Goal: Task Accomplishment & Management: Complete application form

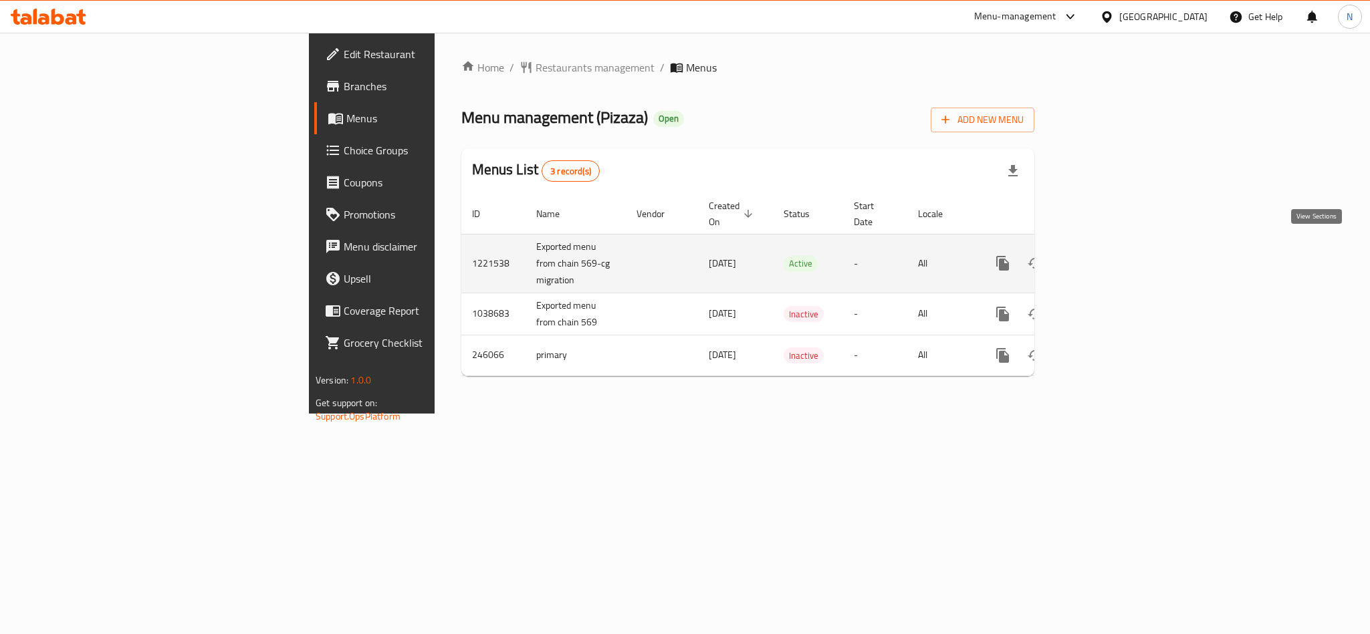
click at [1107, 257] on icon "enhanced table" at bounding box center [1099, 263] width 16 height 16
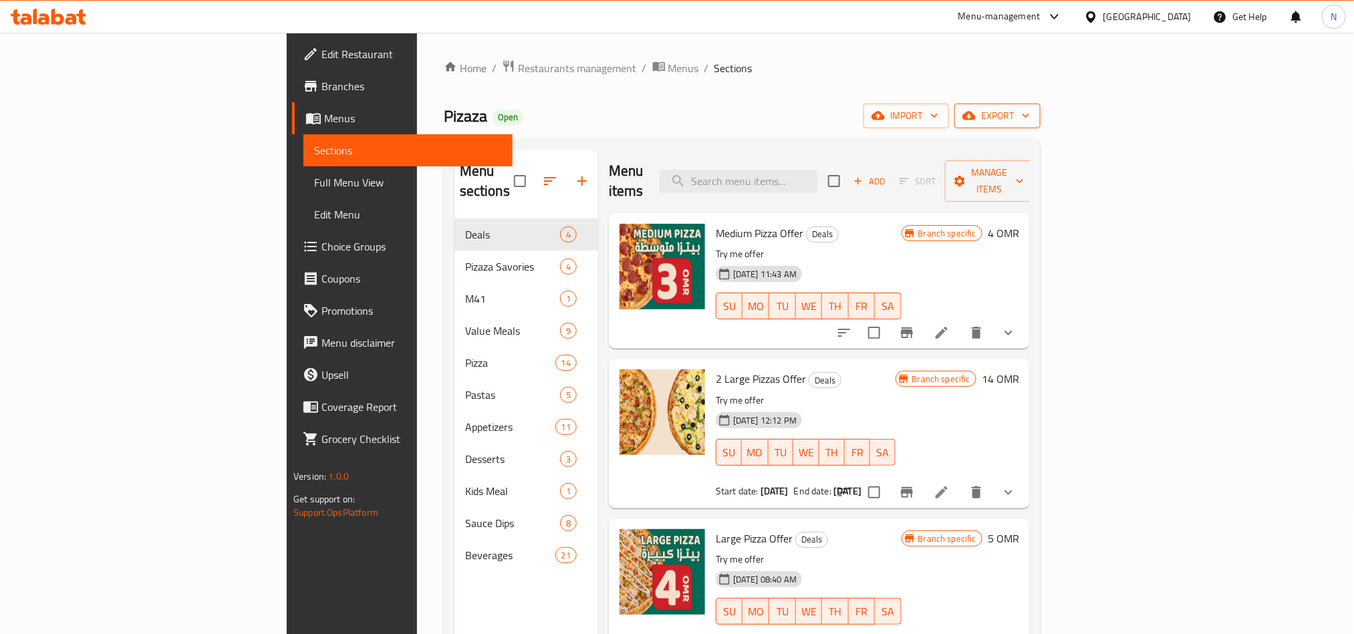
click at [976, 119] on icon "button" at bounding box center [968, 116] width 13 height 9
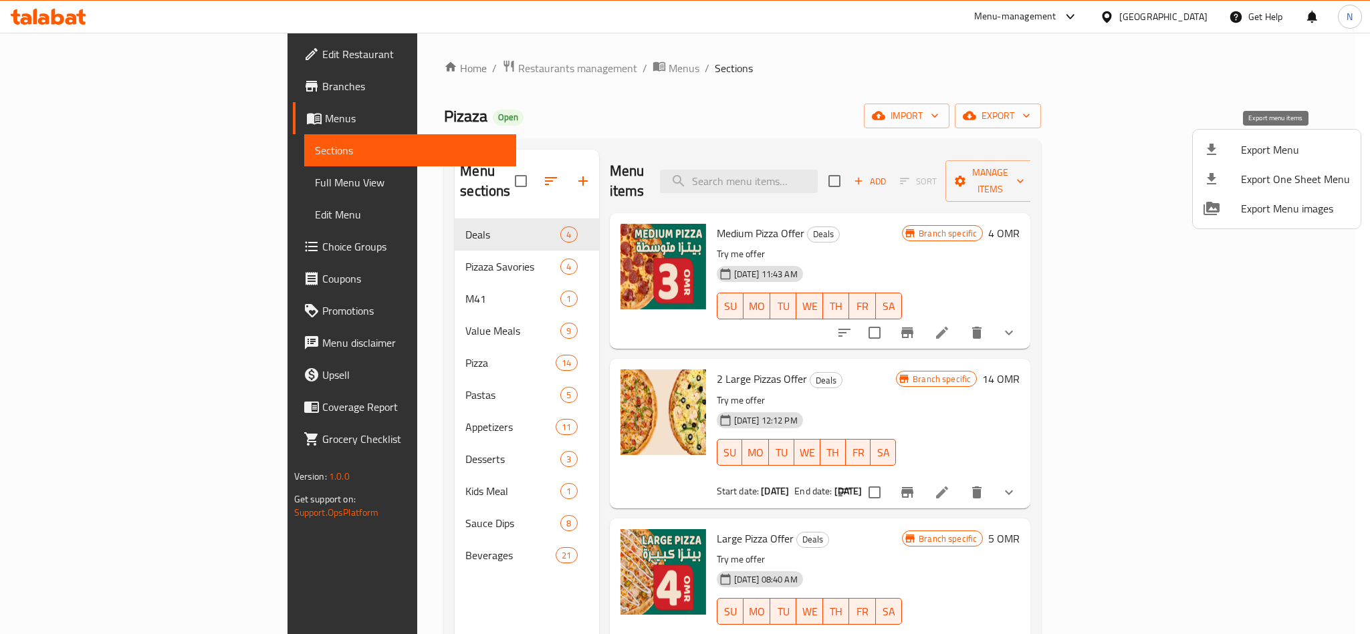
click at [1244, 145] on span "Export Menu" at bounding box center [1295, 150] width 109 height 16
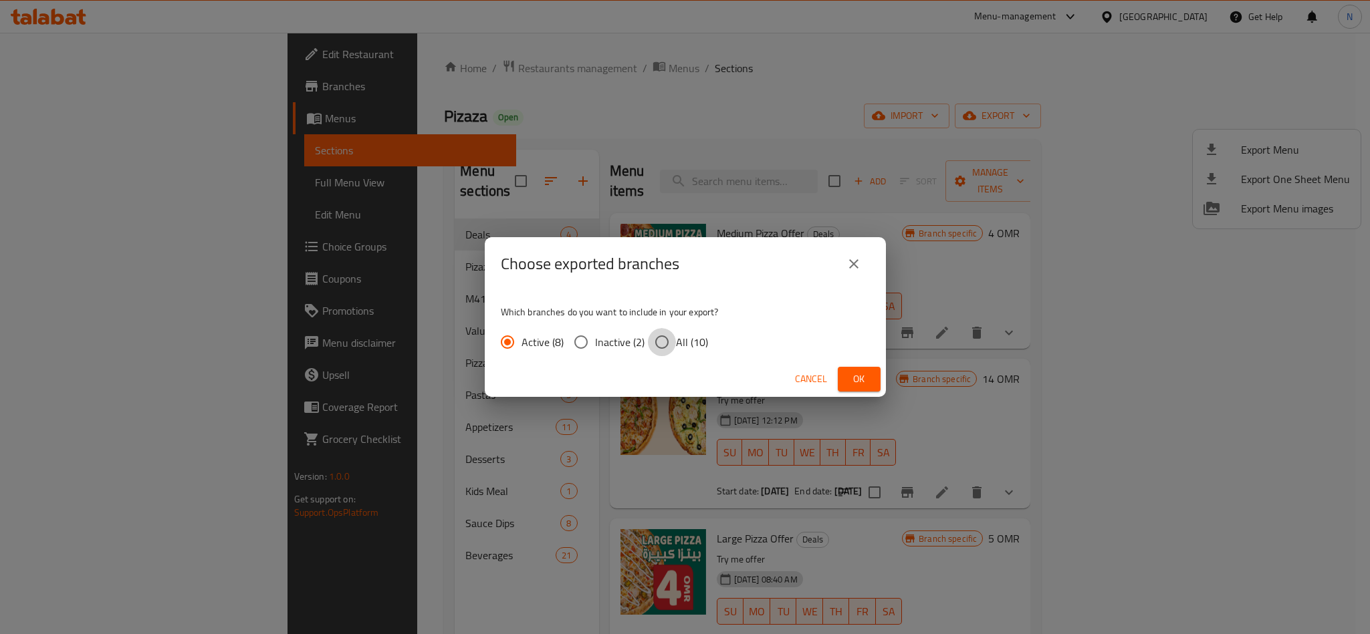
click at [672, 339] on input "All (10)" at bounding box center [662, 342] width 28 height 28
radio input "true"
click at [863, 381] on span "Ok" at bounding box center [858, 379] width 21 height 17
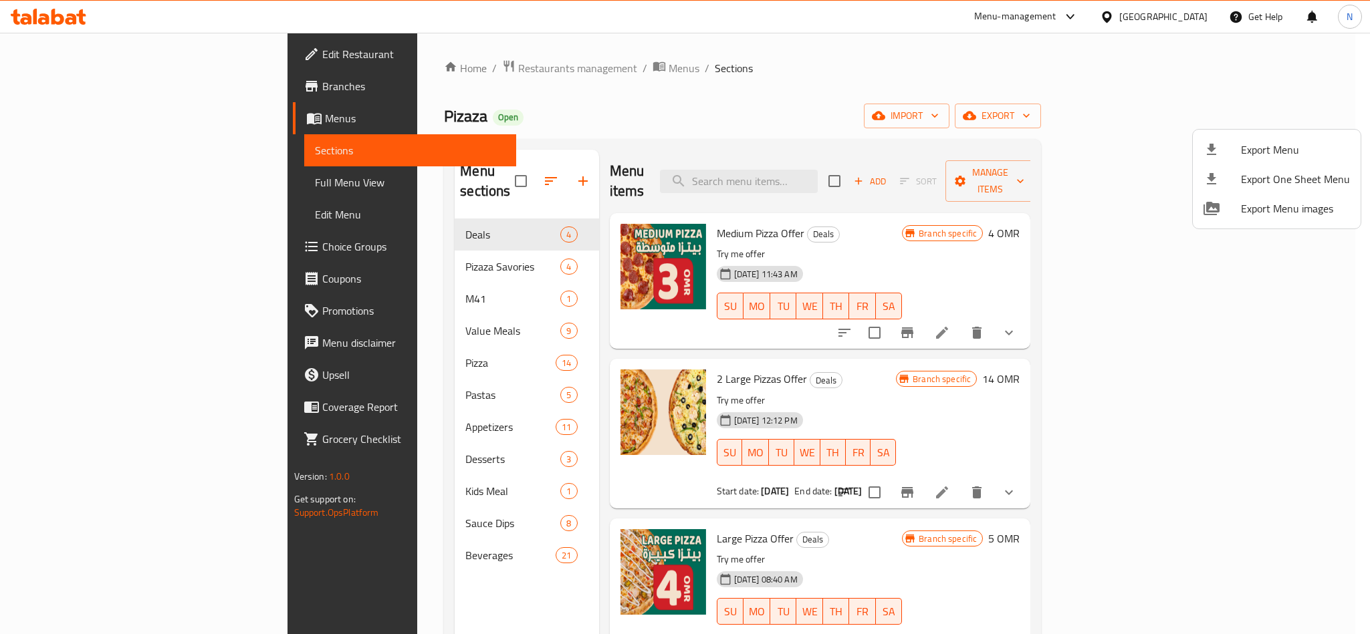
click at [604, 92] on div at bounding box center [685, 317] width 1370 height 634
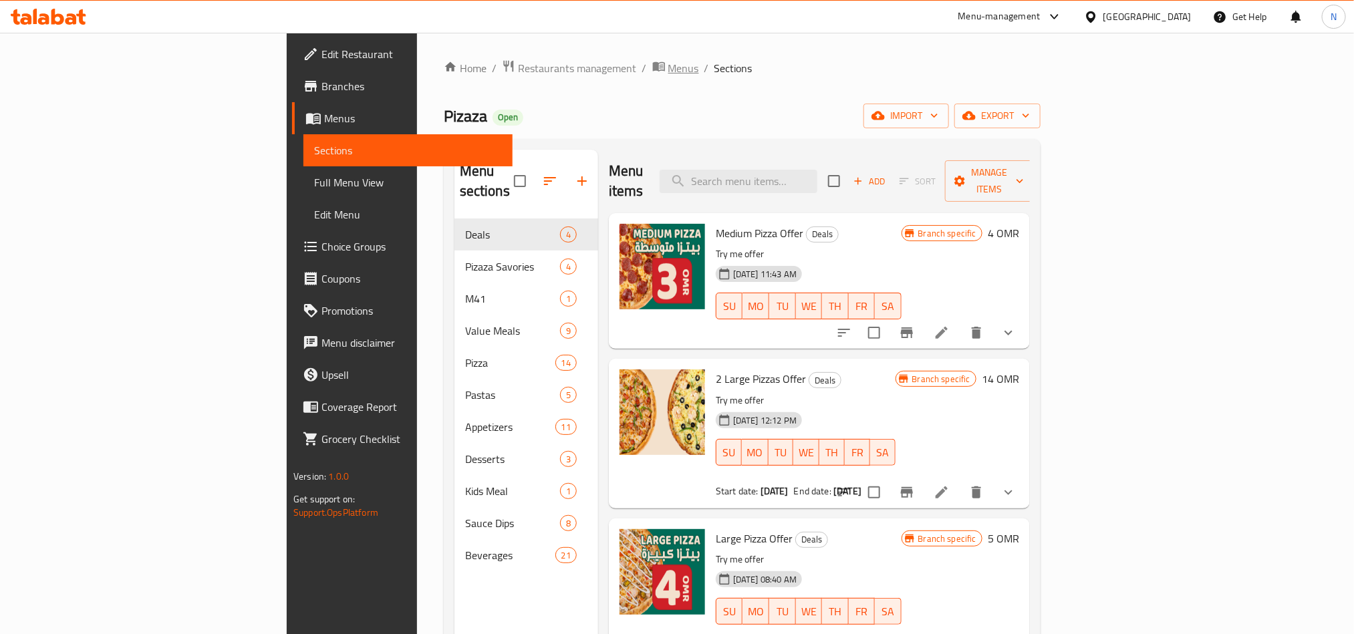
click at [652, 63] on span "breadcrumb" at bounding box center [660, 67] width 16 height 17
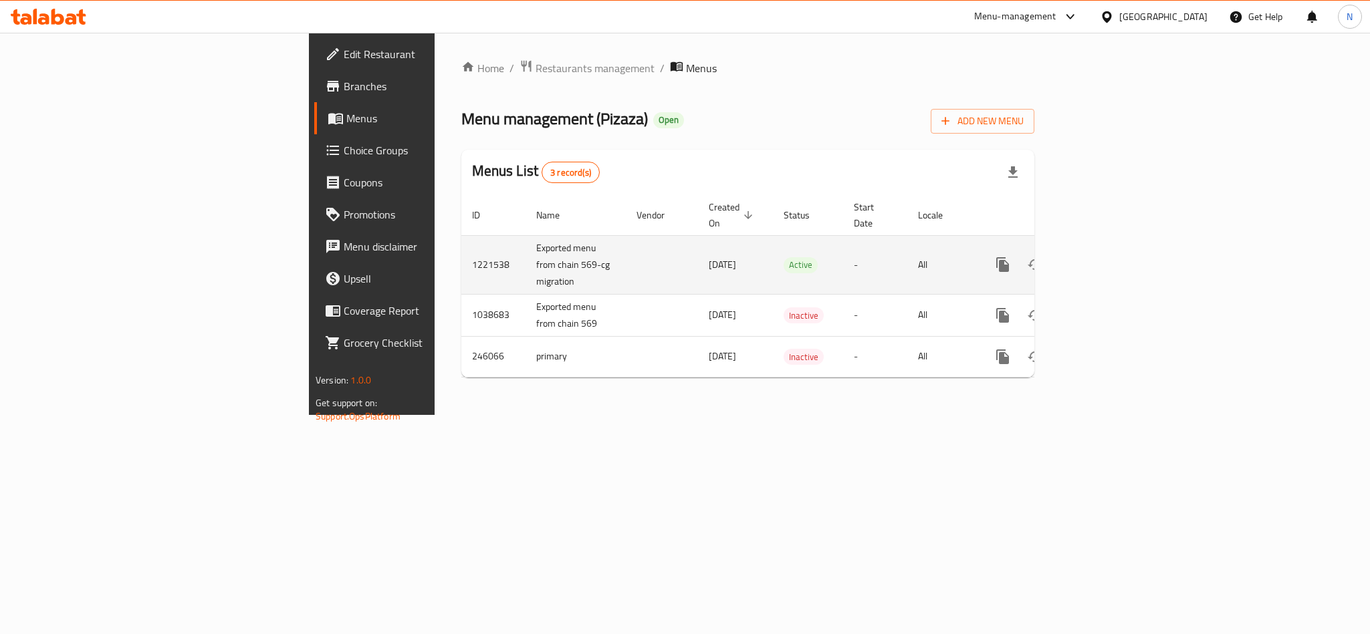
click at [1107, 257] on icon "enhanced table" at bounding box center [1099, 265] width 16 height 16
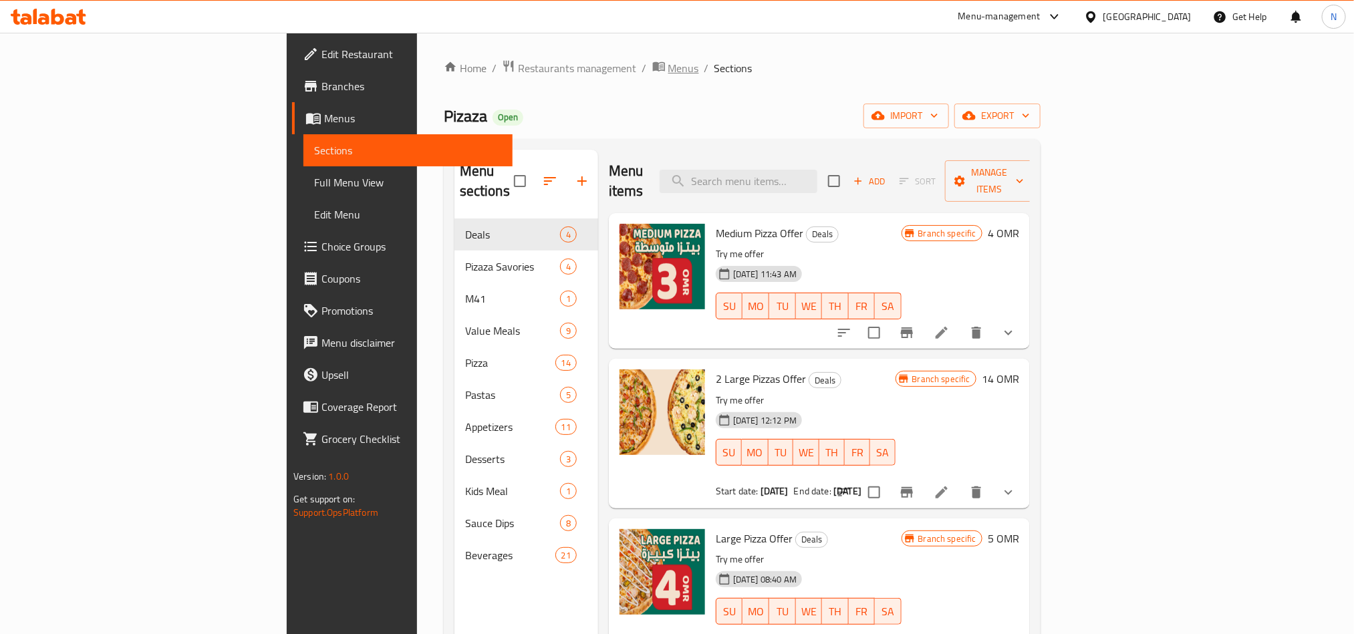
click at [652, 62] on span "breadcrumb" at bounding box center [660, 67] width 16 height 17
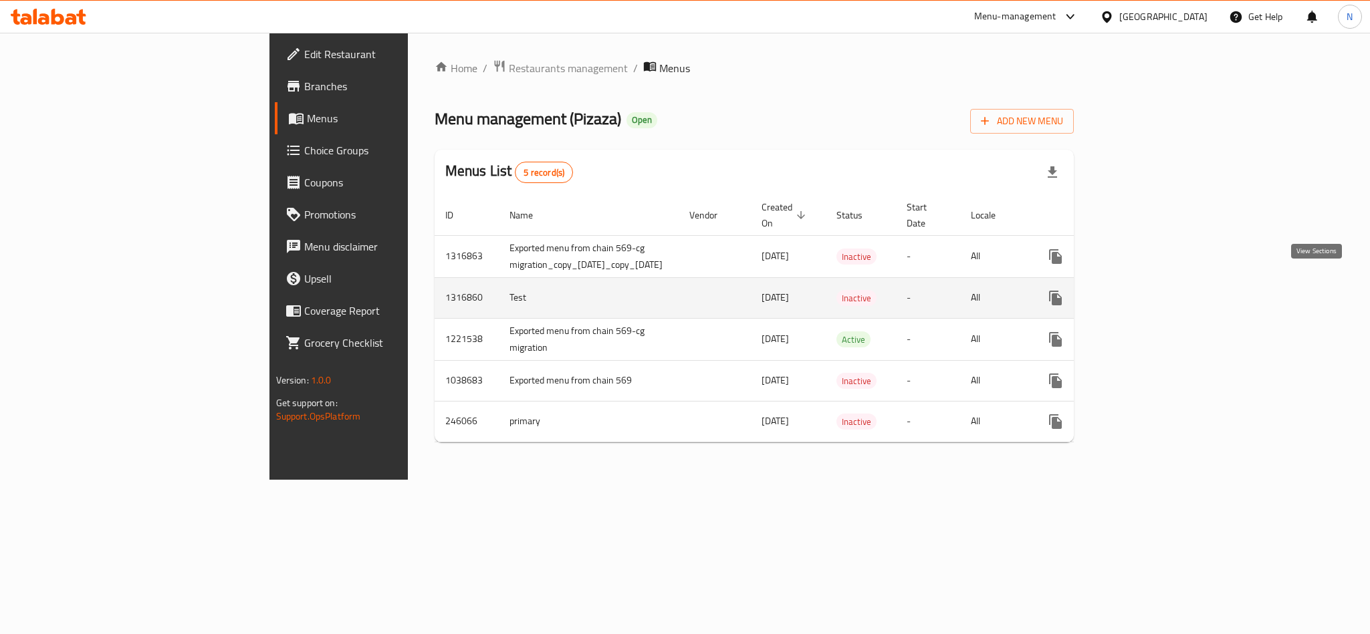
click at [1158, 292] on icon "enhanced table" at bounding box center [1152, 298] width 12 height 12
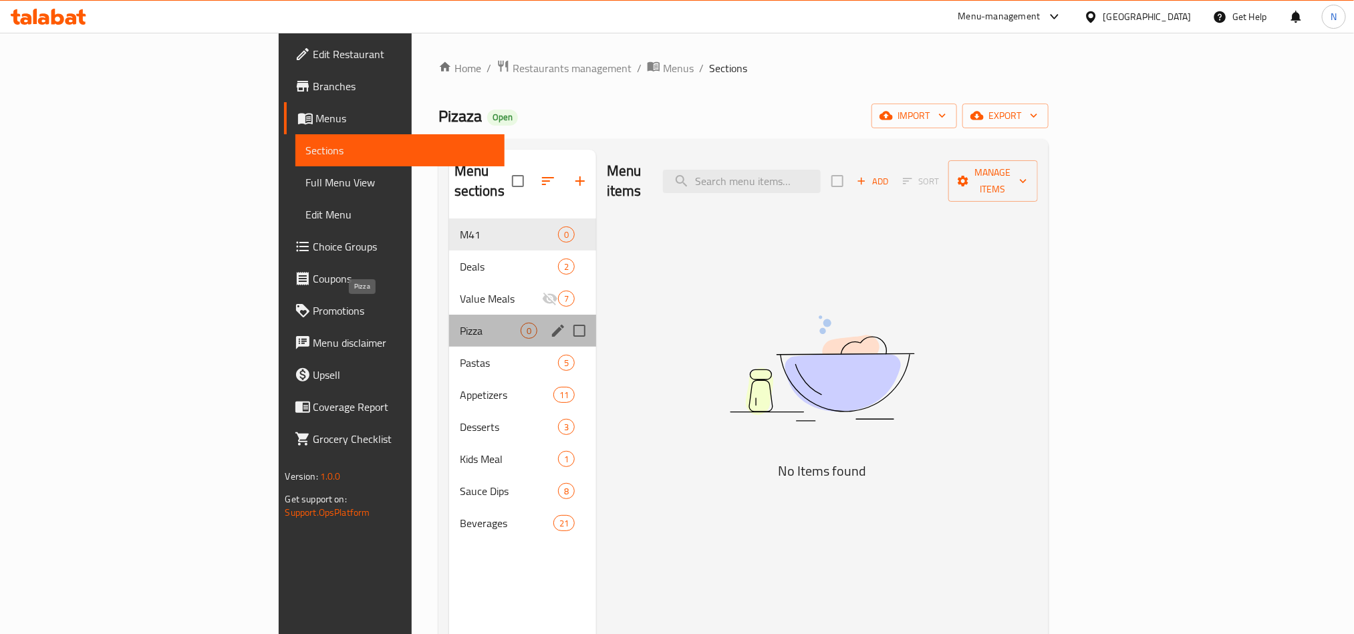
click at [460, 323] on span "Pizza" at bounding box center [490, 331] width 61 height 16
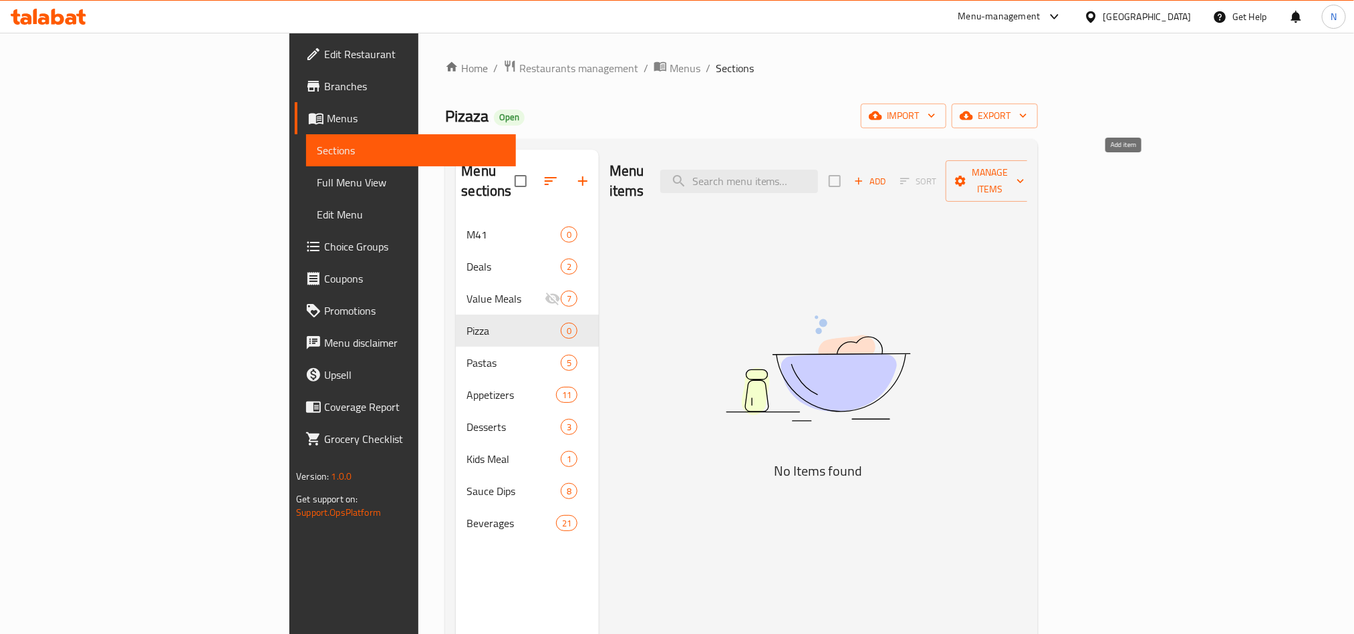
click at [888, 174] on span "Add" at bounding box center [870, 181] width 36 height 15
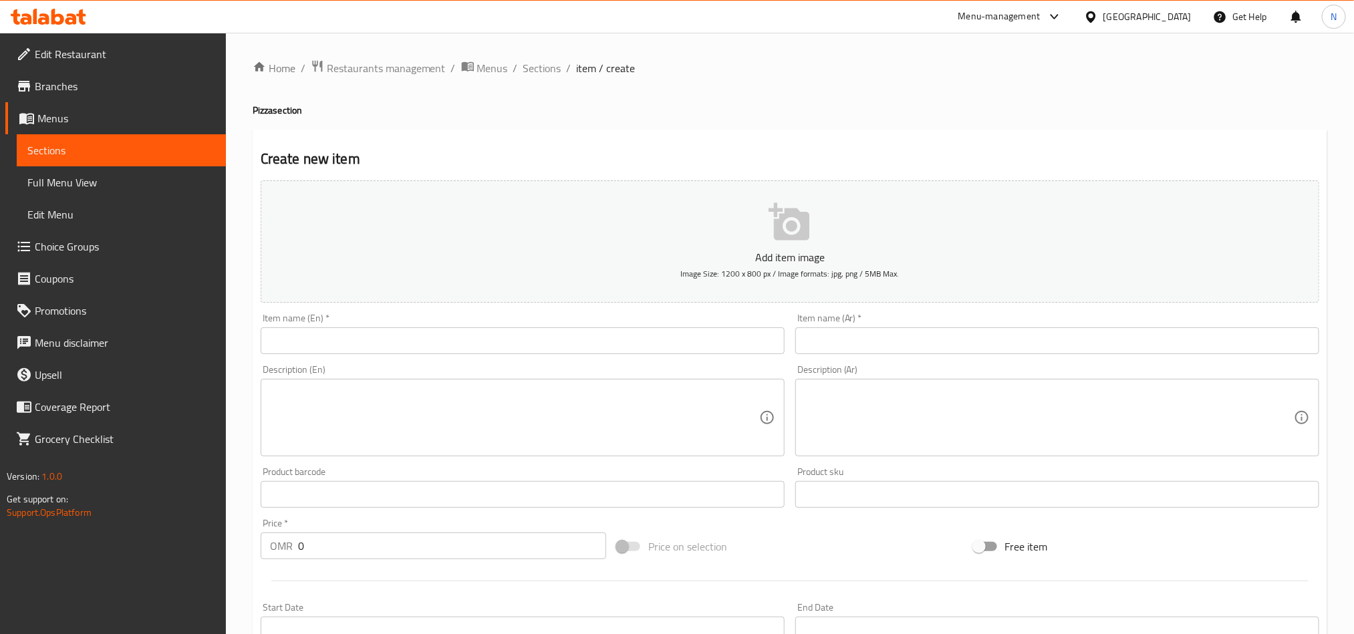
click at [502, 335] on input "text" at bounding box center [523, 341] width 524 height 27
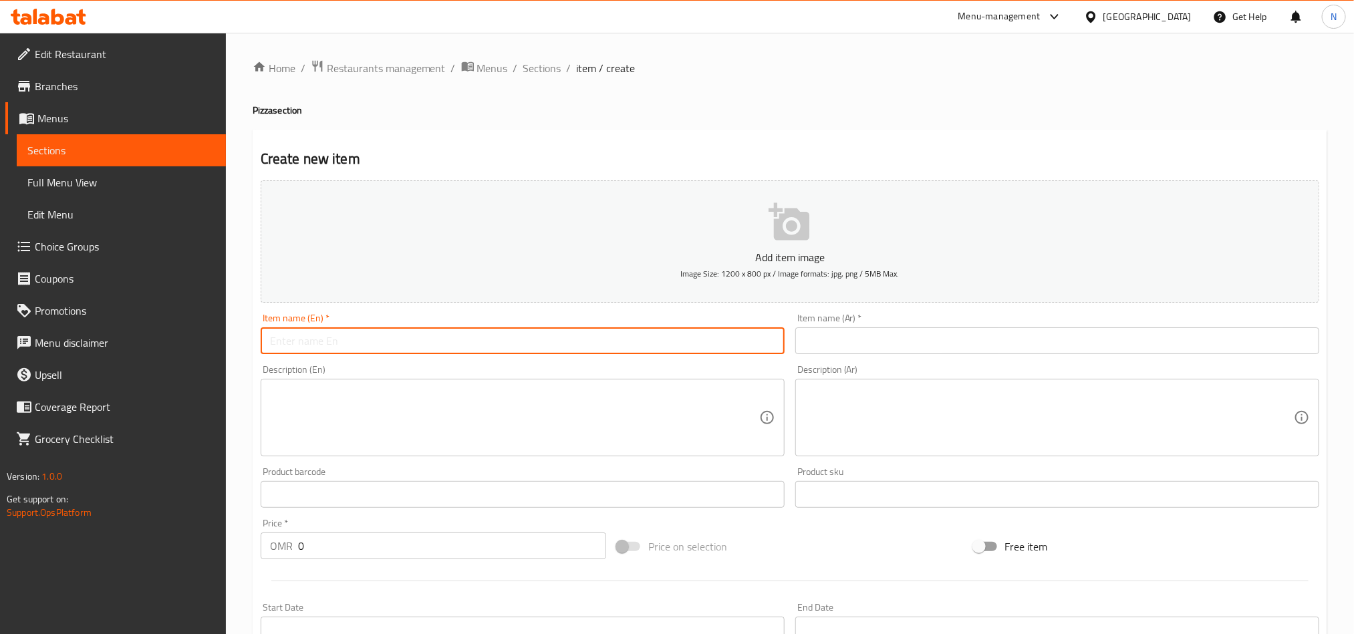
paste input "Margherita Pizza"
type input "Margherita Pizza"
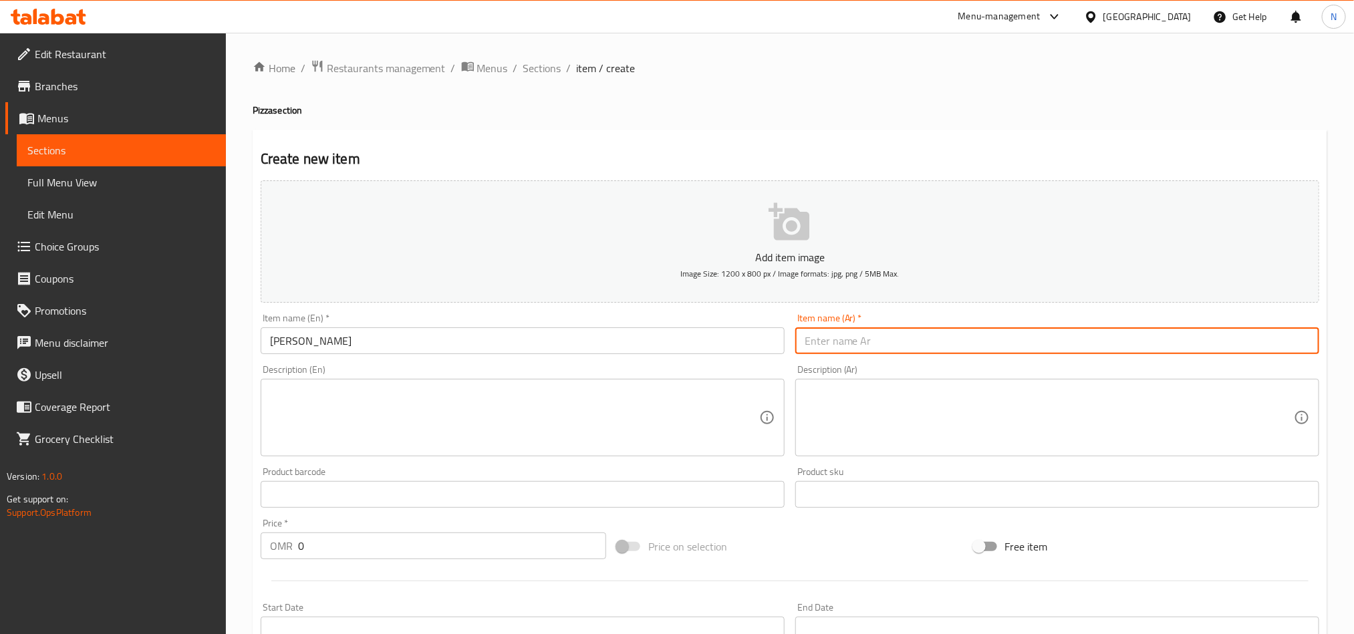
click at [908, 339] on input "text" at bounding box center [1057, 341] width 524 height 27
paste input "بيتزا مارجريتا صغيرة"
click at [944, 346] on input "بيتزا مارجريتا صغيرة" at bounding box center [1057, 341] width 524 height 27
drag, startPoint x: 940, startPoint y: 348, endPoint x: 920, endPoint y: 351, distance: 20.3
click at [920, 351] on input "بيتزا مارجريتا صغيرة" at bounding box center [1057, 341] width 524 height 27
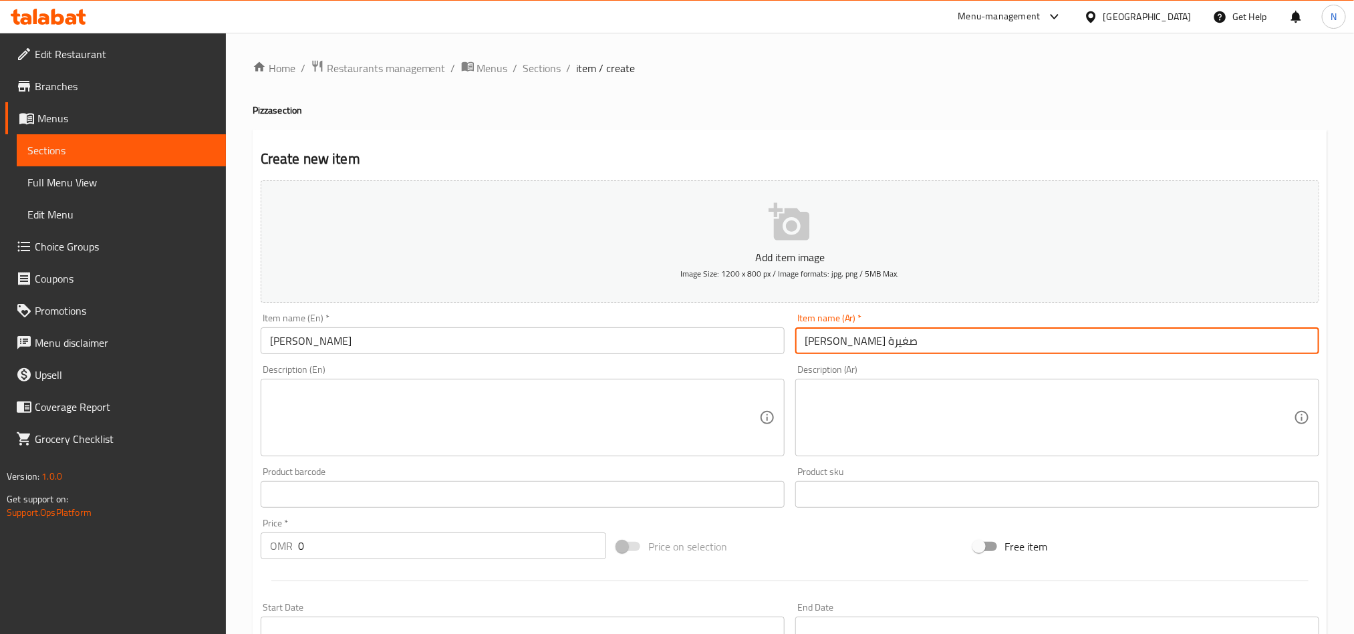
click at [920, 351] on input "بيتزا مارجريتا صغيرة" at bounding box center [1057, 341] width 524 height 27
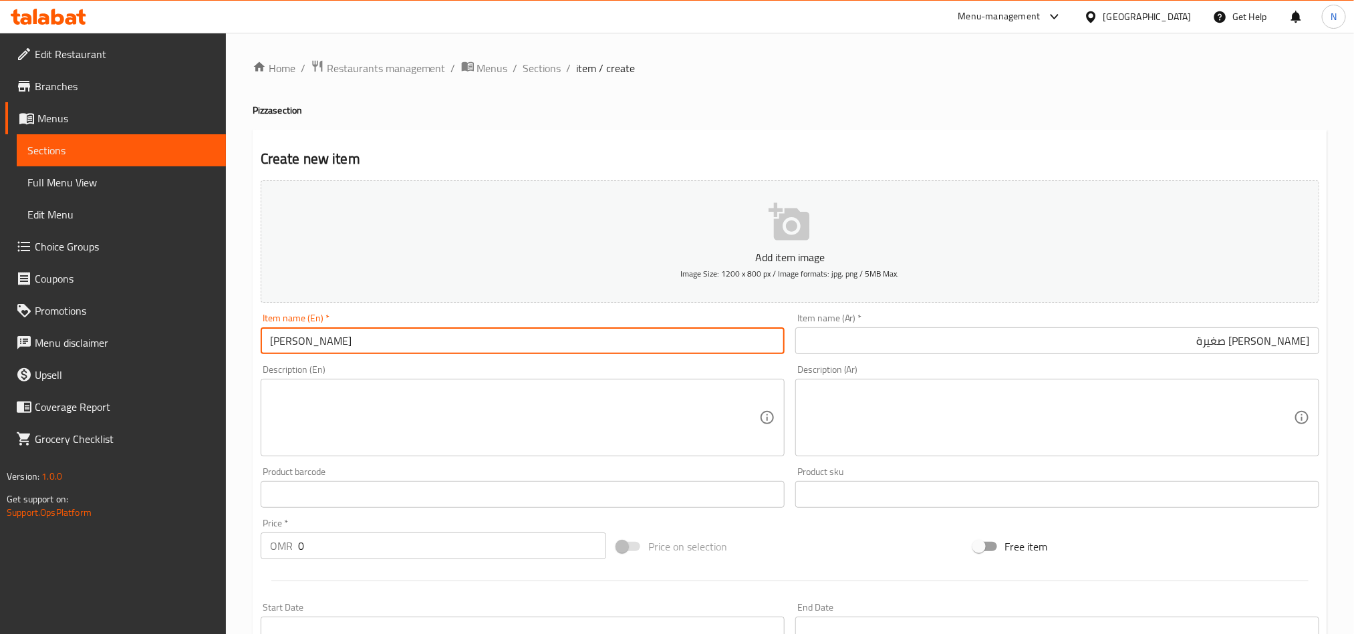
click at [563, 351] on input "Margherita Pizza" at bounding box center [523, 341] width 524 height 27
click at [1231, 347] on input "بيتزا مارجريتا صغيرة" at bounding box center [1057, 341] width 524 height 27
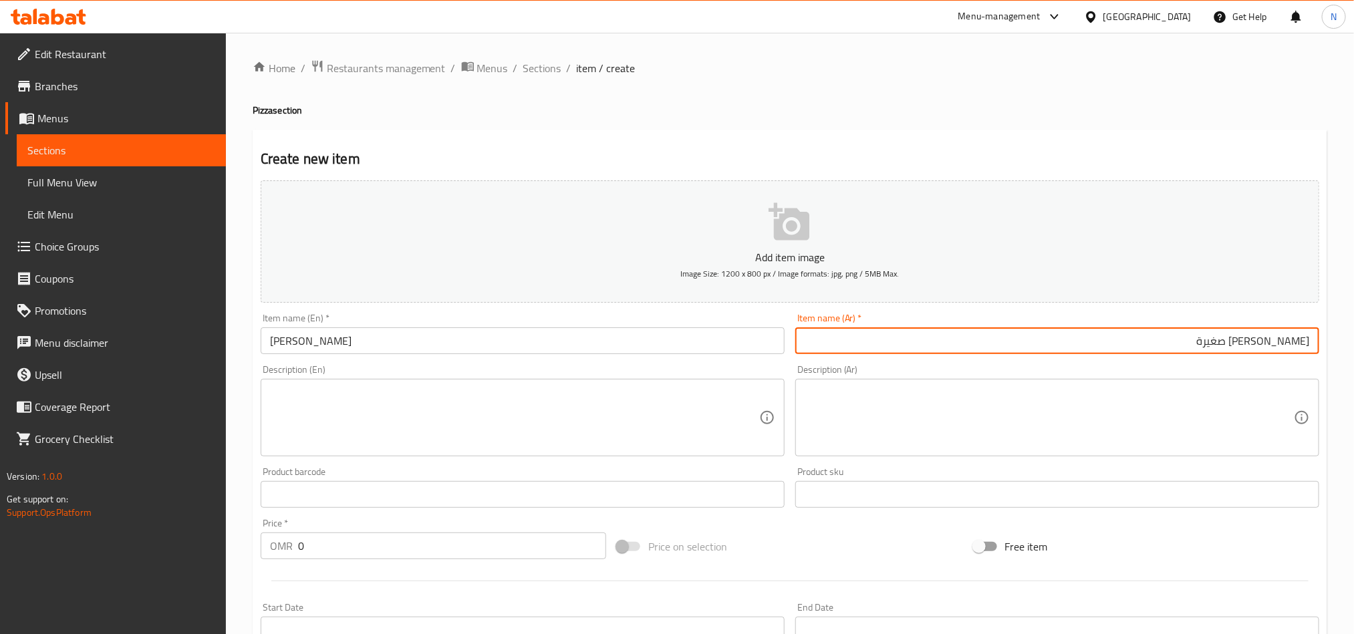
click at [1231, 347] on input "بيتزا مارجريتا صغيرة" at bounding box center [1057, 341] width 524 height 27
type input "بيتزا مارجريتا"
click at [488, 423] on textarea at bounding box center [514, 417] width 489 height 63
paste textarea "Fresh dough topped with our zesty tomato sauce and 100% mozzarella cheese."
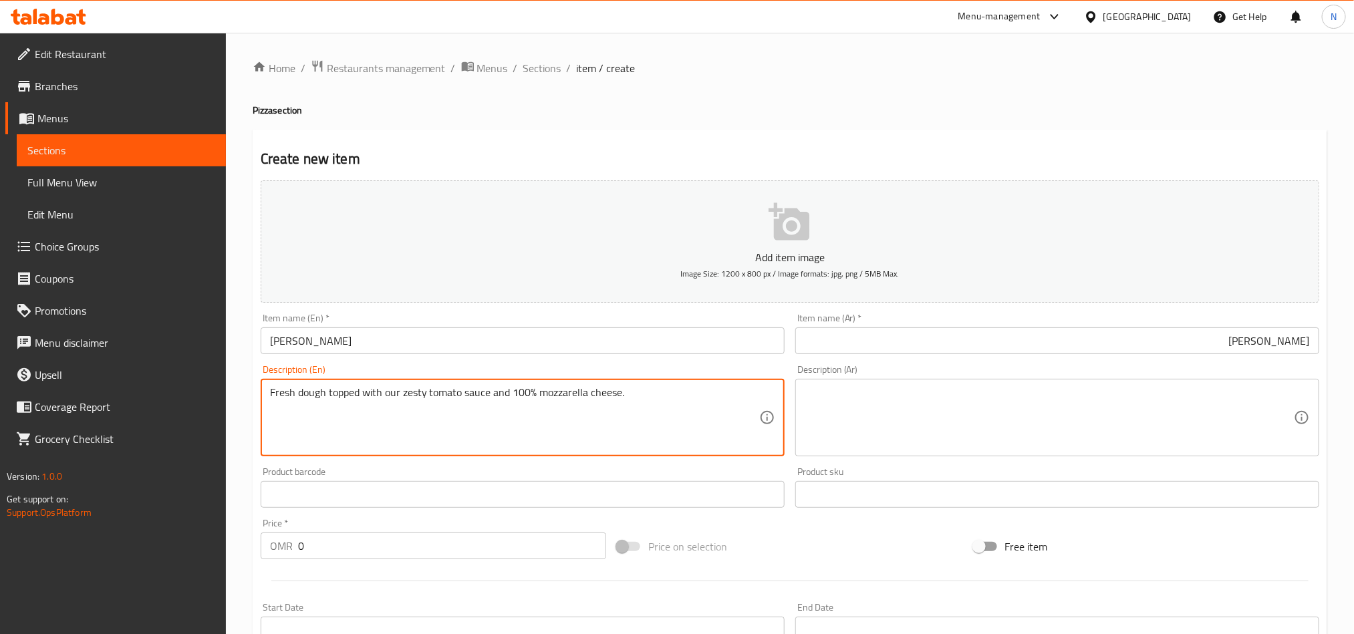
click at [489, 405] on textarea "Fresh dough topped with our zesty tomato sauce and 100% mozzarella cheese." at bounding box center [514, 417] width 489 height 63
click at [575, 421] on textarea "Fresh dough topped with our zesty tomato sauce and 100% mozzarella cheese." at bounding box center [514, 417] width 489 height 63
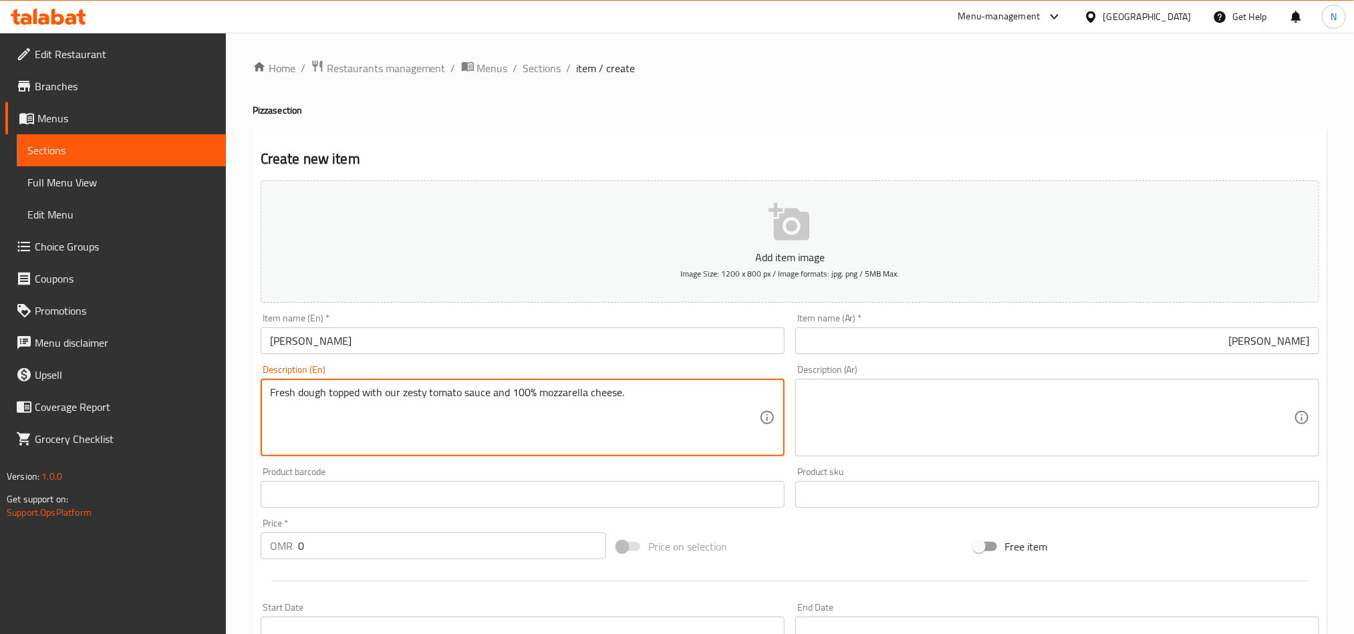
click at [575, 421] on textarea "Fresh dough topped with our zesty tomato sauce and 100% mozzarella cheese." at bounding box center [514, 417] width 489 height 63
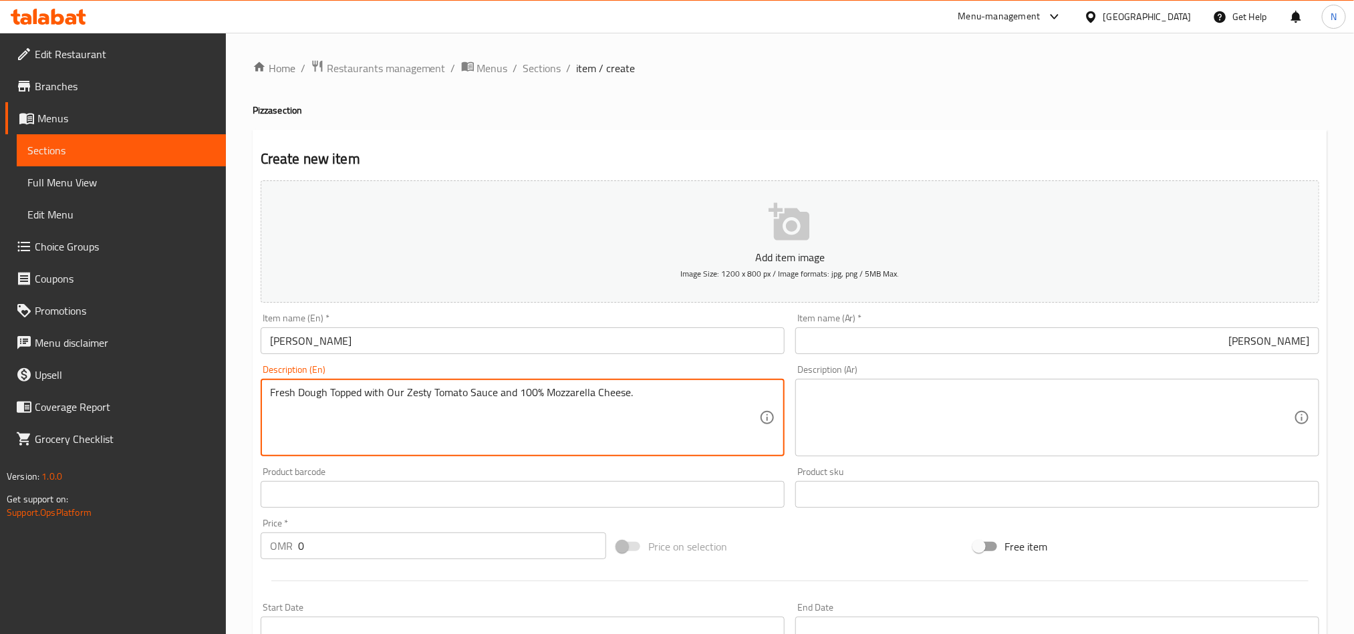
type textarea "Fresh dough topped with our zesty tomato sauce and 100% mozzarella cheese."
click at [658, 403] on textarea "Fresh dough topped with our zesty tomato sauce and 100% mozzarella cheese." at bounding box center [514, 417] width 489 height 63
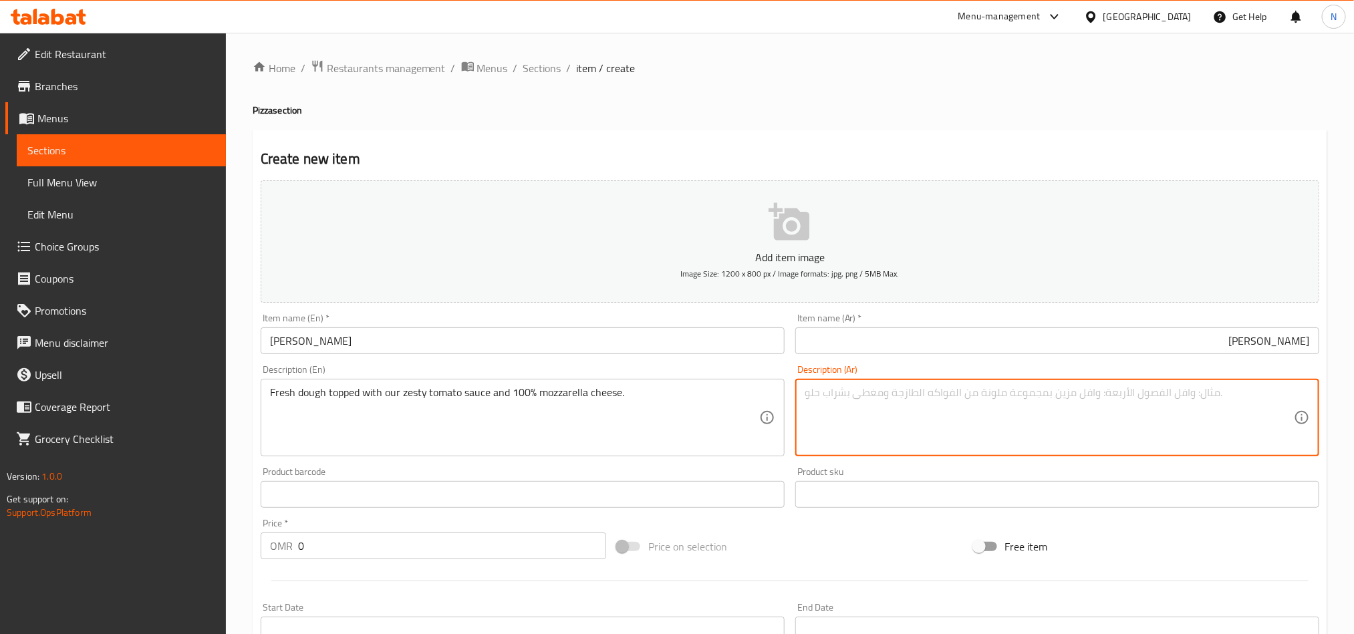
click at [1025, 418] on textarea at bounding box center [1049, 417] width 489 height 63
paste textarea "عجينة طازجة مغطاة بصلصة الطماطم الزيستي وجبنة موزاريلا 100%."
click at [1023, 408] on textarea "عجينة طازجة مغطاة بصلصة الطماطم الزيستي وجبنة موزاريلا 100%." at bounding box center [1049, 417] width 489 height 63
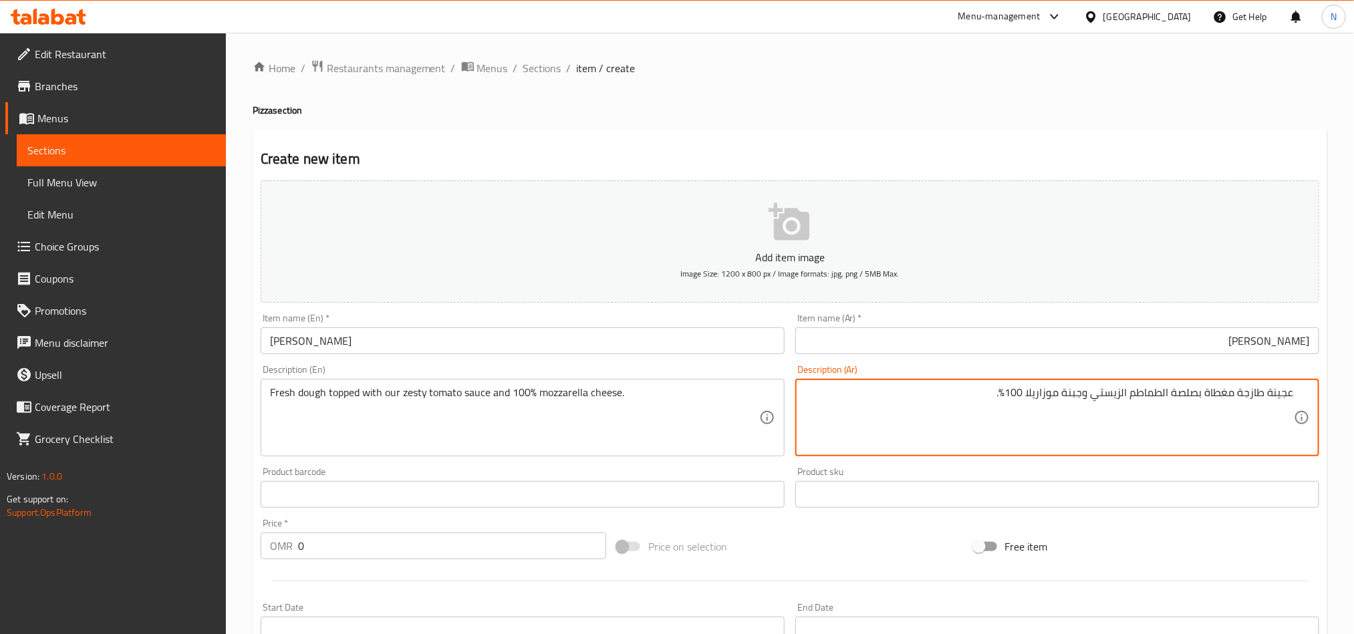
type textarea "عجينة طازجة مغطاة بصلصة الطماطم الزيستي وجبنة موزاريلا 100%."
click at [1043, 477] on div "Product sku Product sku" at bounding box center [1057, 487] width 524 height 41
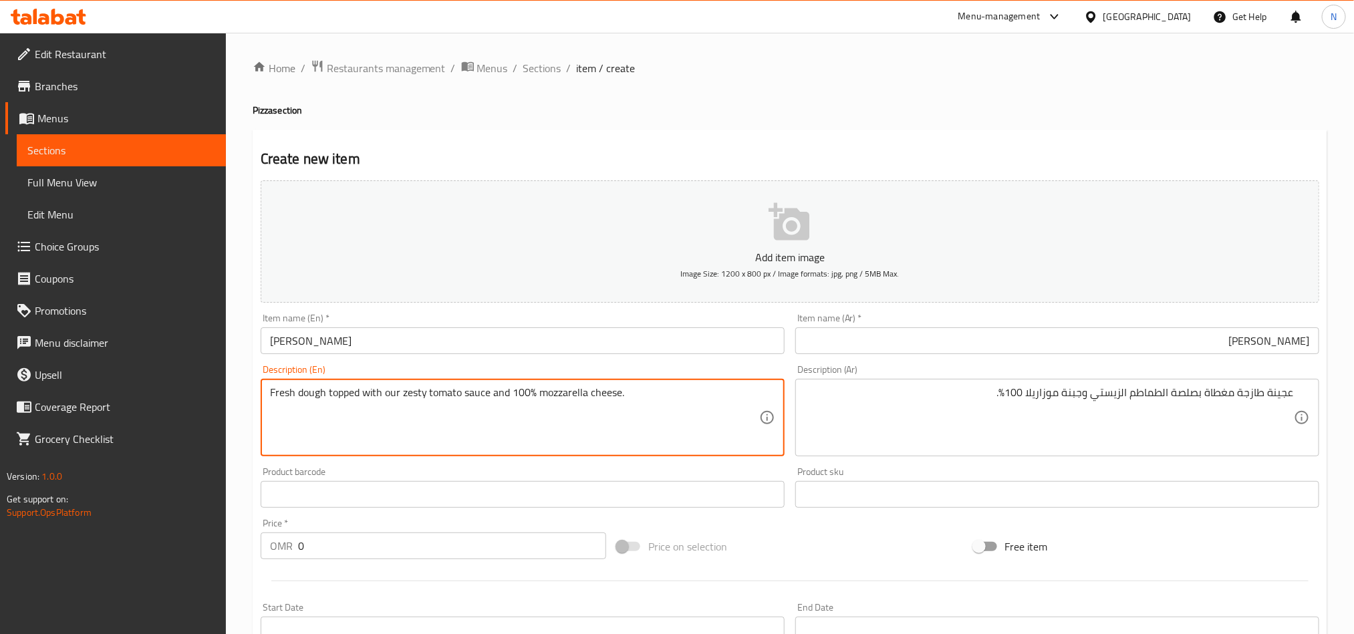
click at [475, 401] on textarea "Fresh dough topped with our zesty tomato sauce and 100% mozzarella cheese." at bounding box center [514, 417] width 489 height 63
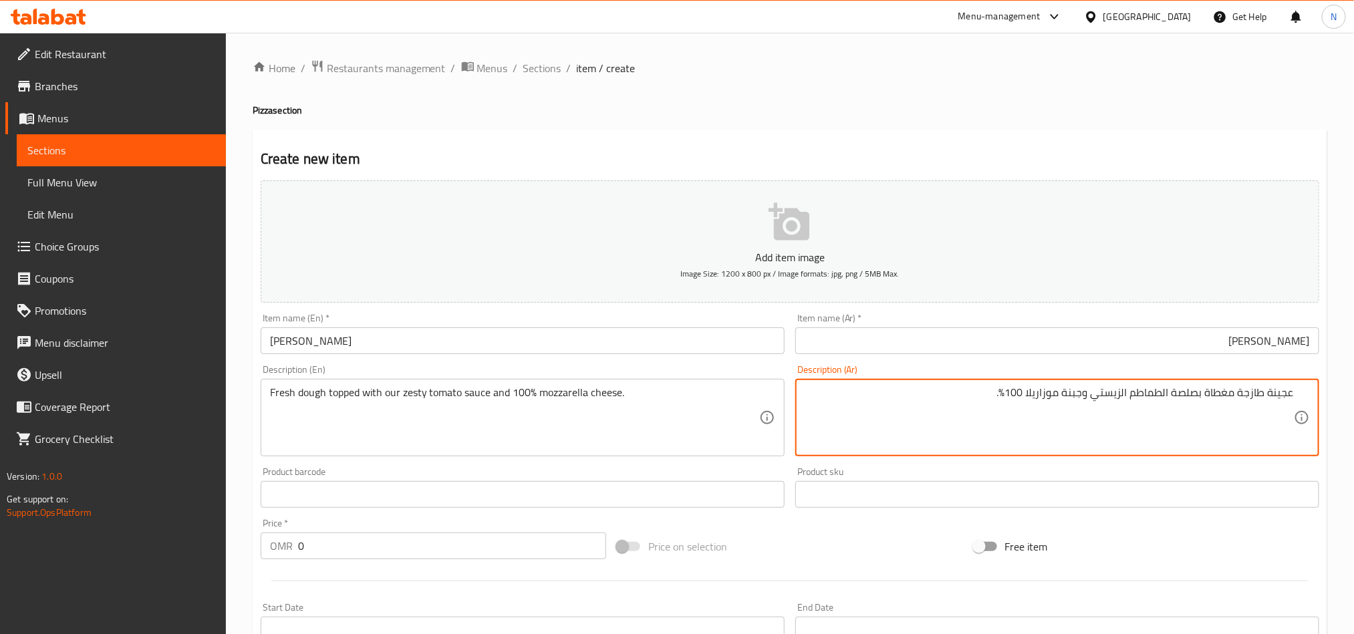
click at [1009, 412] on textarea "عجينة طازجة مغطاة بصلصة الطماطم الزيستي وجبنة موزاريلا 100%." at bounding box center [1049, 417] width 489 height 63
click at [979, 427] on textarea "عجينة طازجة مغطاة بصلصة الطماطم الزيستي وجبنة موزاريلا 100%." at bounding box center [1049, 417] width 489 height 63
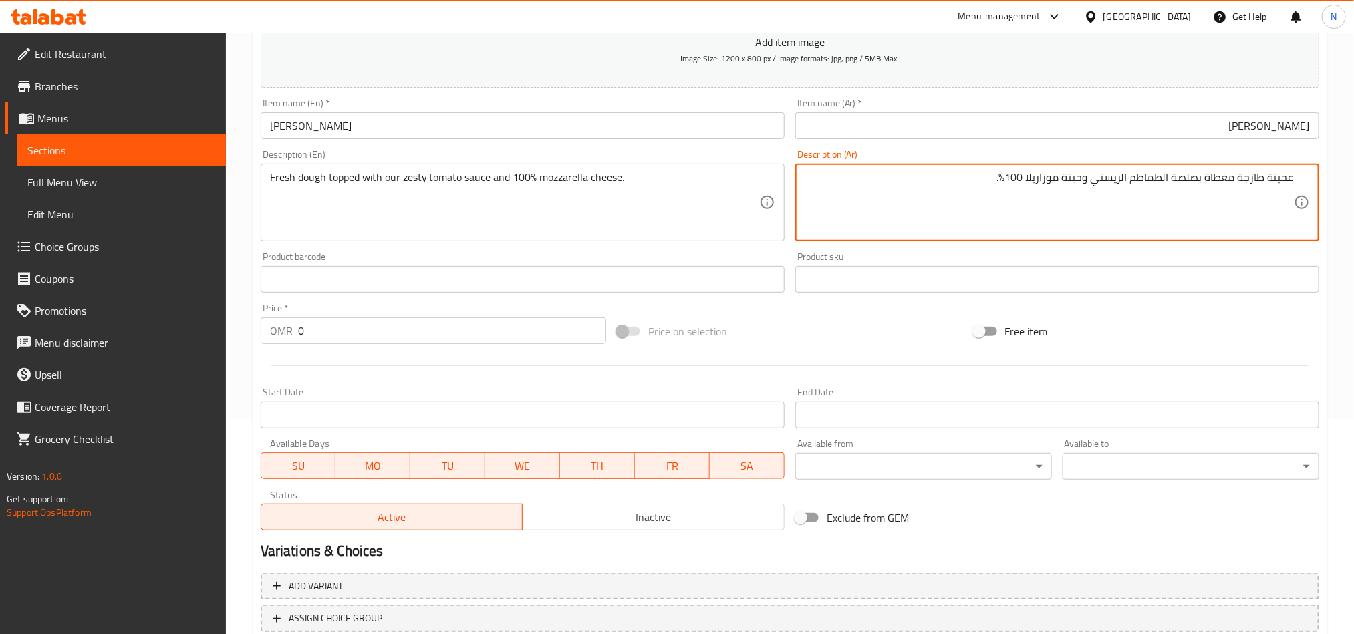
scroll to position [309, 0]
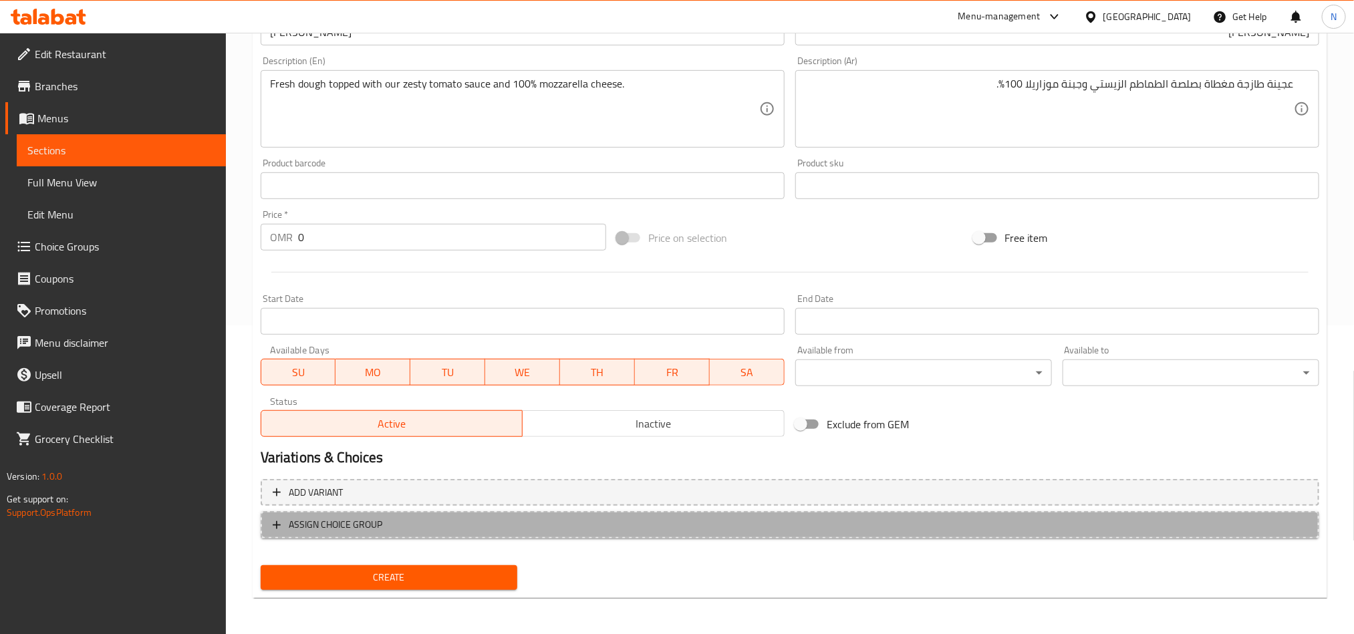
click at [406, 517] on span "ASSIGN CHOICE GROUP" at bounding box center [790, 525] width 1035 height 17
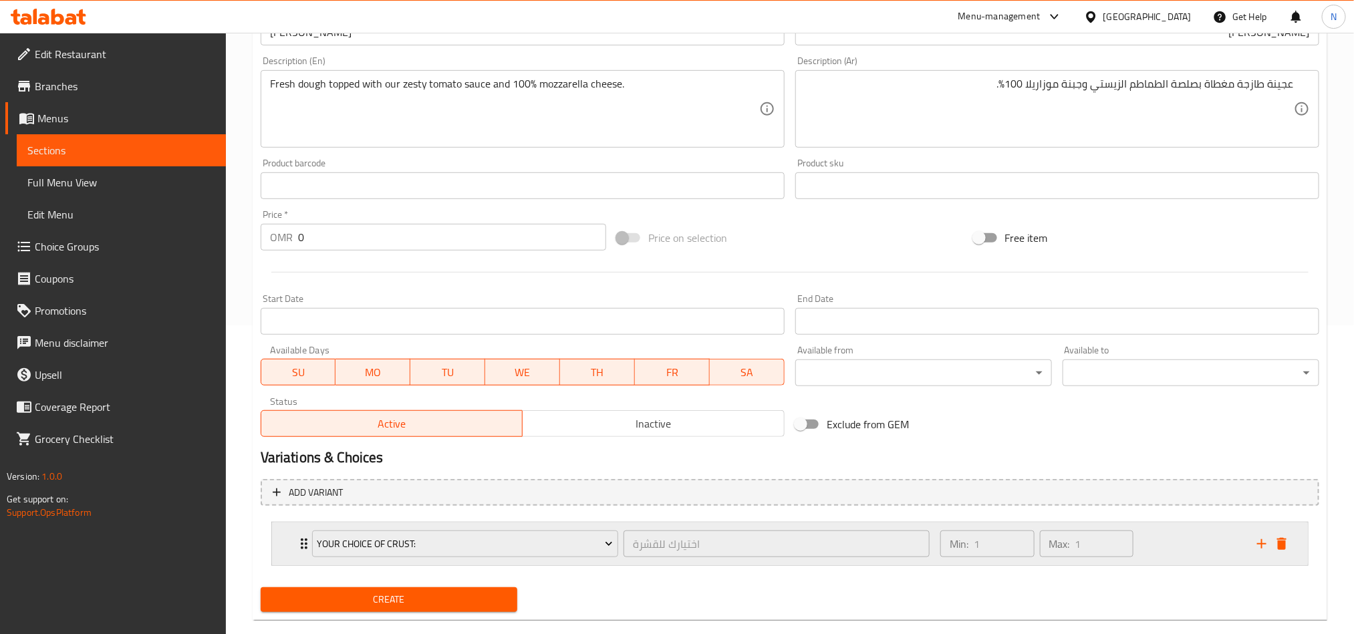
click at [1288, 554] on div "Expand" at bounding box center [1272, 544] width 40 height 20
click at [1278, 548] on icon "delete" at bounding box center [1281, 544] width 9 height 12
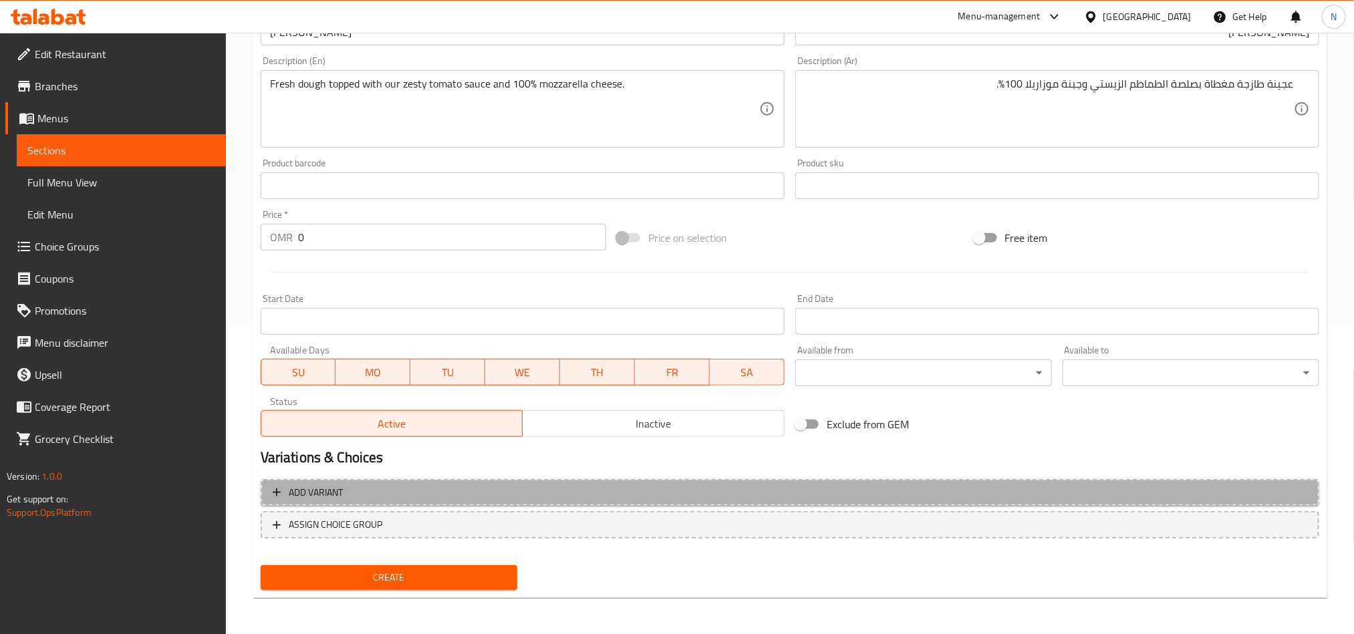
click at [921, 497] on span "Add variant" at bounding box center [790, 493] width 1035 height 17
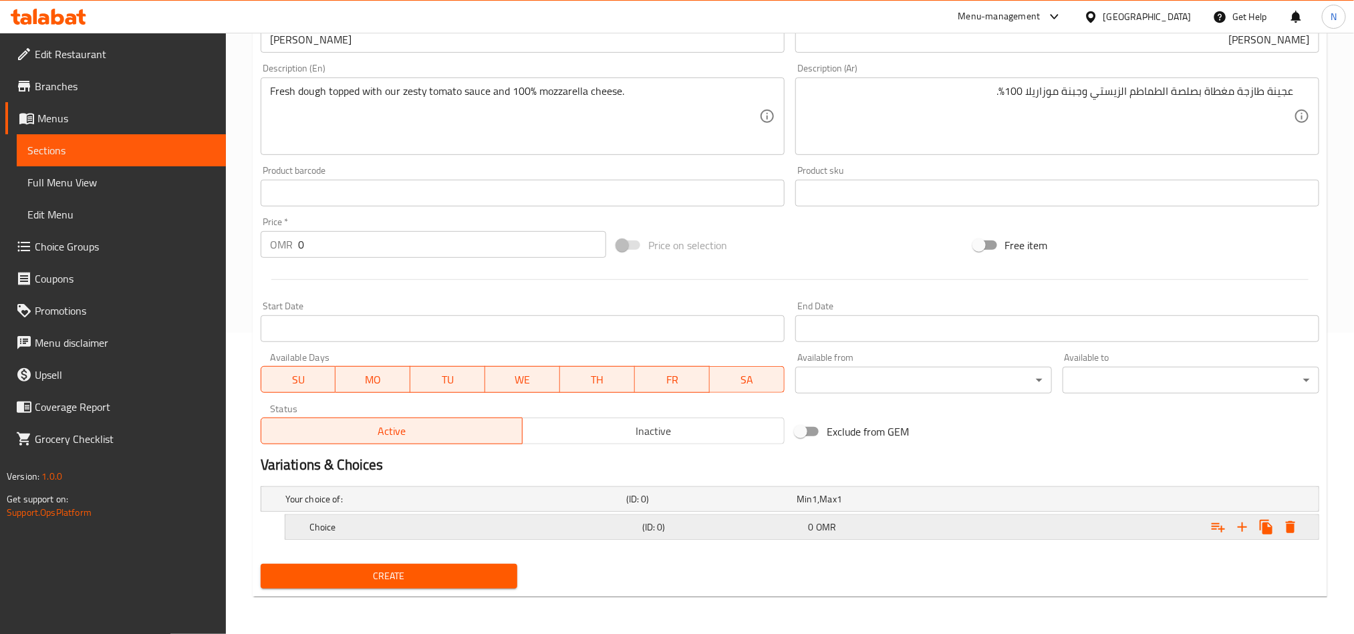
click at [741, 527] on h5 "(ID: 0)" at bounding box center [722, 527] width 161 height 13
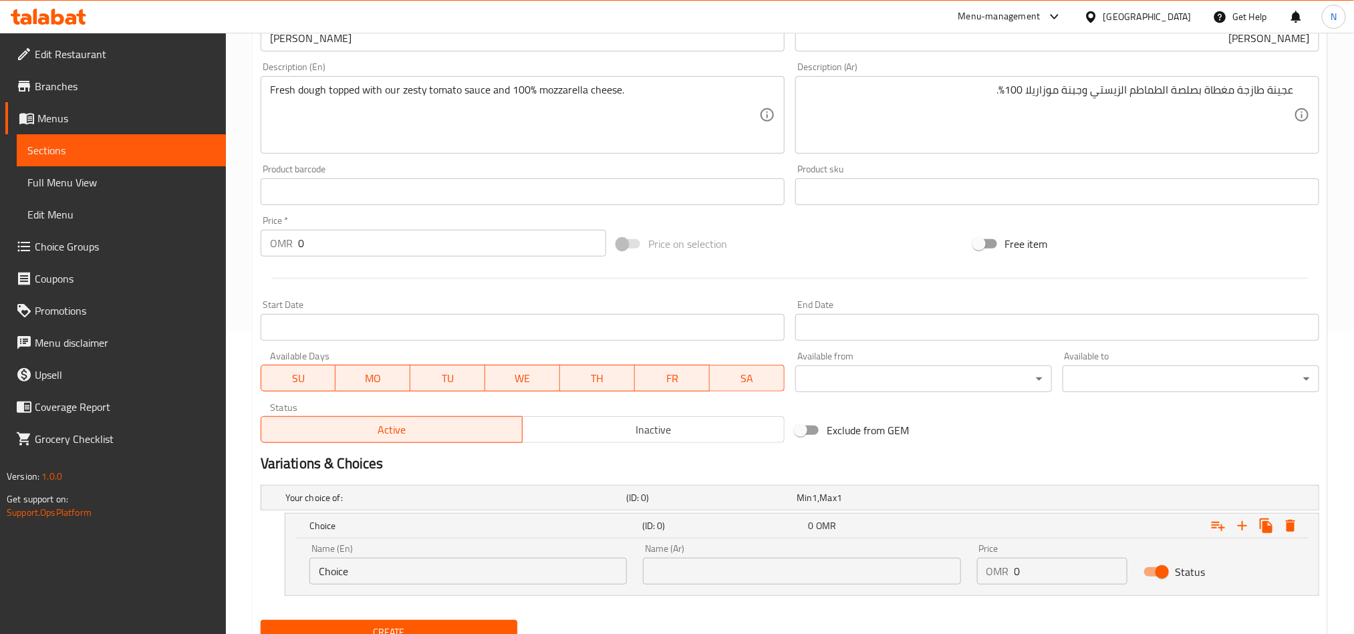
click at [448, 566] on input "Choice" at bounding box center [467, 571] width 317 height 27
type input "س"
type input "d"
type input "s"
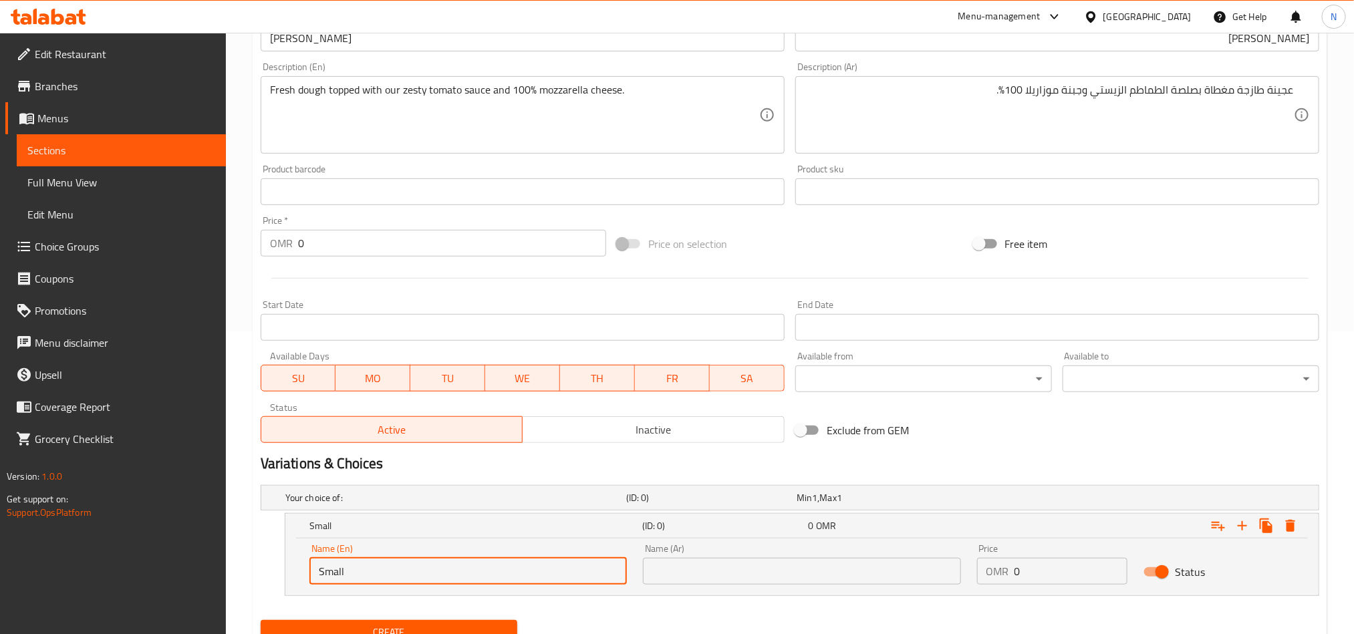
type input "Small"
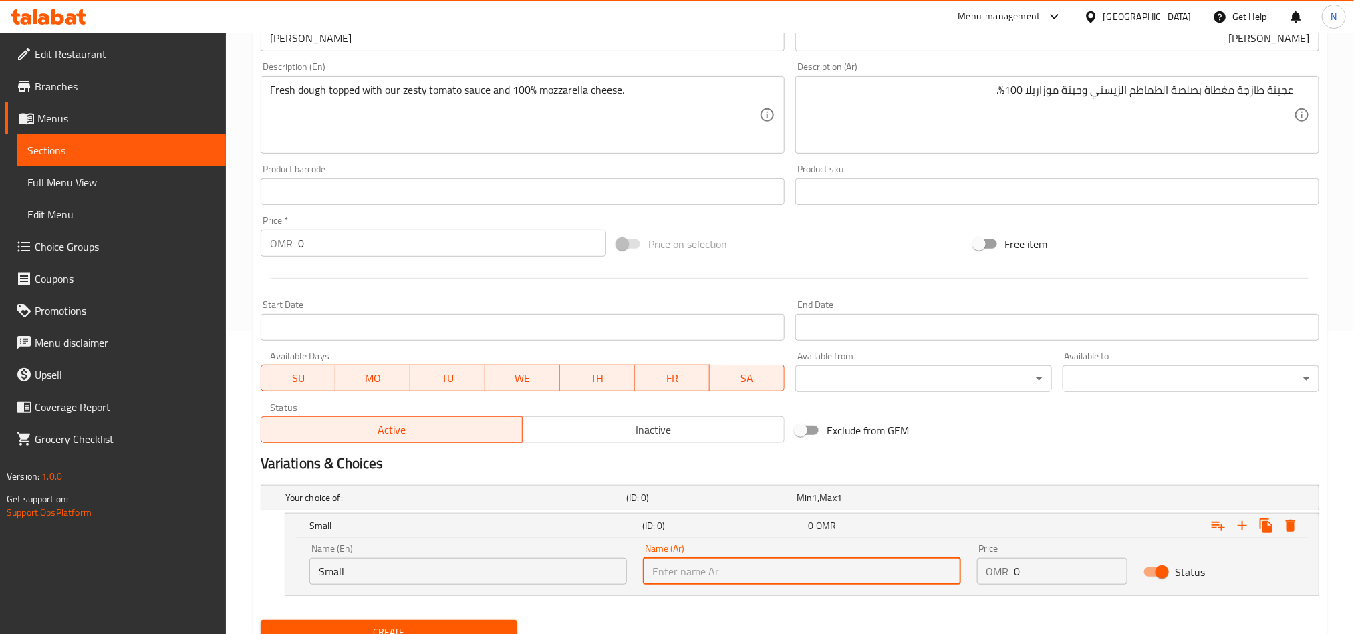
click at [808, 584] on input "text" at bounding box center [801, 571] width 317 height 27
type input "w"
type input "صغير"
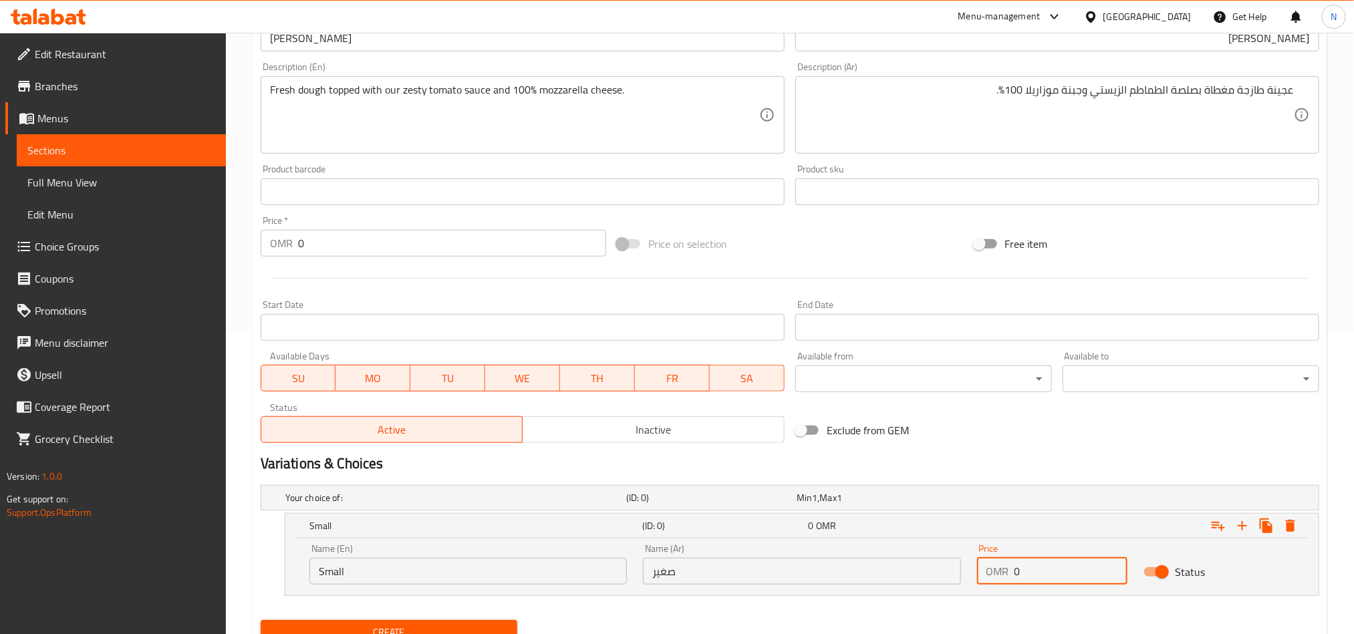
drag, startPoint x: 1041, startPoint y: 565, endPoint x: 983, endPoint y: 572, distance: 58.5
click at [983, 572] on div "OMR 0 Price" at bounding box center [1052, 571] width 151 height 27
paste input "3.376"
type input "3.376"
click at [880, 533] on div "3.376 OMR" at bounding box center [889, 525] width 161 height 13
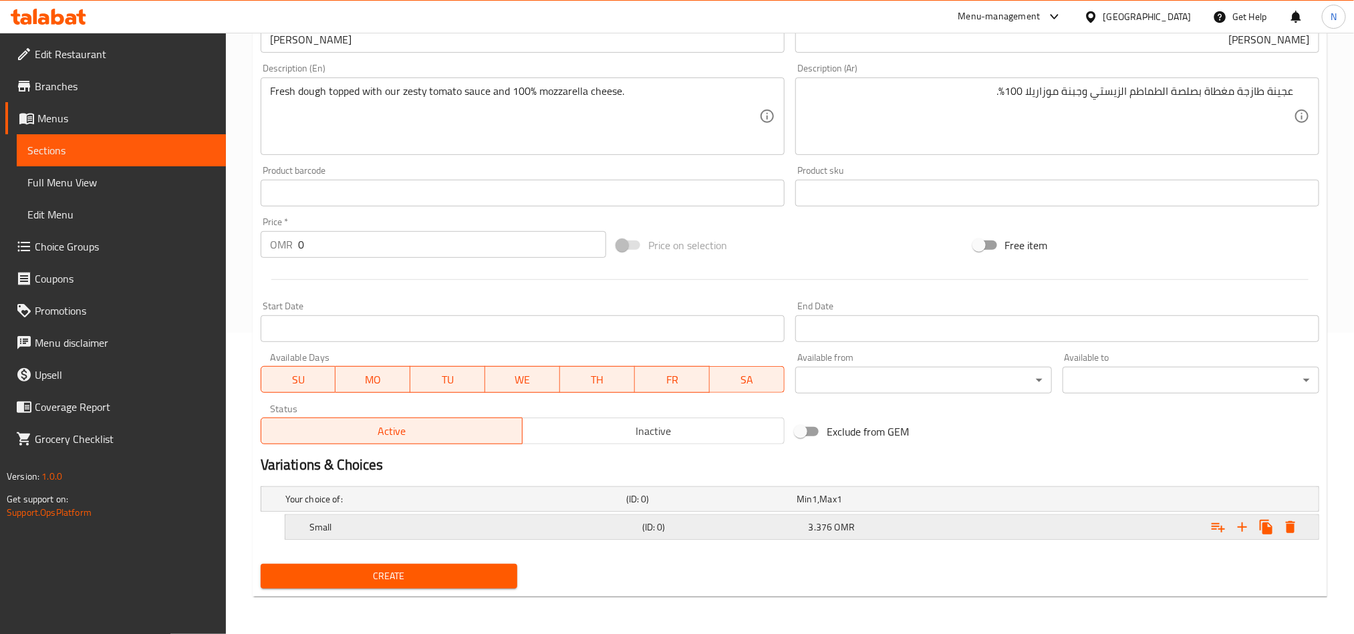
click at [880, 533] on div "3.376 OMR" at bounding box center [889, 527] width 161 height 13
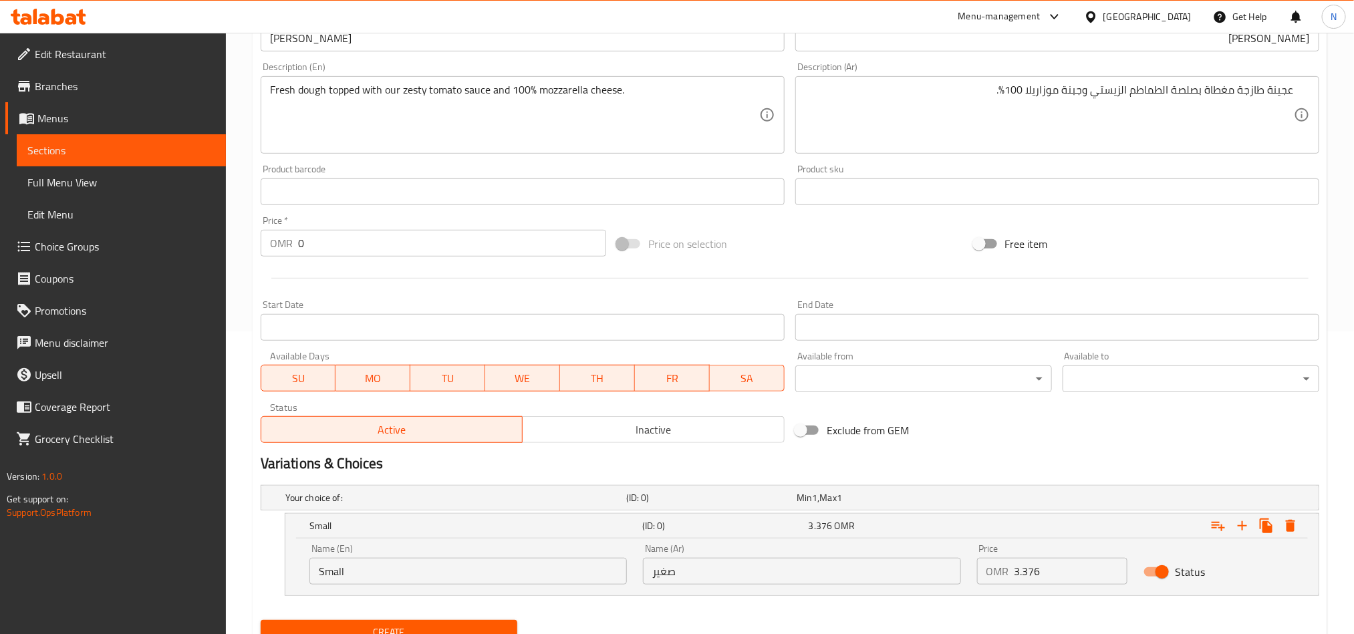
scroll to position [0, 0]
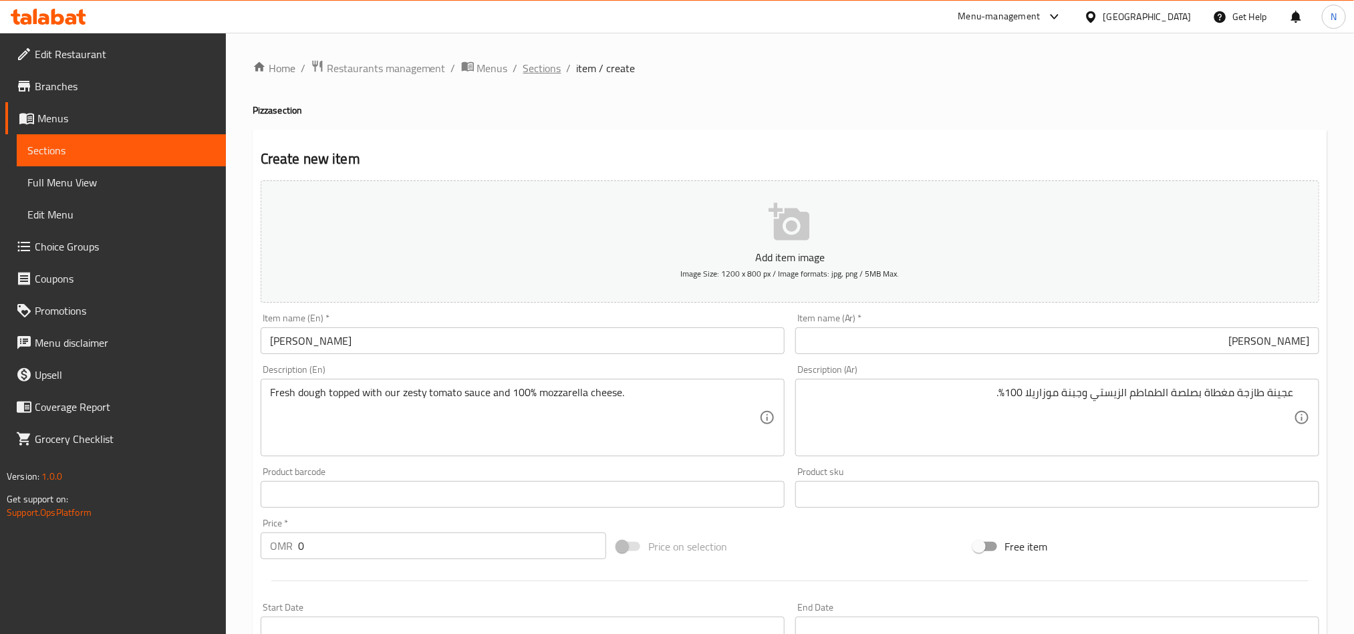
click at [525, 71] on span "Sections" at bounding box center [542, 68] width 38 height 16
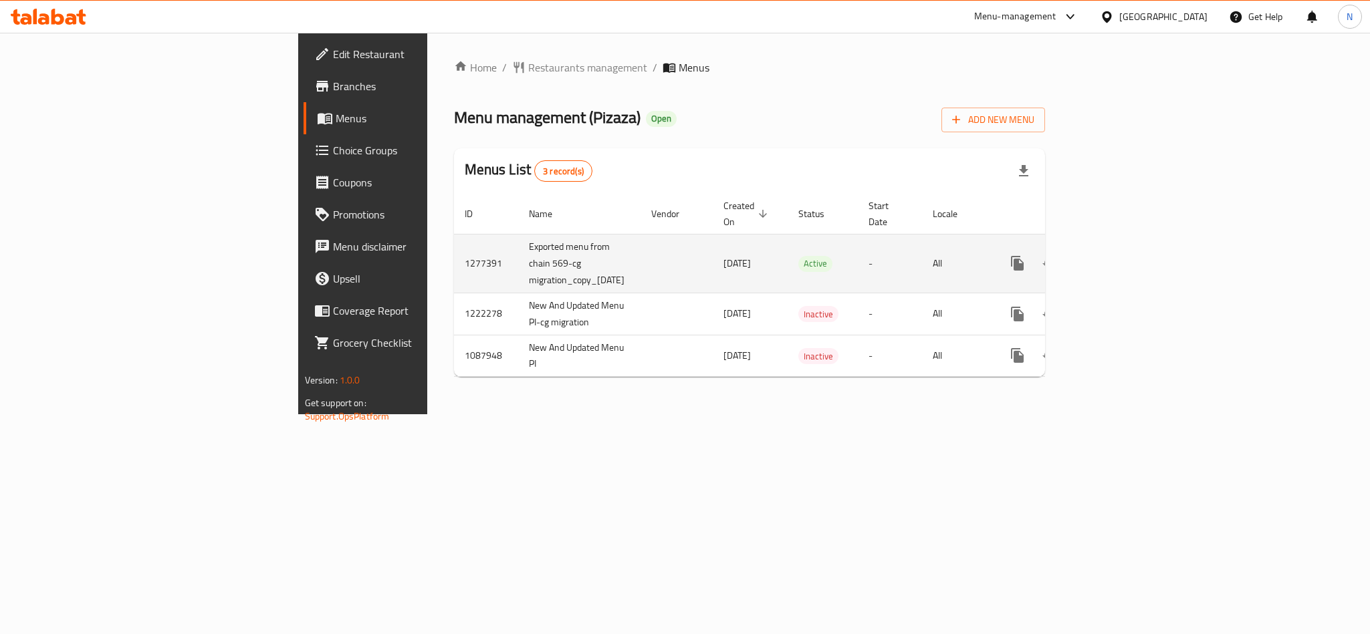
click at [1122, 255] on icon "enhanced table" at bounding box center [1114, 263] width 16 height 16
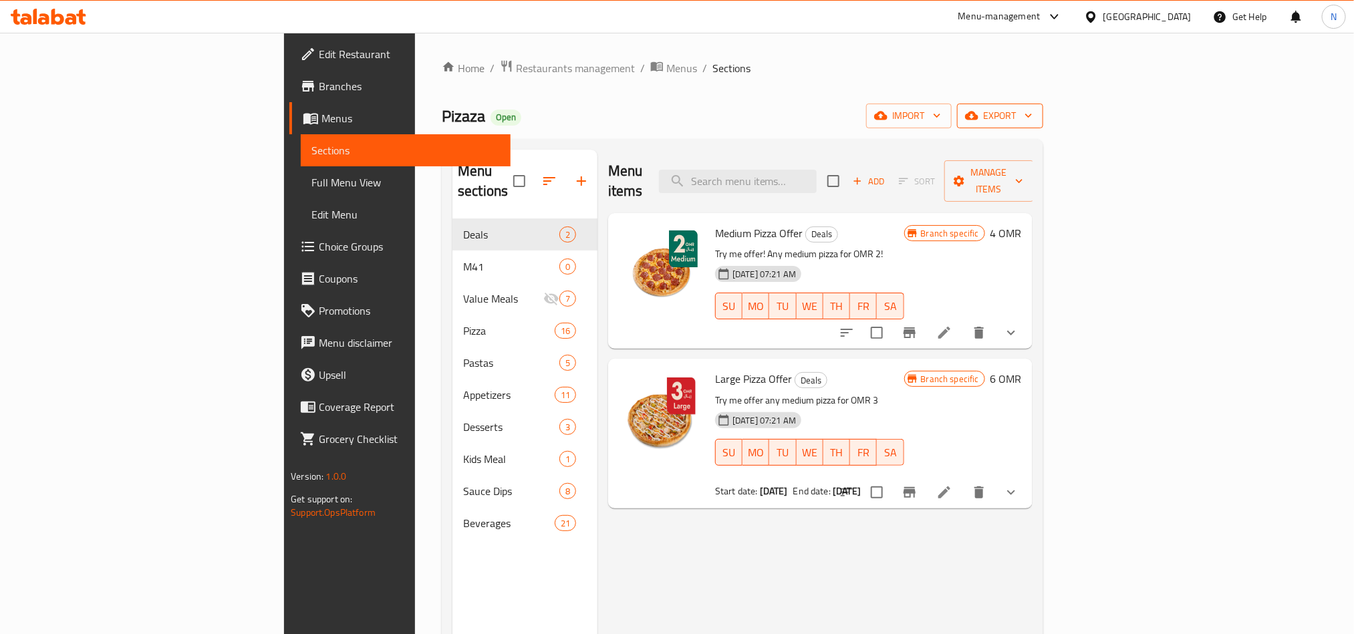
click at [1033, 111] on span "export" at bounding box center [1000, 116] width 65 height 17
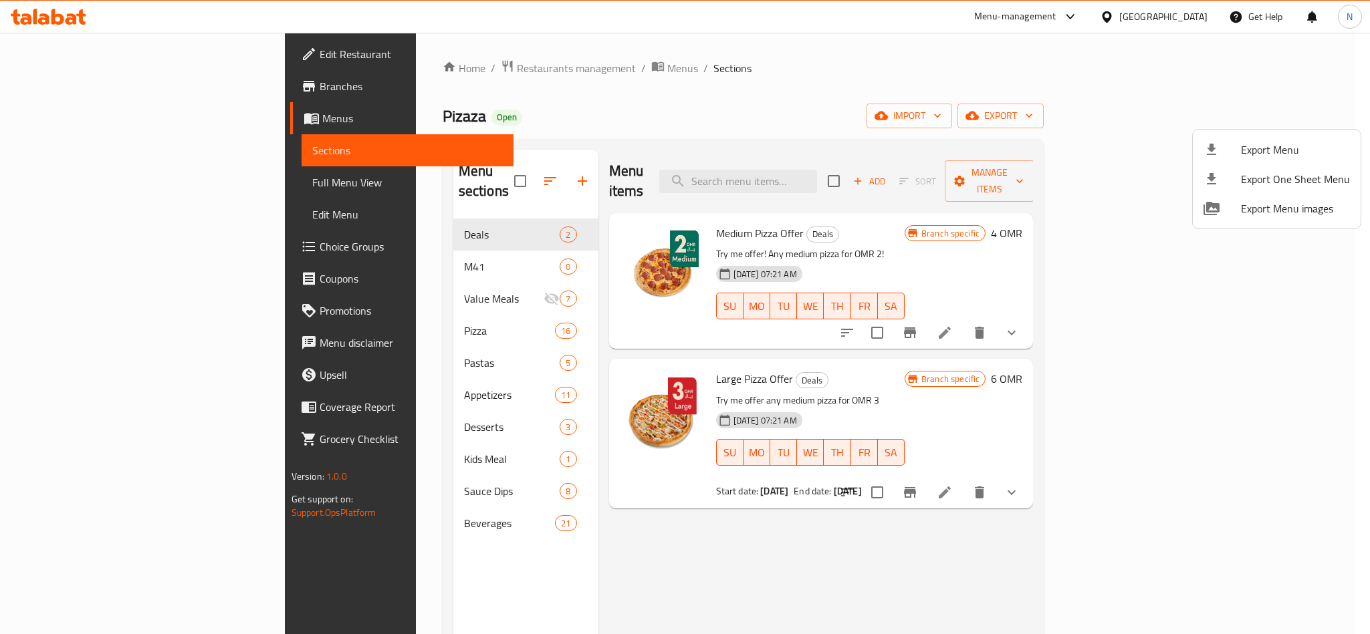
click at [1255, 143] on span "Export Menu" at bounding box center [1295, 150] width 109 height 16
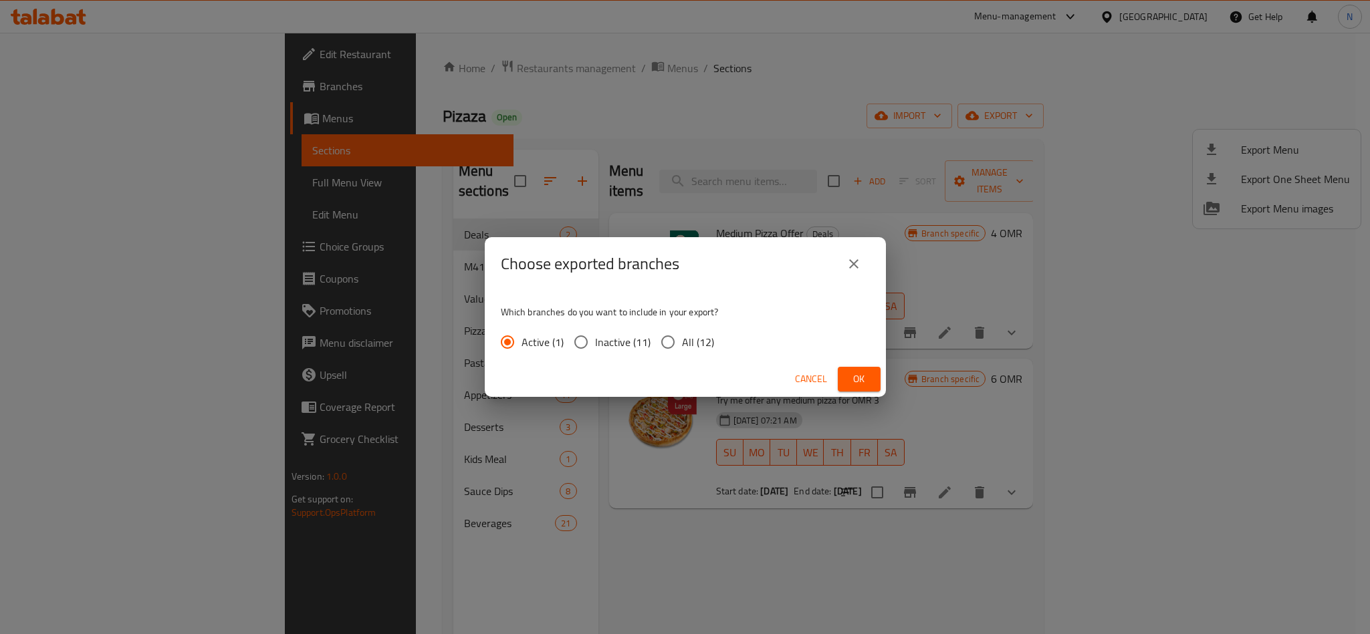
click at [686, 323] on div "Which branches do you want to include in your export? Active (1) Inactive (11) …" at bounding box center [685, 326] width 401 height 71
click at [686, 347] on span "All (12)" at bounding box center [698, 342] width 32 height 16
click at [682, 347] on input "All (12)" at bounding box center [668, 342] width 28 height 28
radio input "true"
click at [878, 381] on button "Ok" at bounding box center [858, 379] width 43 height 25
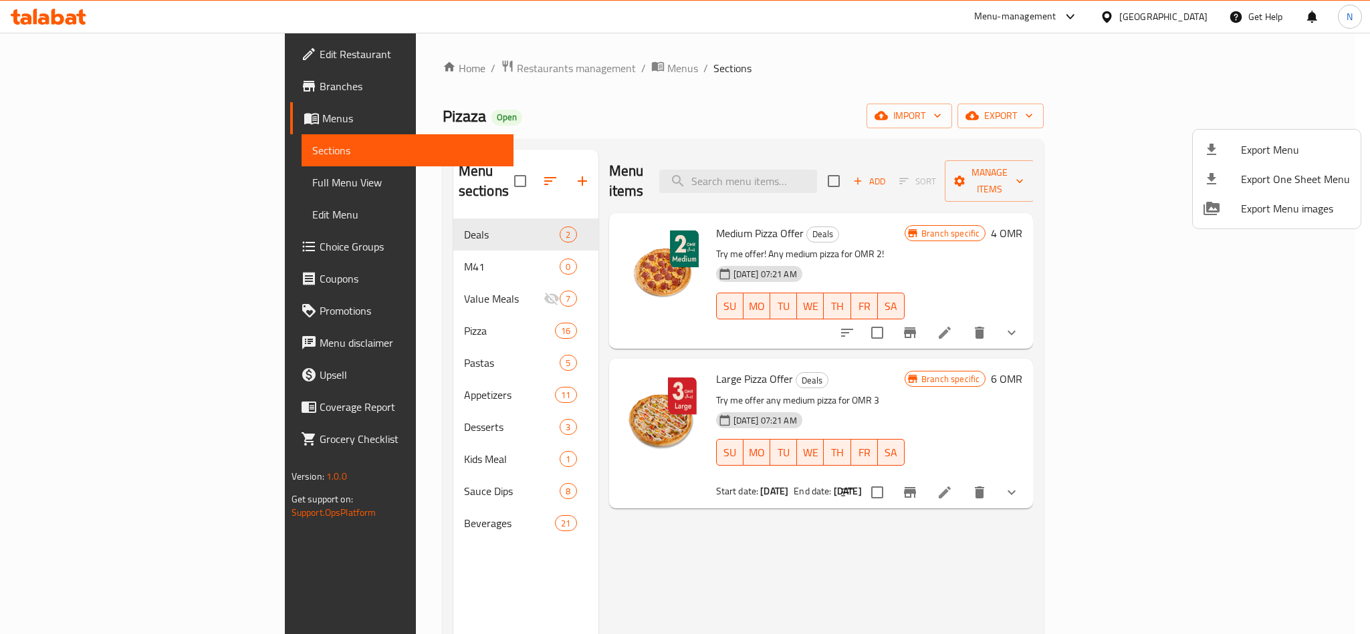
click at [173, 70] on div at bounding box center [685, 317] width 1370 height 634
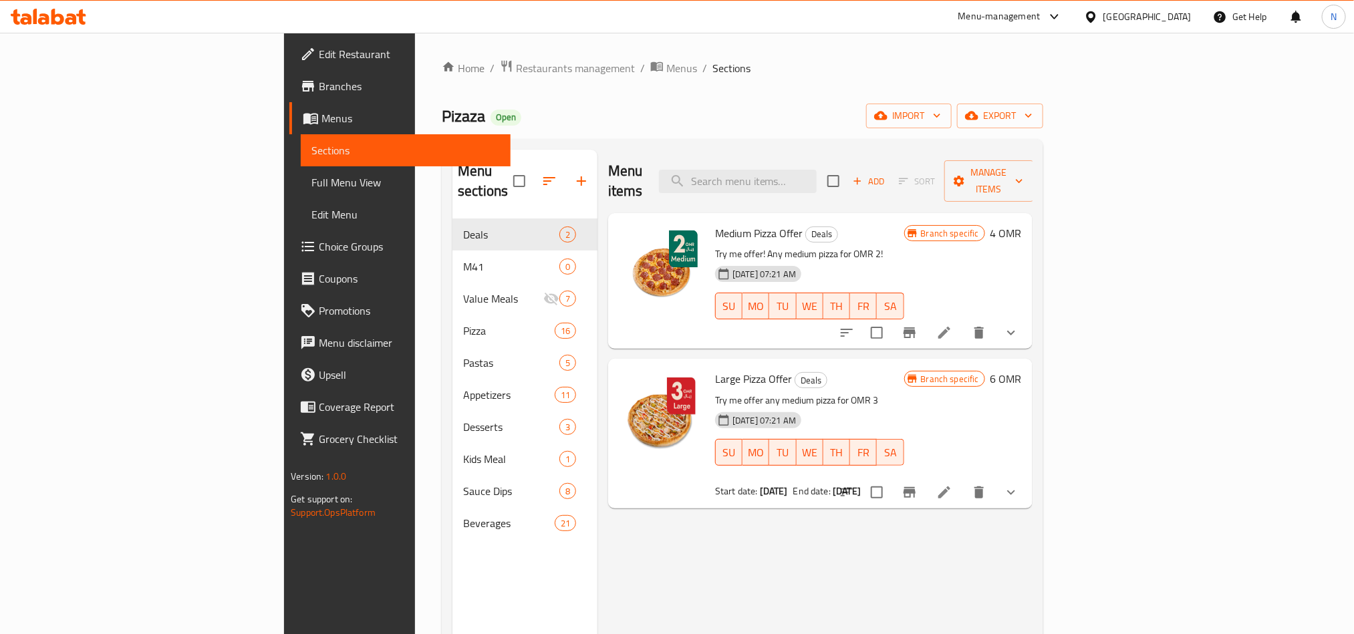
click at [319, 84] on span "Branches" at bounding box center [409, 86] width 180 height 16
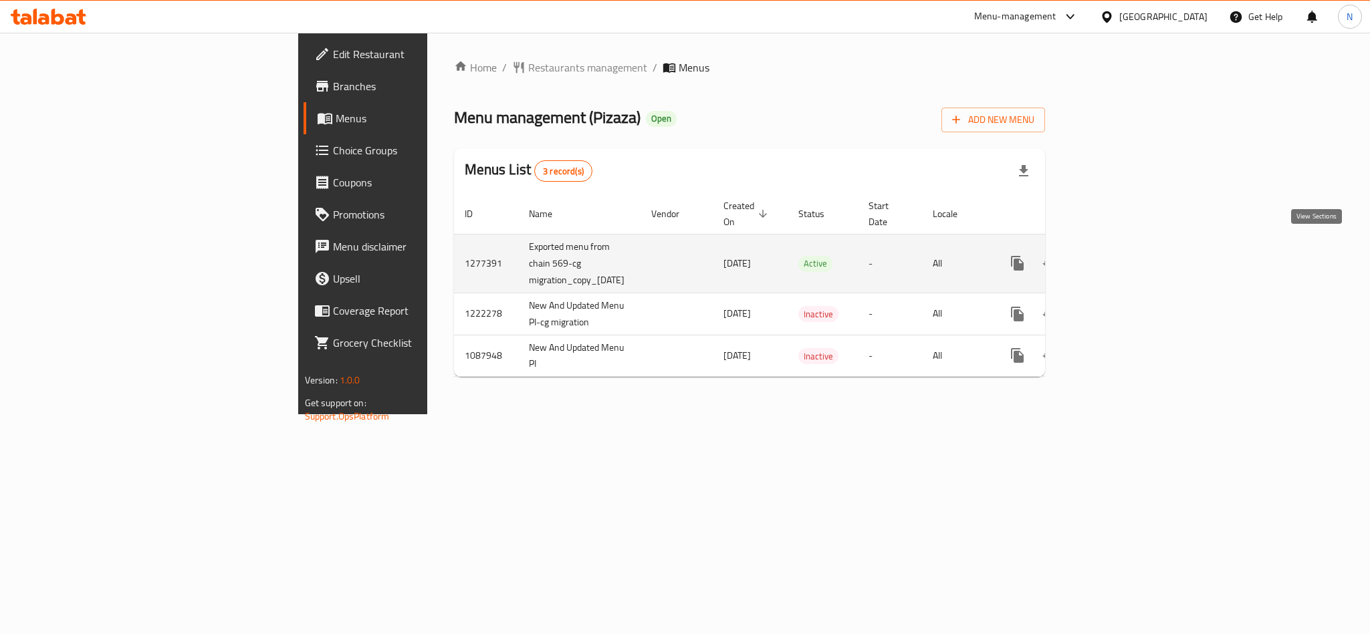
click at [1130, 247] on link "enhanced table" at bounding box center [1113, 263] width 32 height 32
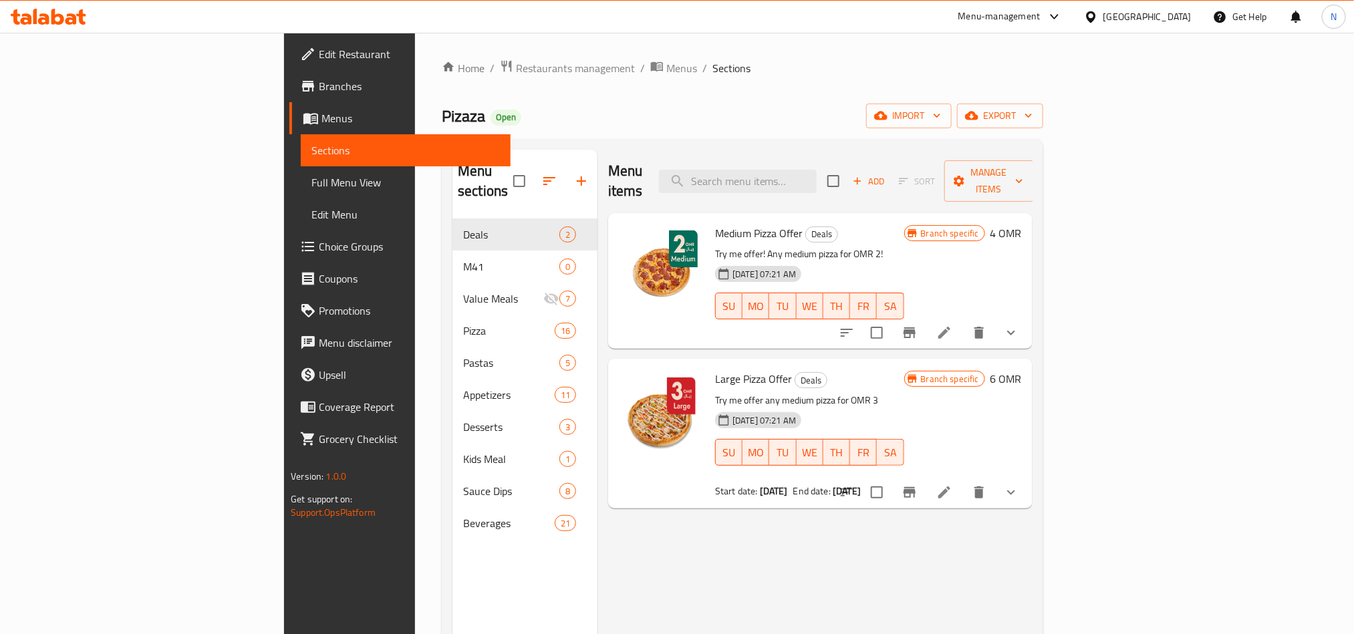
drag, startPoint x: 488, startPoint y: 59, endPoint x: 548, endPoint y: 95, distance: 70.2
click at [666, 60] on span "Menus" at bounding box center [681, 68] width 31 height 16
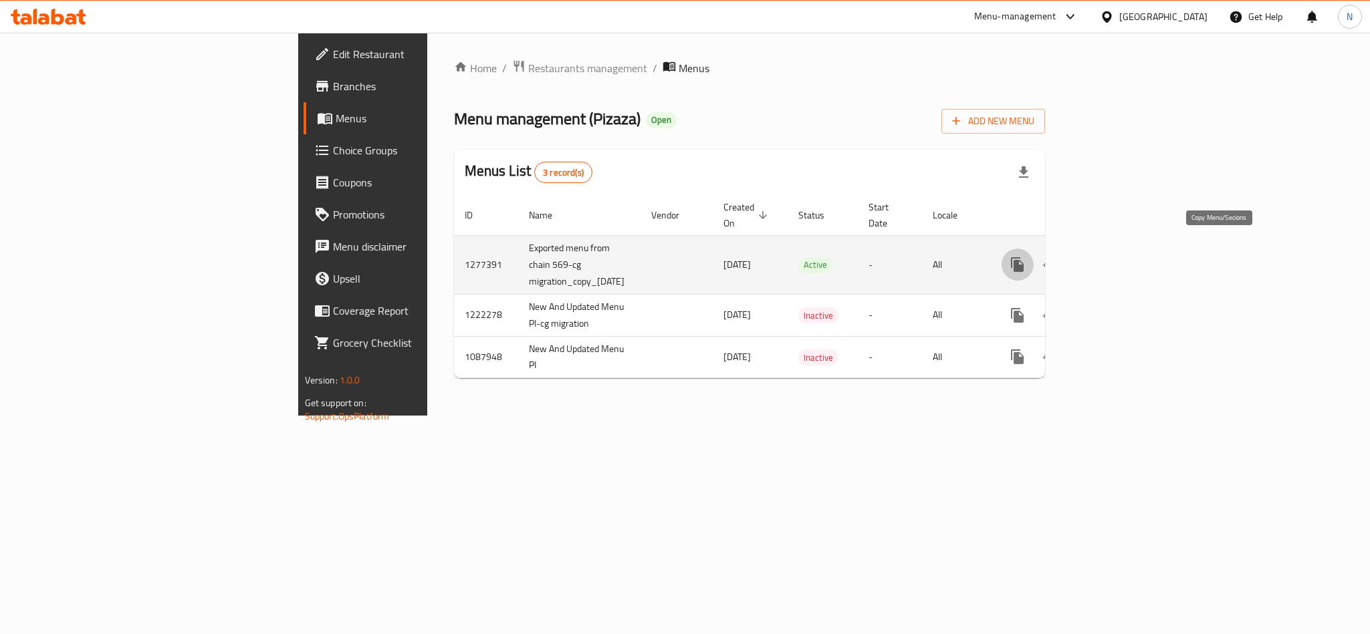
click at [1023, 257] on icon "more" at bounding box center [1017, 264] width 13 height 15
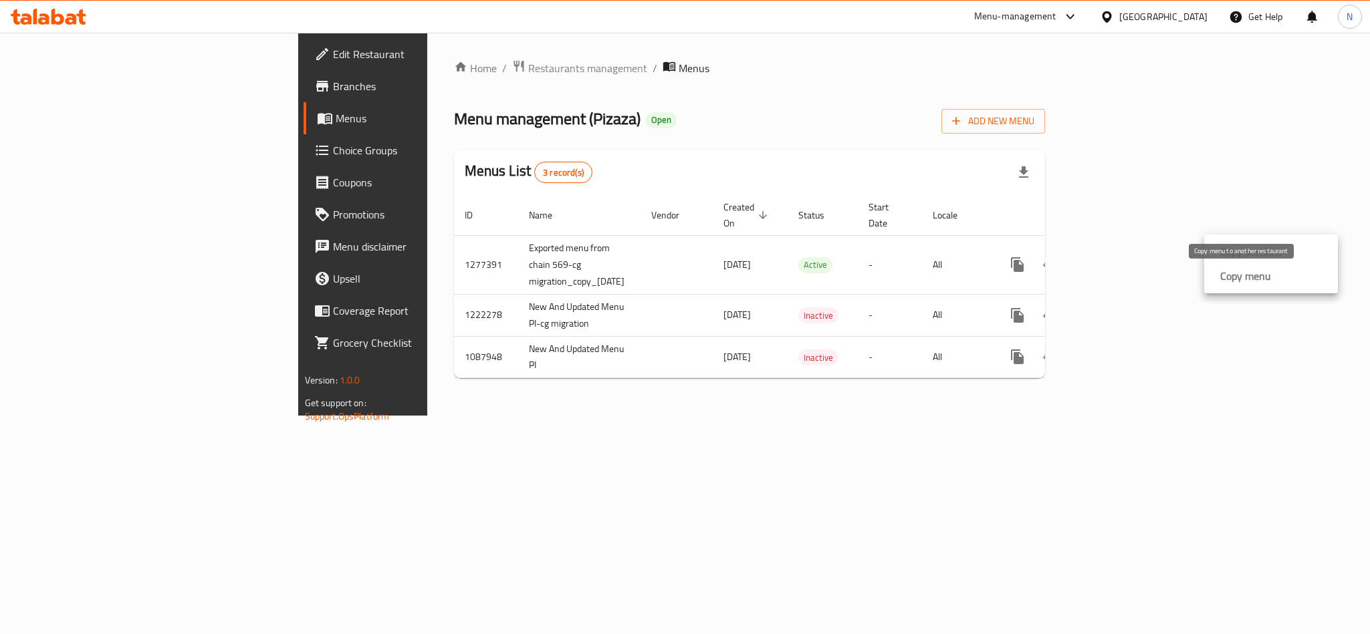
click at [1251, 275] on strong "Copy menu" at bounding box center [1245, 276] width 51 height 16
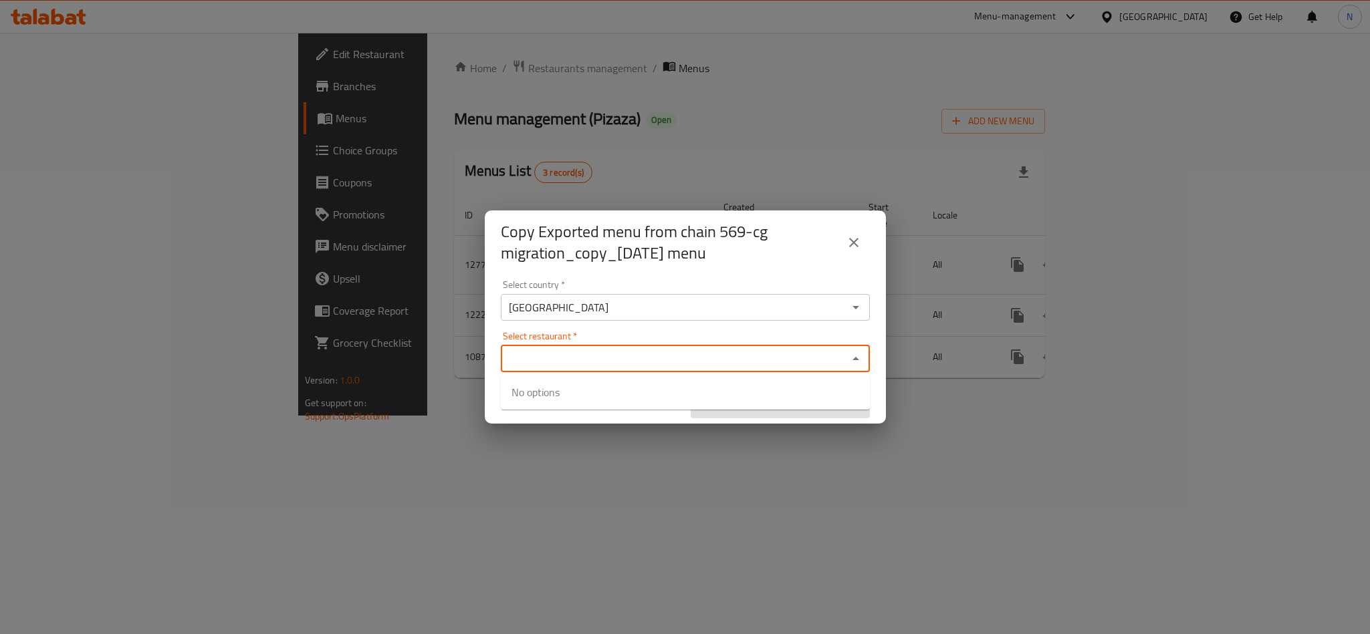
click at [795, 367] on input "Select restaurant   *" at bounding box center [674, 359] width 339 height 19
click at [574, 368] on input "Select restaurant   *" at bounding box center [674, 359] width 339 height 19
click at [853, 241] on icon "close" at bounding box center [854, 243] width 16 height 16
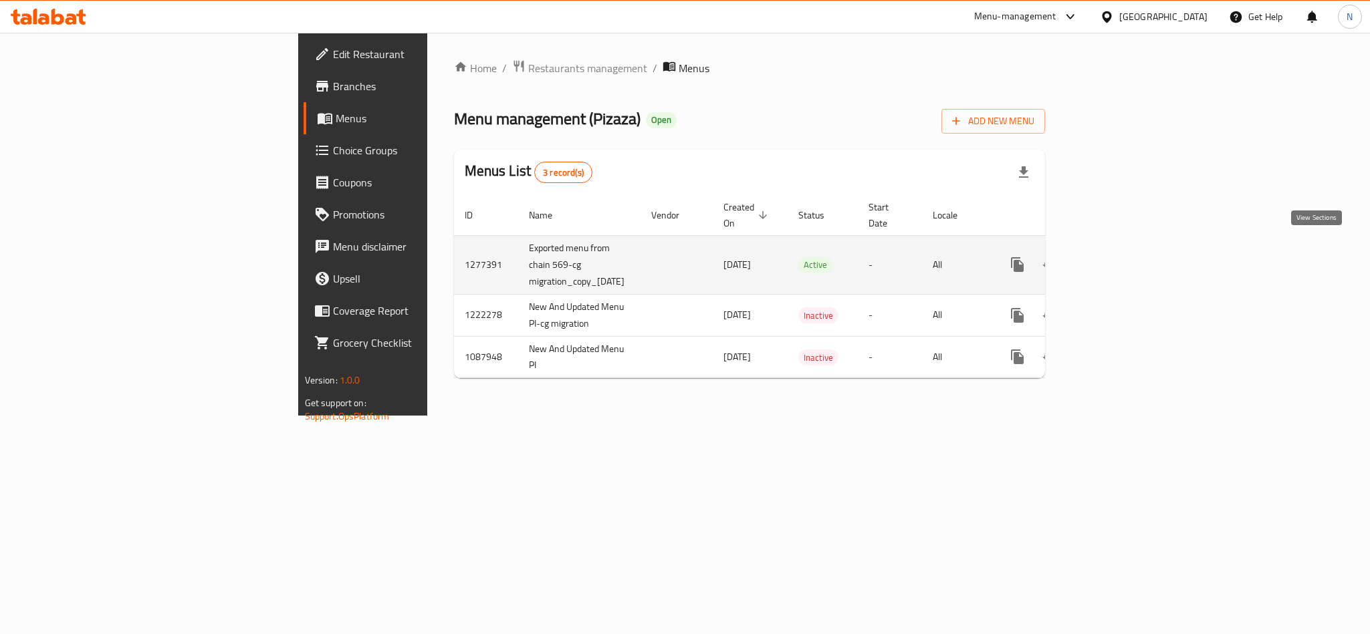
click at [1130, 255] on link "enhanced table" at bounding box center [1113, 265] width 32 height 32
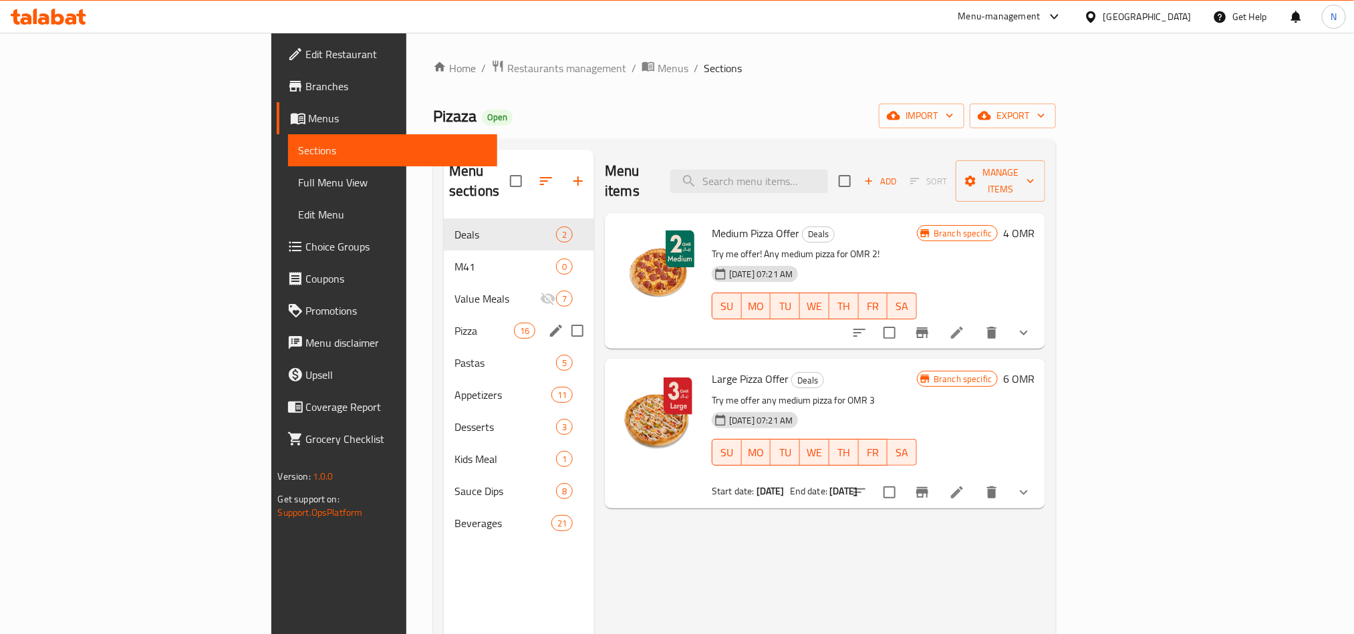
click at [444, 315] on div "Pizza 16" at bounding box center [519, 331] width 150 height 32
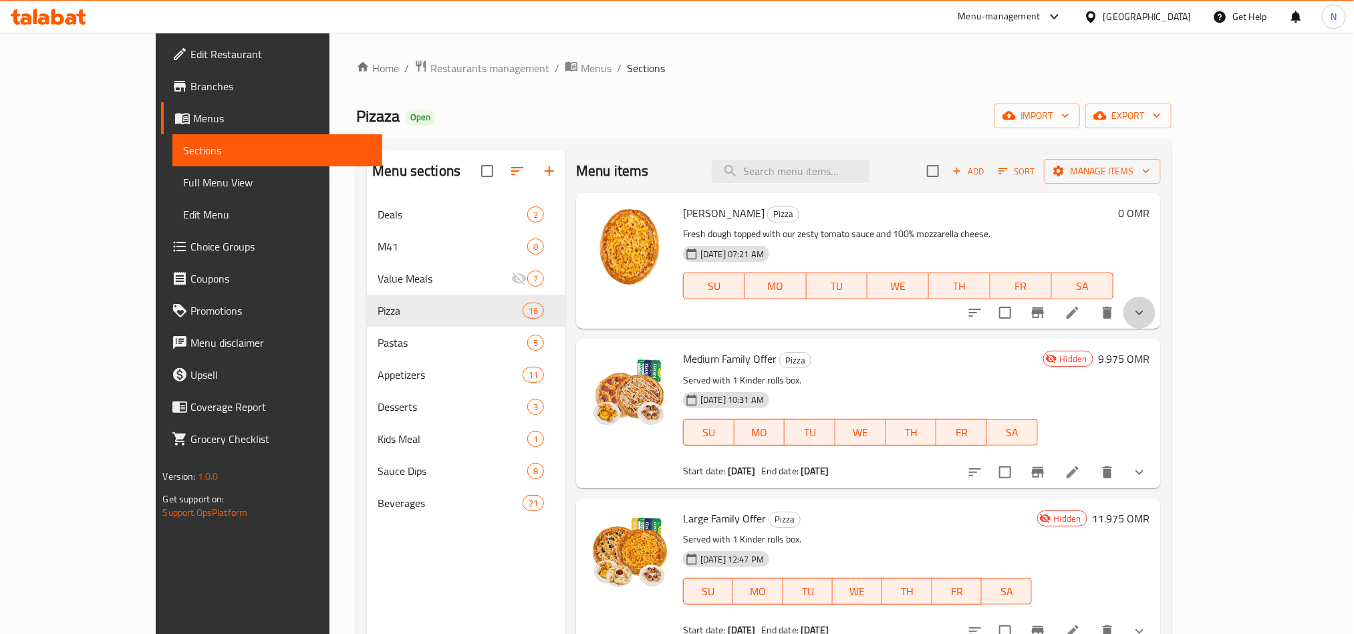
click at [1156, 301] on button "show more" at bounding box center [1140, 313] width 32 height 32
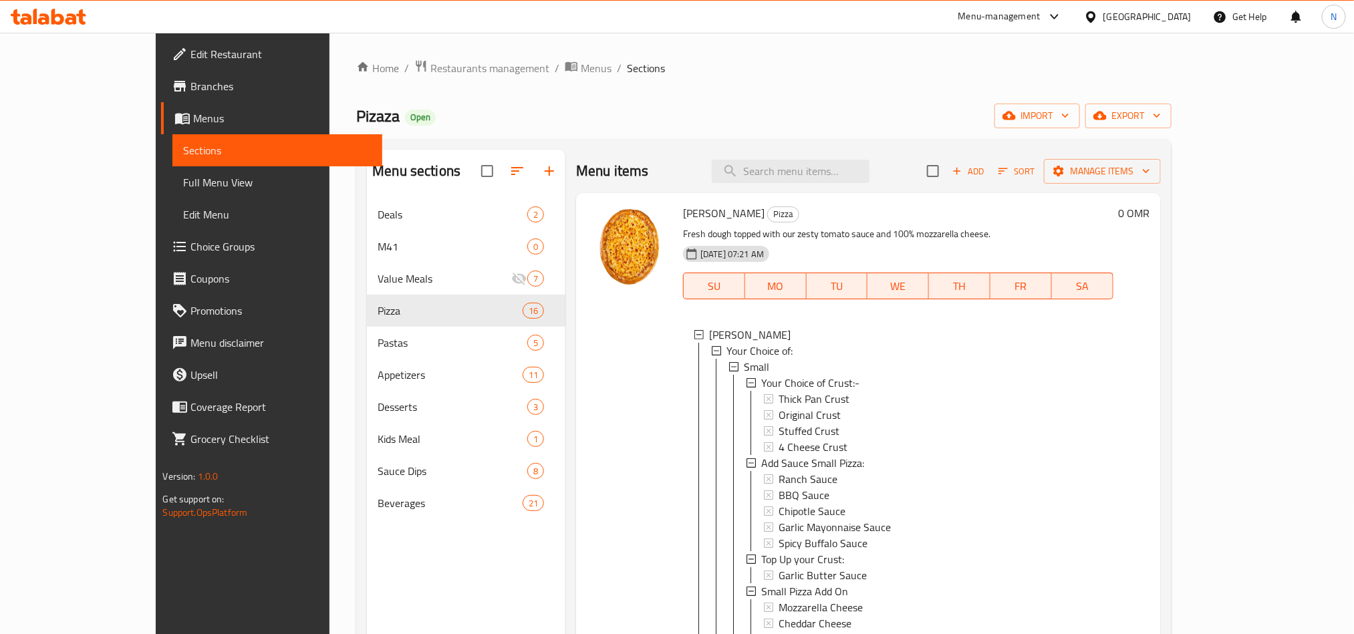
click at [683, 211] on span "Margherita Pizza" at bounding box center [724, 213] width 82 height 20
click at [683, 215] on span "Margherita Pizza" at bounding box center [724, 213] width 82 height 20
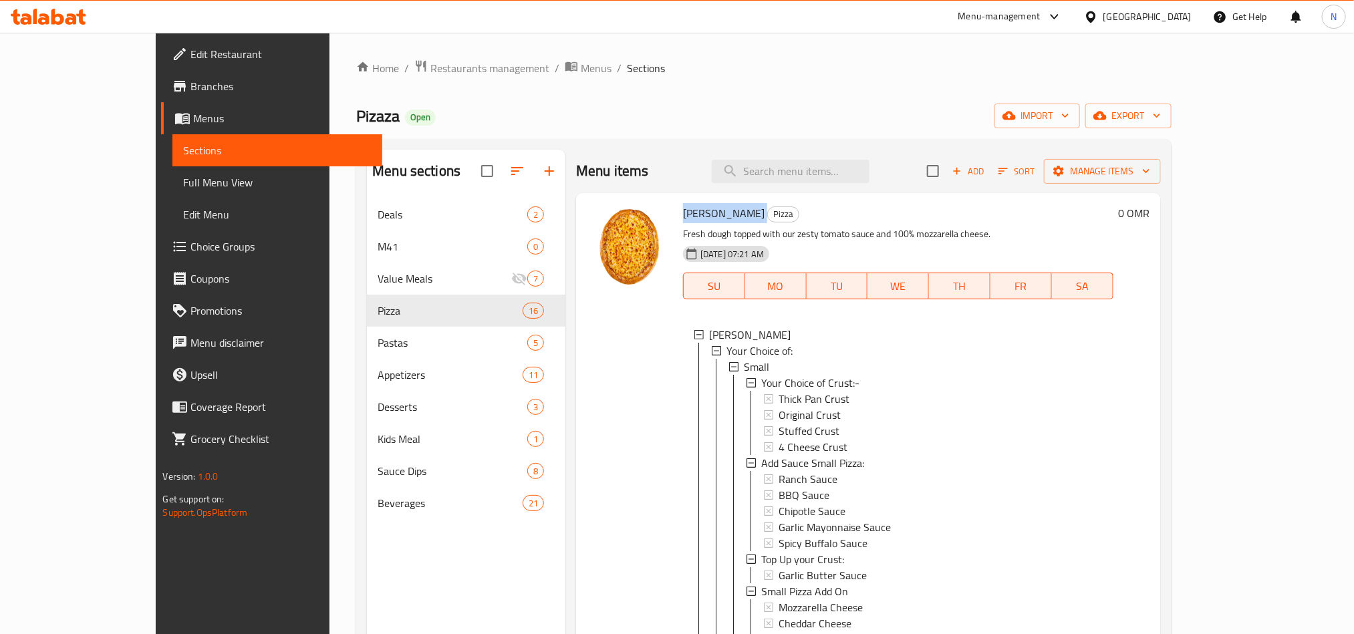
click at [683, 215] on span "Margherita Pizza" at bounding box center [724, 213] width 82 height 20
copy h6 "Margherita Pizza"
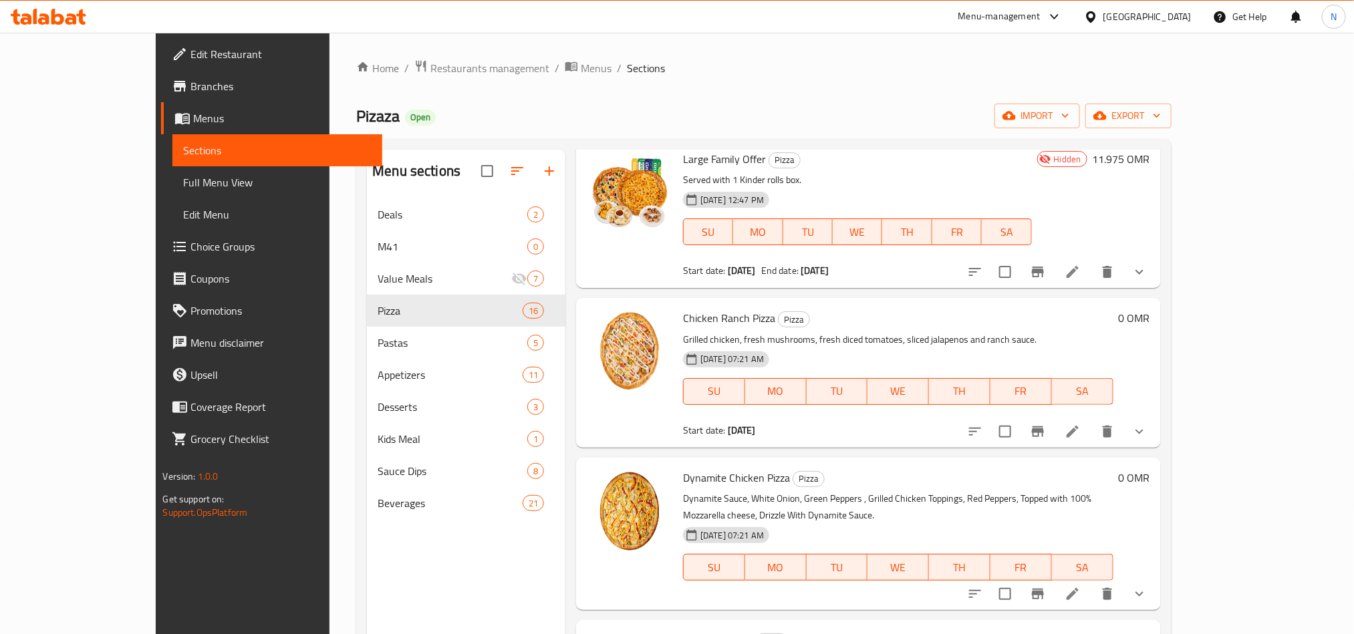
scroll to position [1504, 0]
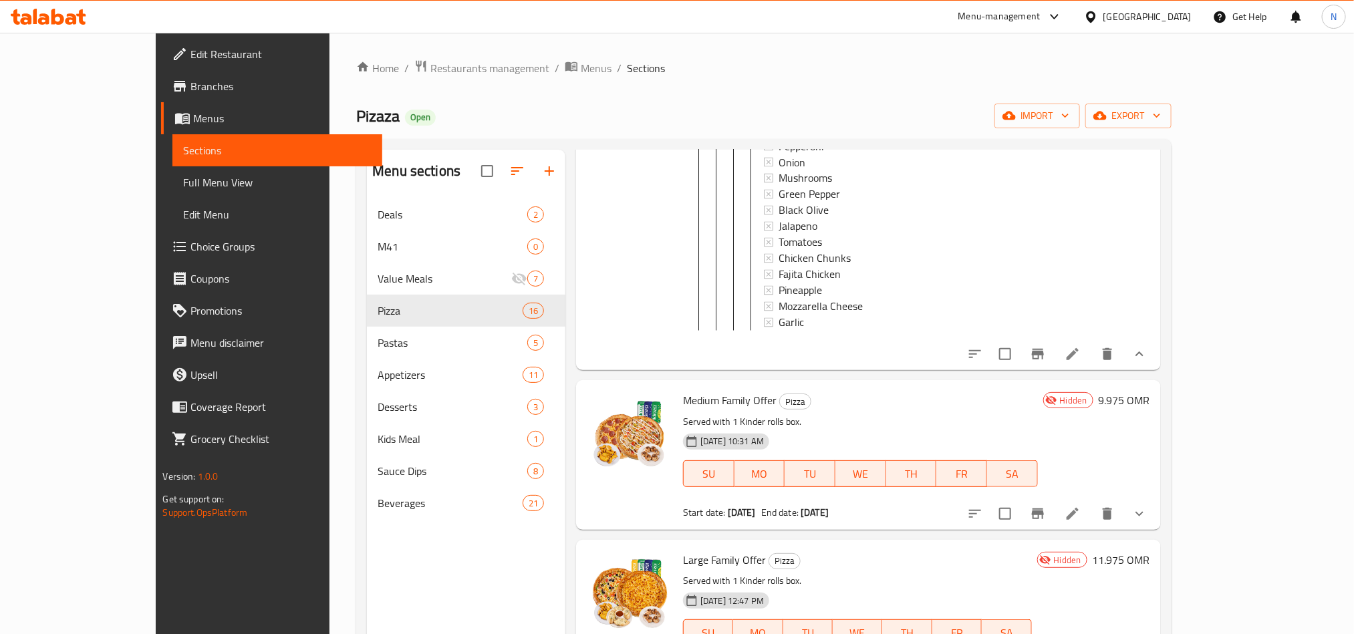
click at [1091, 366] on li at bounding box center [1072, 354] width 37 height 24
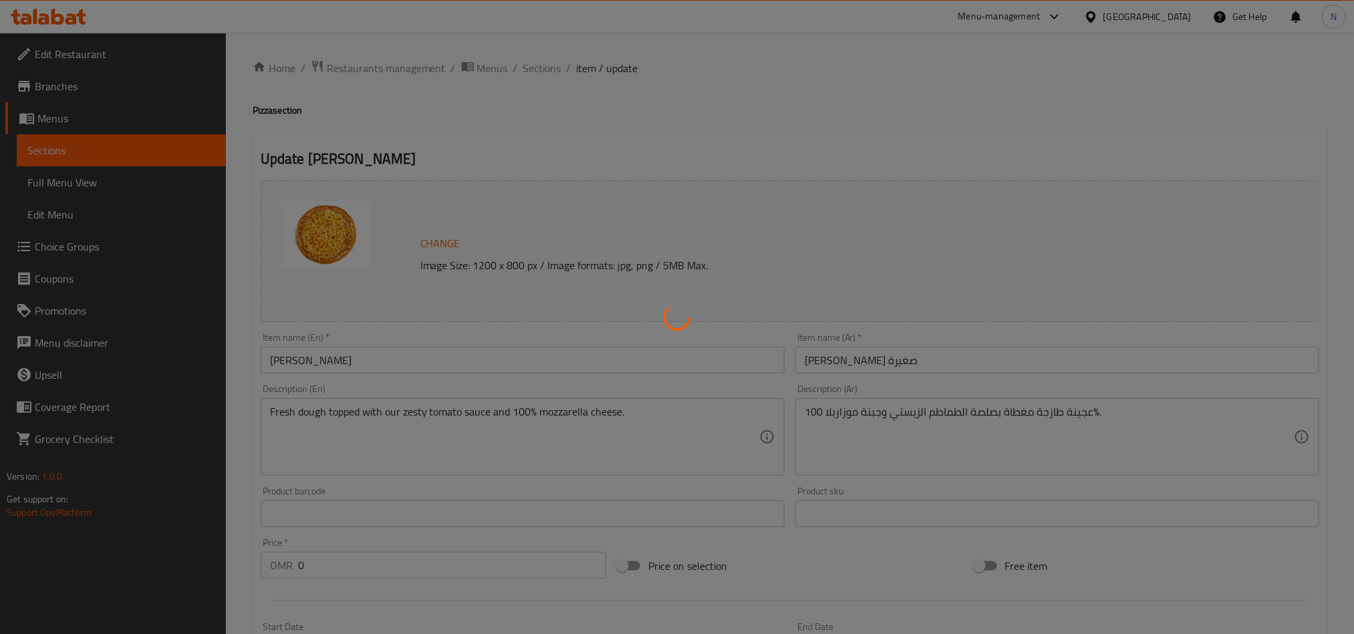
type input "اختيارك للقشرة:-"
type input "1"
type input "أضف صوص للبيتزا الصغيرة:"
type input "0"
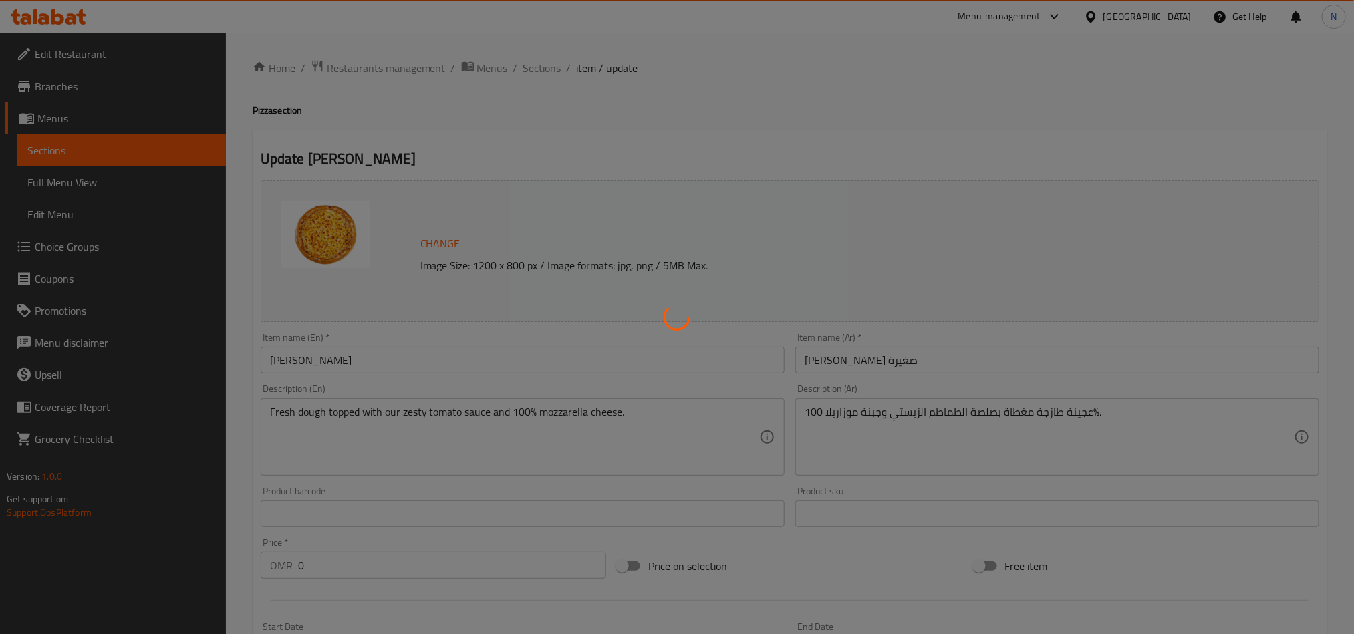
type input "5"
type input "ترقية للقشرة:"
type input "0"
type input "1"
type input "إضافة للبيتزا الصغيرة"
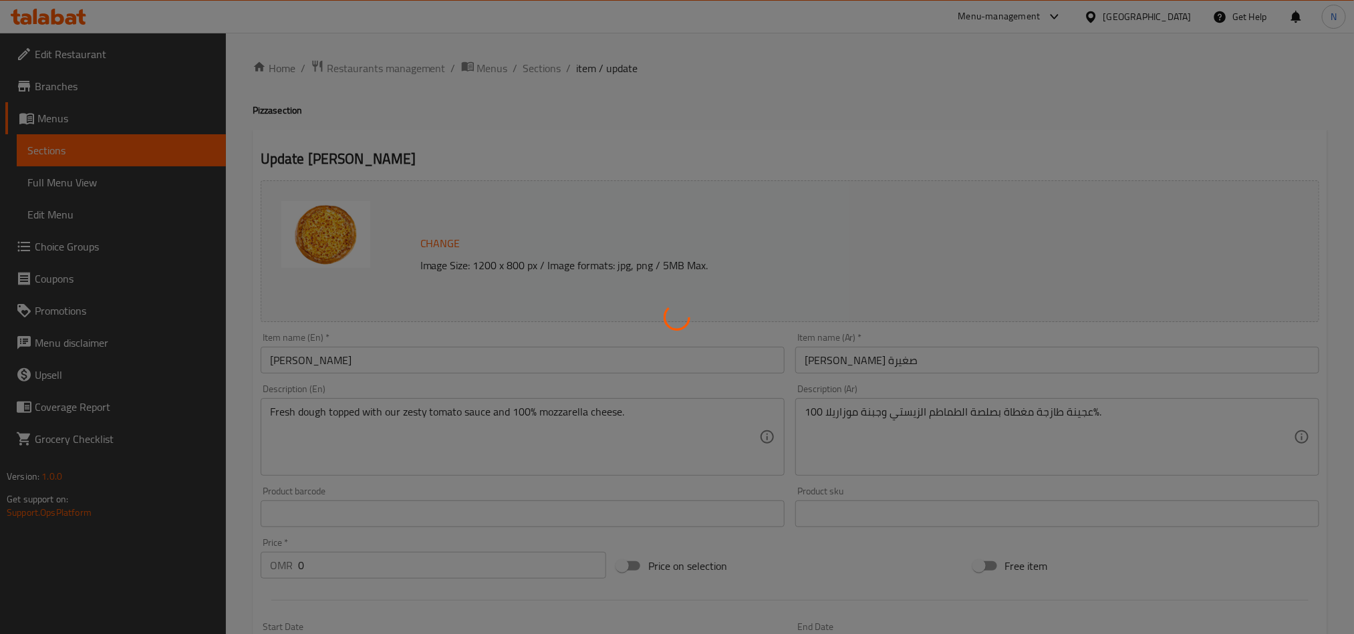
type input "0"
type input "11"
type input "إضافة"
type input "0"
type input "11"
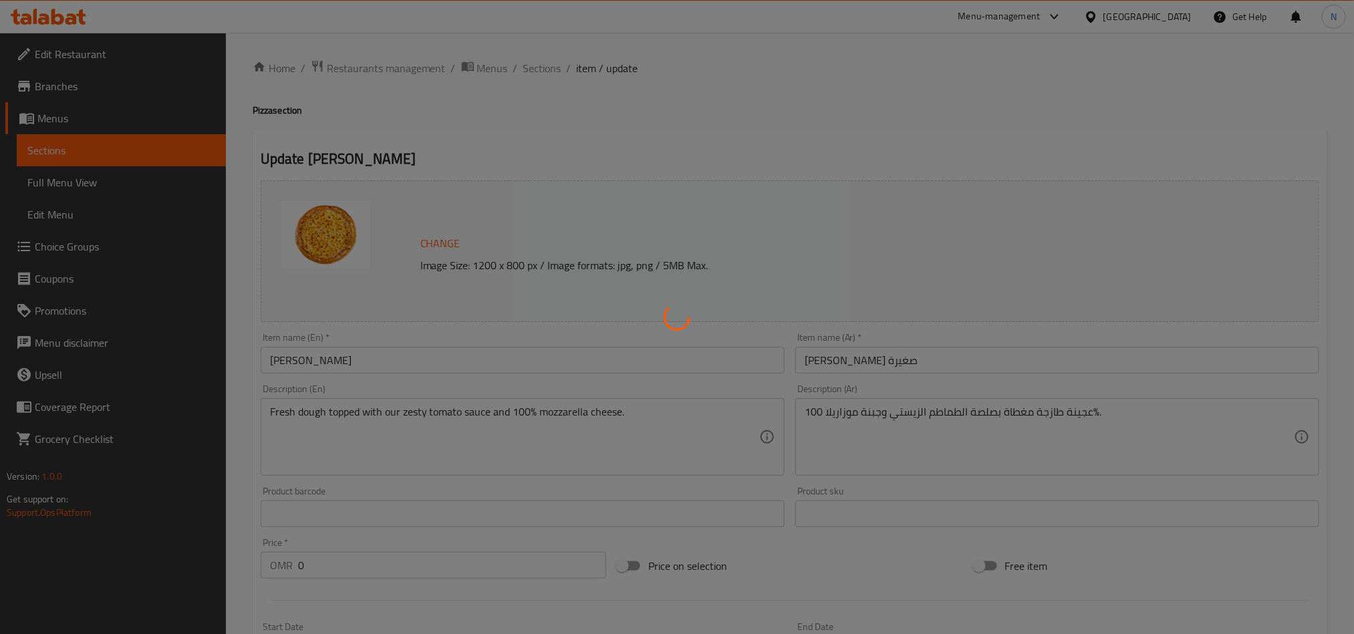
type input "اختيارك للقشرة:-"
type input "1"
type input "أضف صوص للبيتزا المتوسطة"
type input "0"
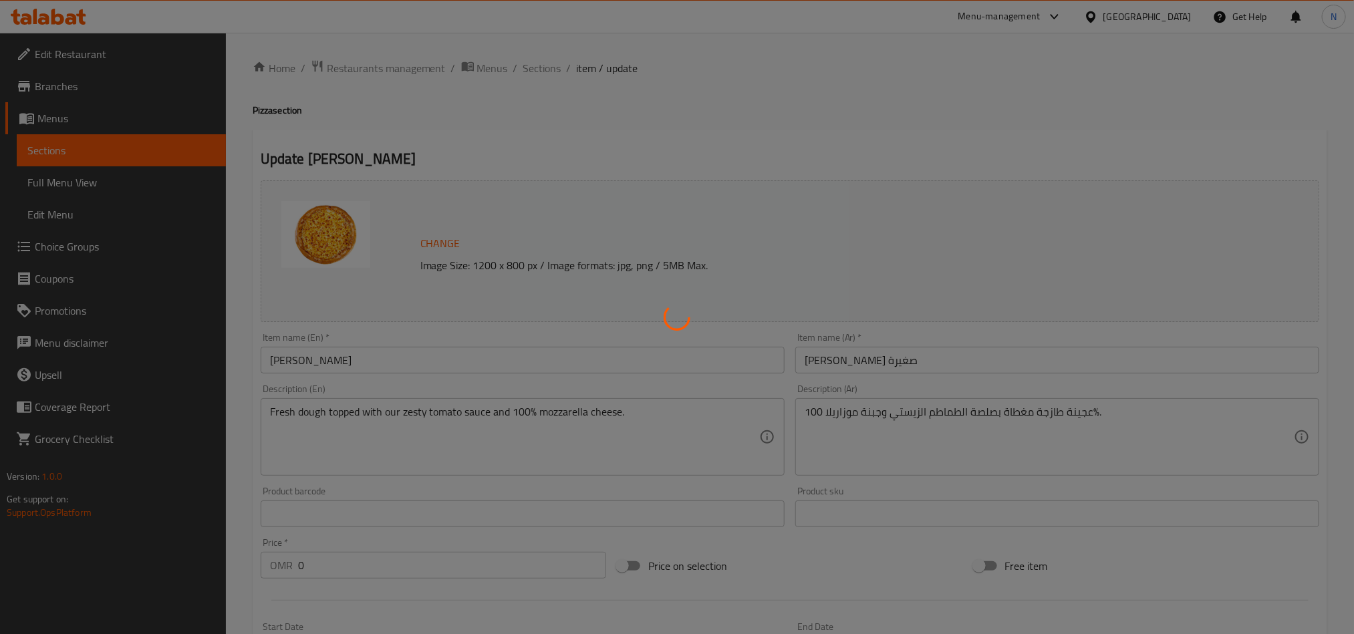
type input "5"
type input "ترقية للقشرة:"
type input "0"
type input "1"
type input "اضافة للبيتزا المتوسطة"
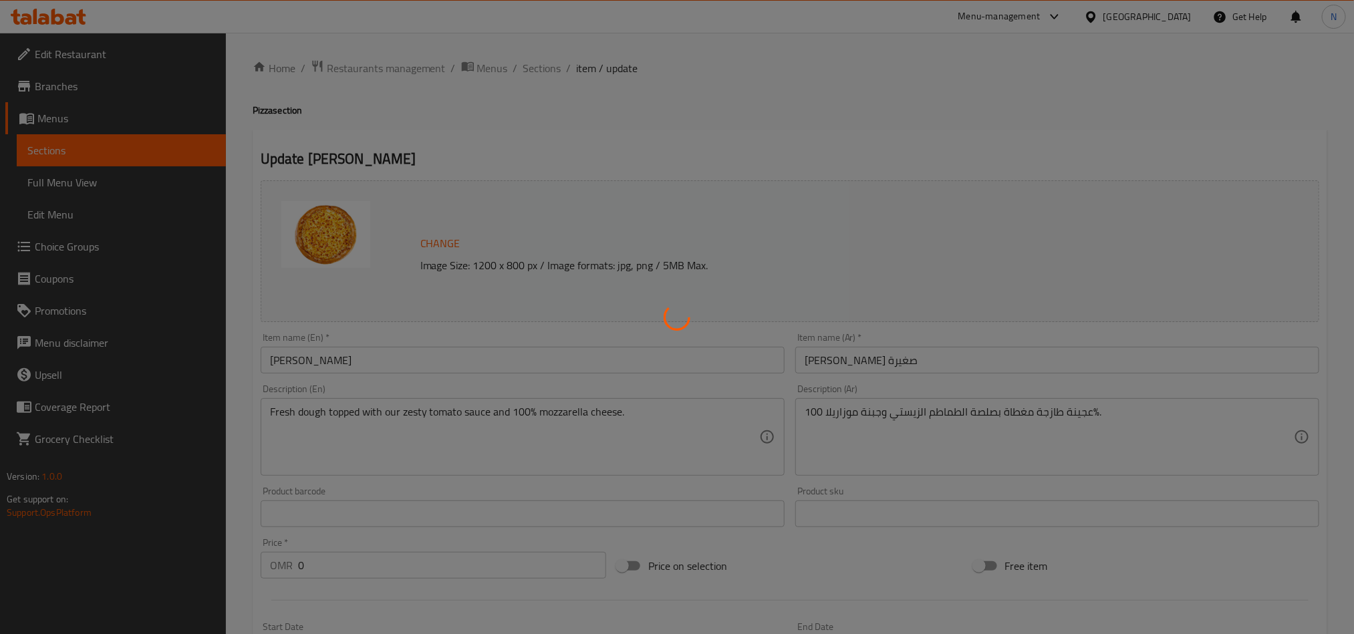
type input "0"
type input "11"
type input "اختيارك للقشرة:-"
type input "1"
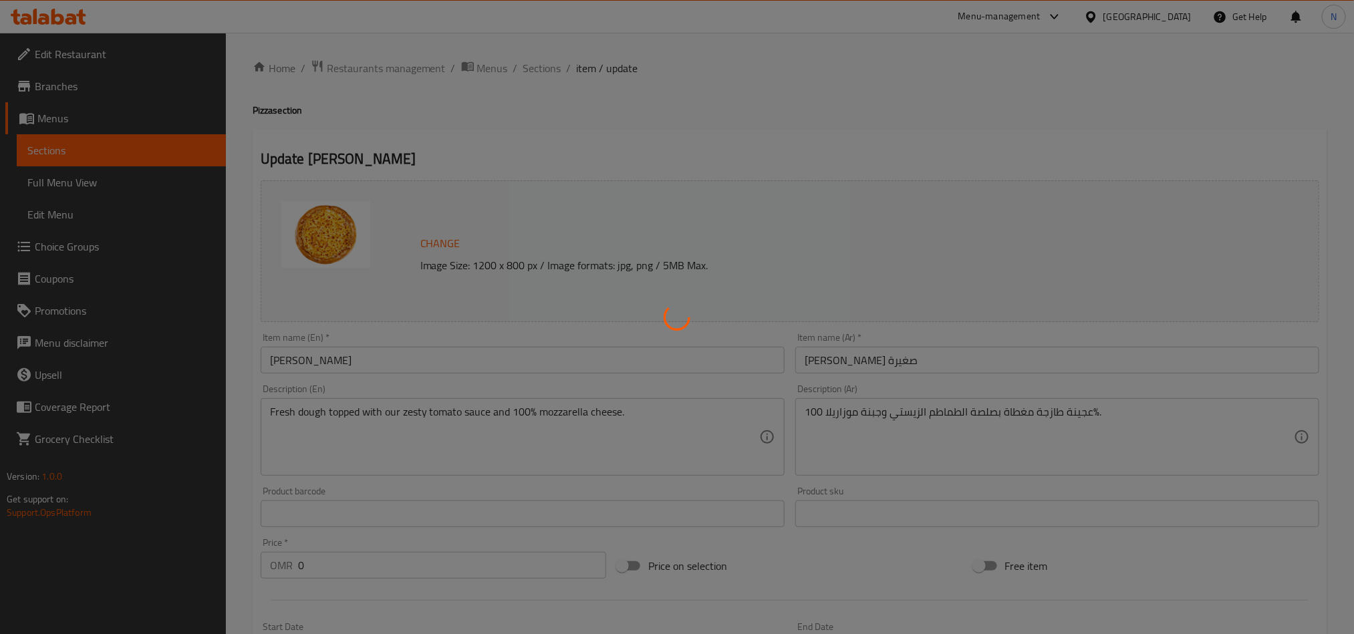
type input "أضف صوص للبيتزا الكبيرة:"
type input "0"
type input "5"
type input "ترقية للقشرة:"
type input "0"
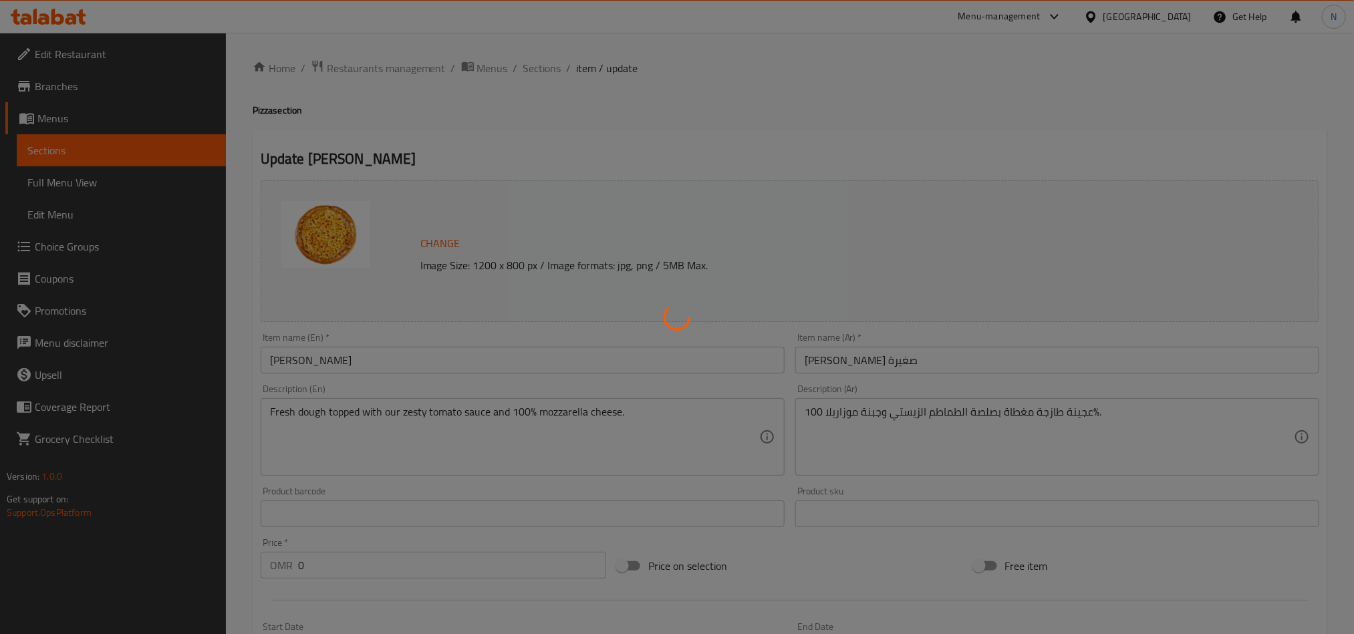
type input "1"
type input "إضافة للبيتزا الكبيرة"
type input "0"
type input "13"
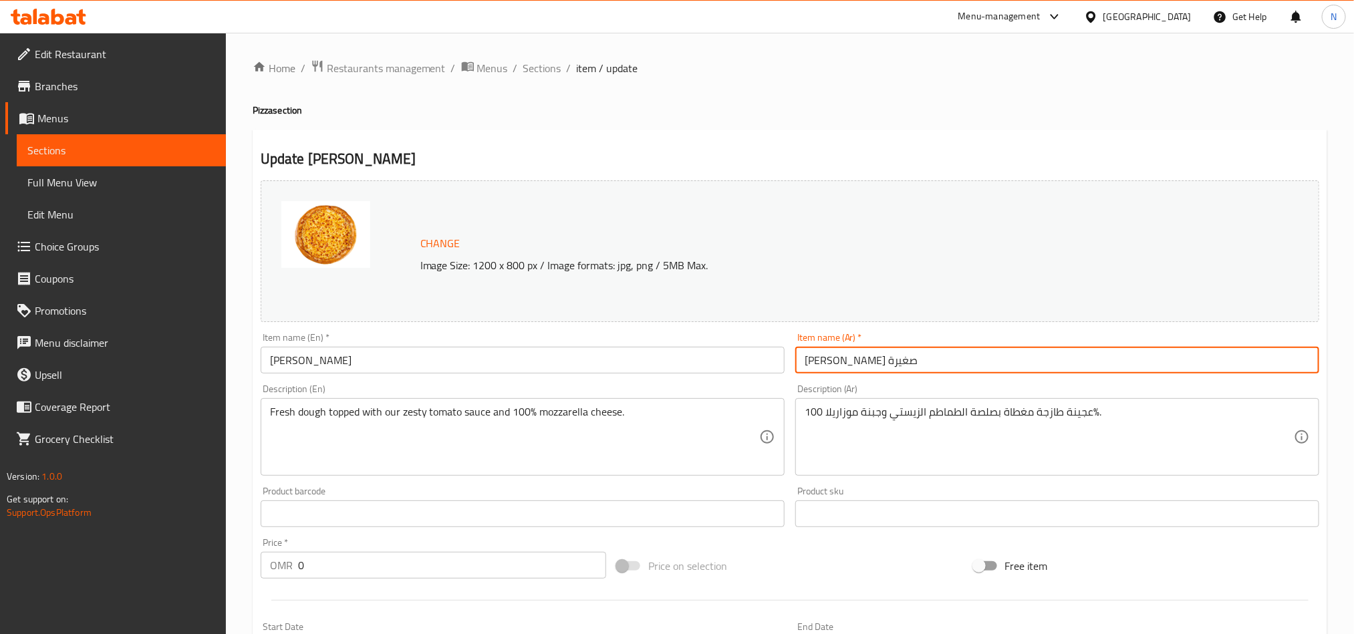
click at [907, 365] on input "بيتزا مارجريتا صغيرة" at bounding box center [1057, 360] width 524 height 27
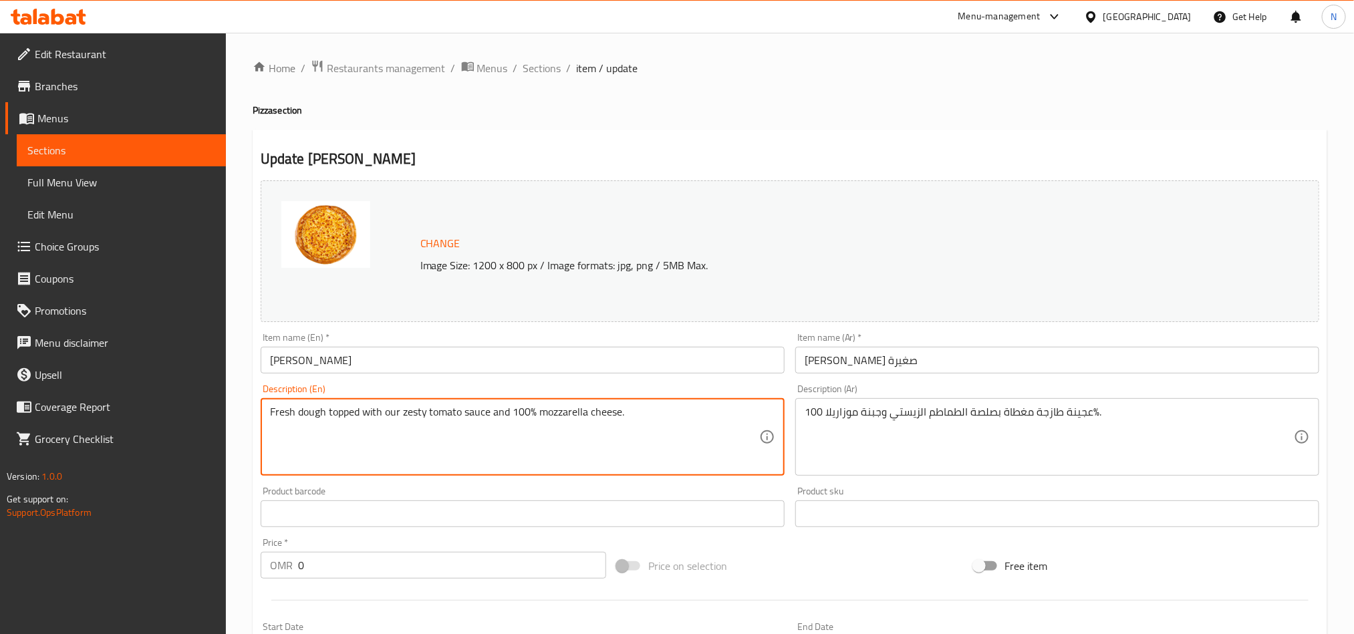
click at [558, 429] on textarea "Fresh dough topped with our zesty tomato sauce and 100% mozzarella cheese." at bounding box center [514, 437] width 489 height 63
click at [878, 405] on div "عجينة طازجة مغطاة بصلصة الطماطم الزيستي وجبنة موزاريلا 100%. Description (Ar)" at bounding box center [1057, 437] width 524 height 78
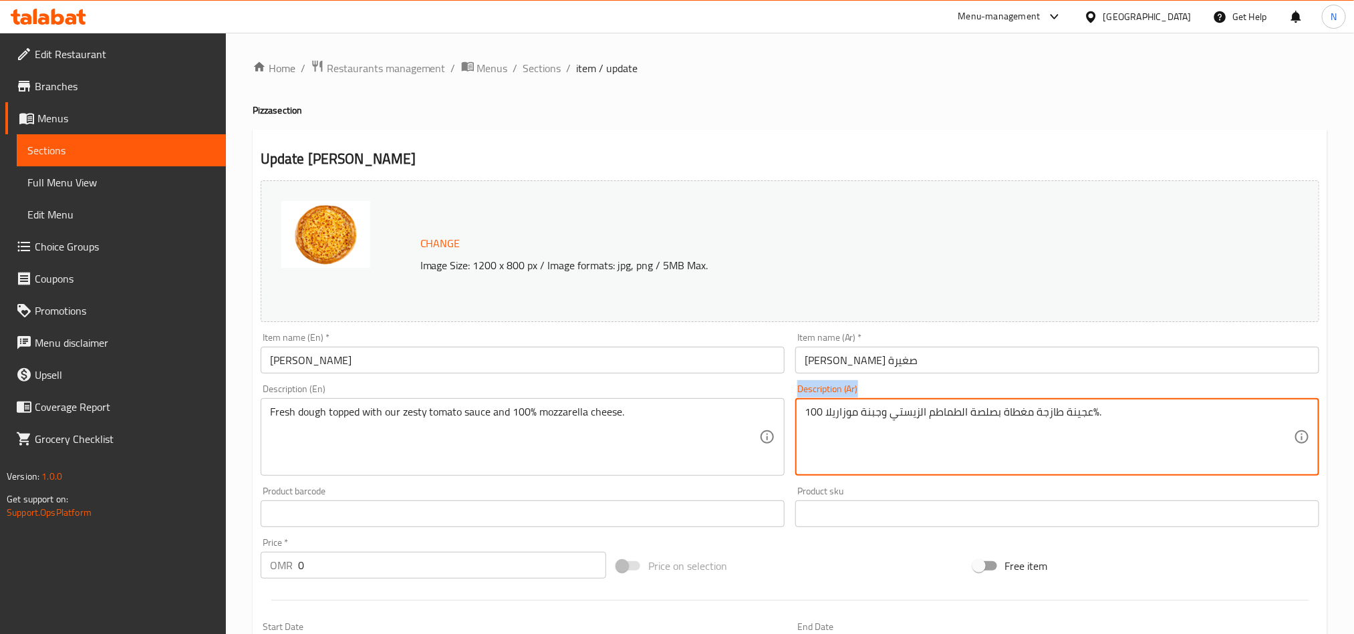
click at [878, 405] on div "عجينة طازجة مغطاة بصلصة الطماطم الزيستي وجبنة موزاريلا 100%. Description (Ar)" at bounding box center [1057, 437] width 524 height 78
click at [916, 428] on textarea "عجينة طازجة مغطاة بصلصة الطماطم الزيستي وجبنة موزاريلا 100%." at bounding box center [1049, 437] width 489 height 63
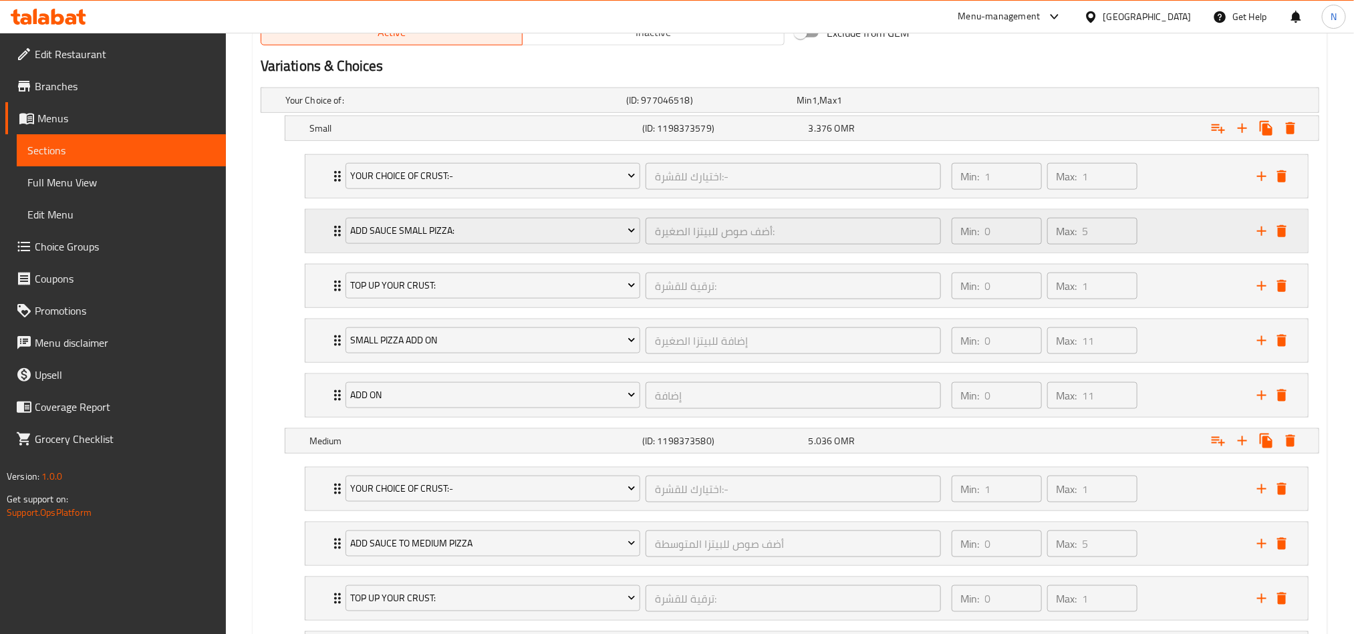
scroll to position [626, 0]
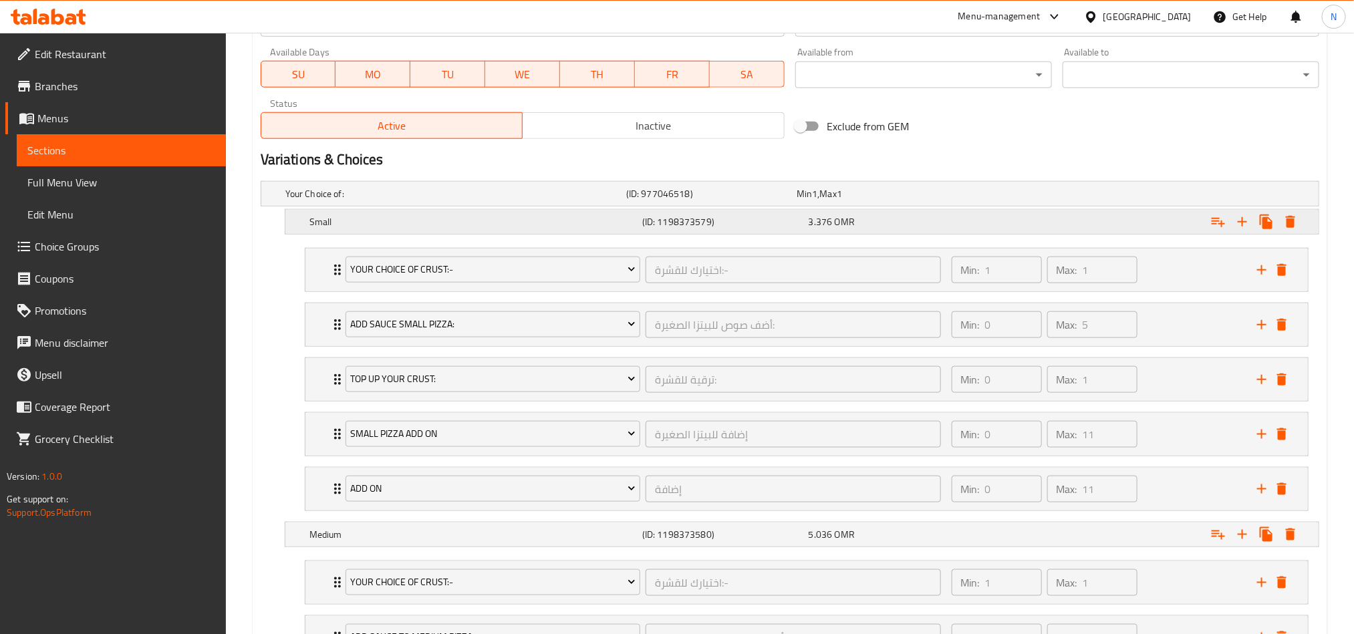
click at [531, 227] on h5 "Small" at bounding box center [473, 221] width 328 height 13
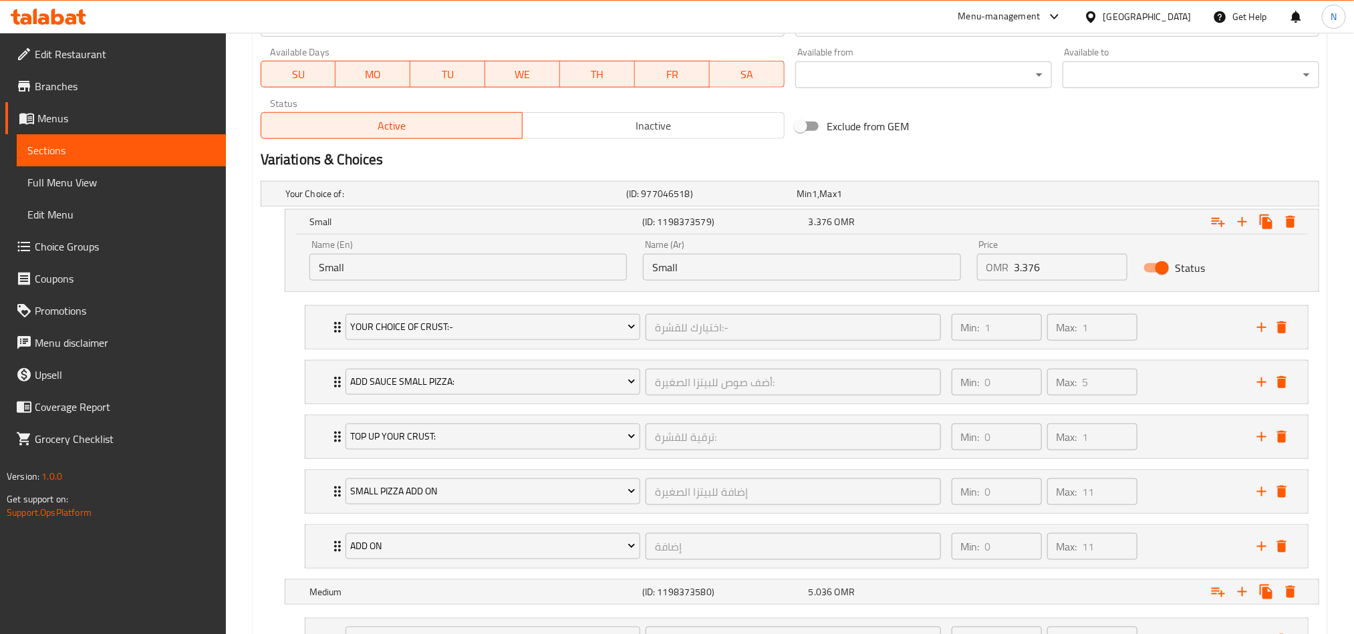
click at [758, 273] on input "Small" at bounding box center [801, 267] width 317 height 27
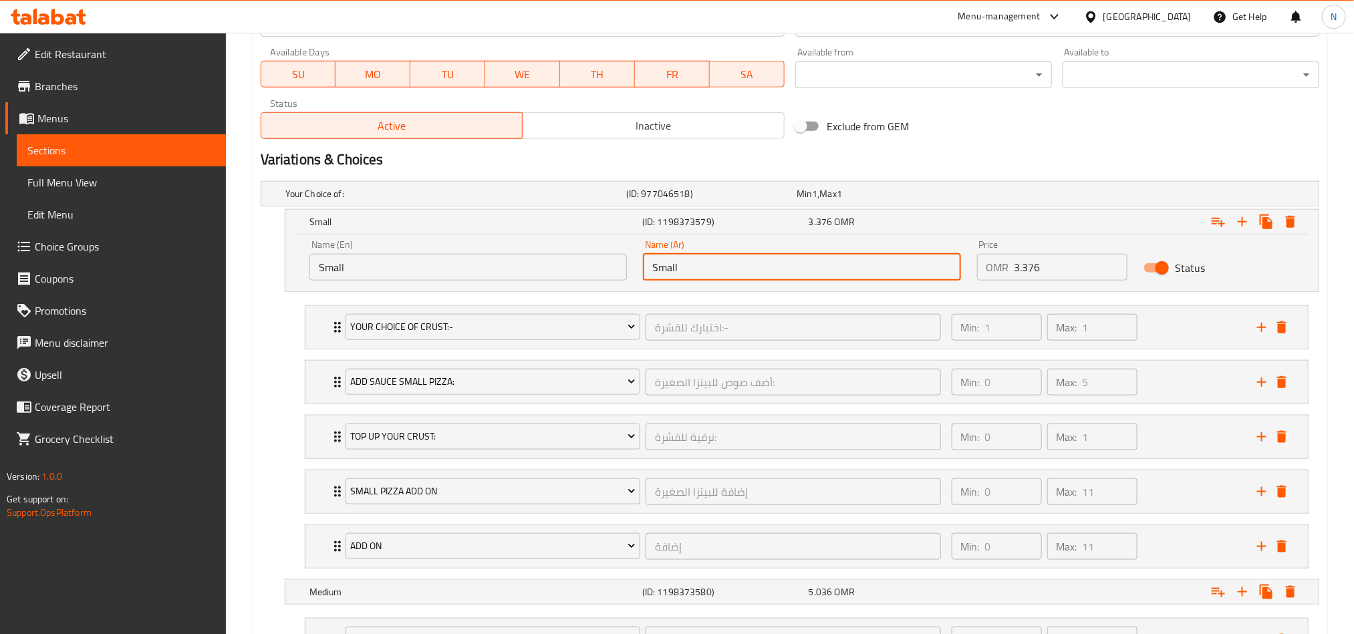
click at [758, 273] on input "Small" at bounding box center [801, 267] width 317 height 27
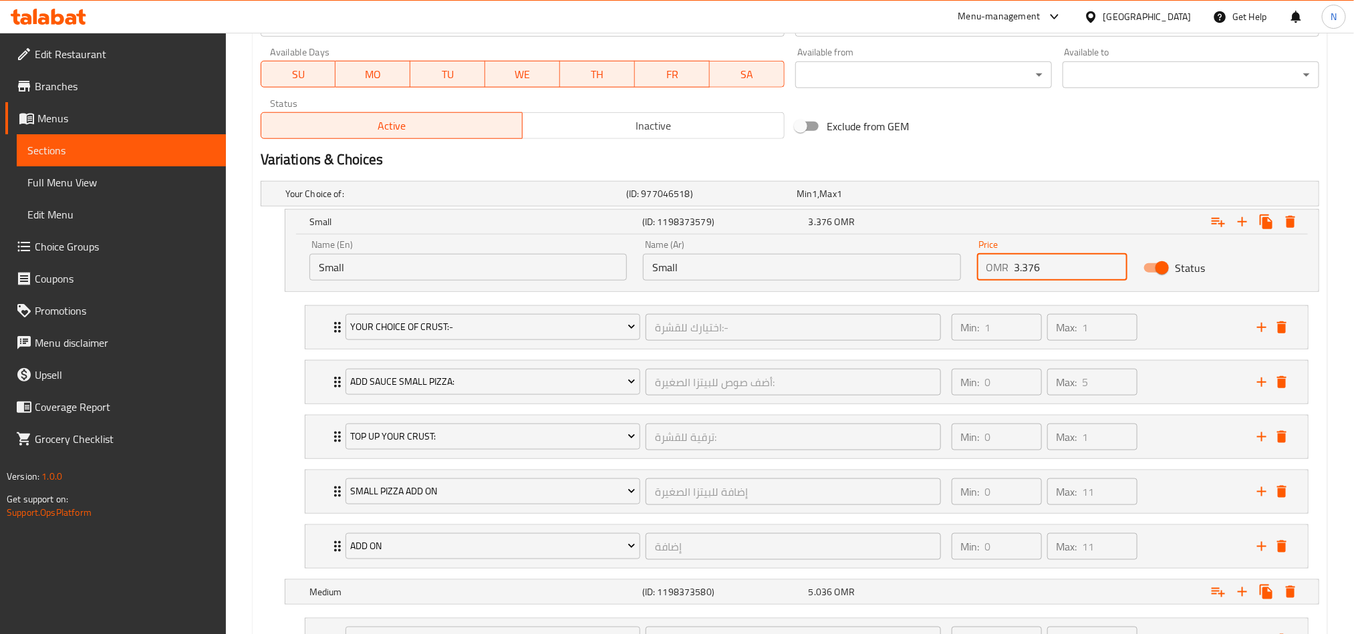
drag, startPoint x: 1043, startPoint y: 263, endPoint x: 1013, endPoint y: 267, distance: 30.3
click at [1015, 267] on input "3.376" at bounding box center [1072, 267] width 114 height 27
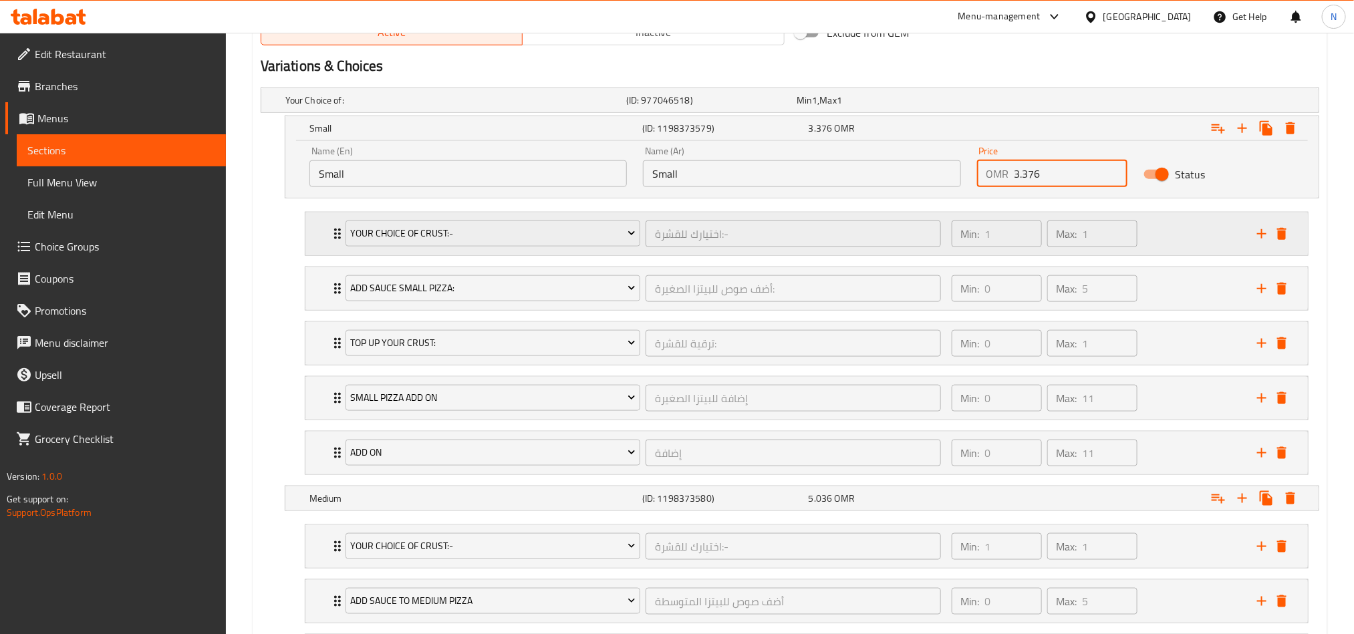
scroll to position [827, 0]
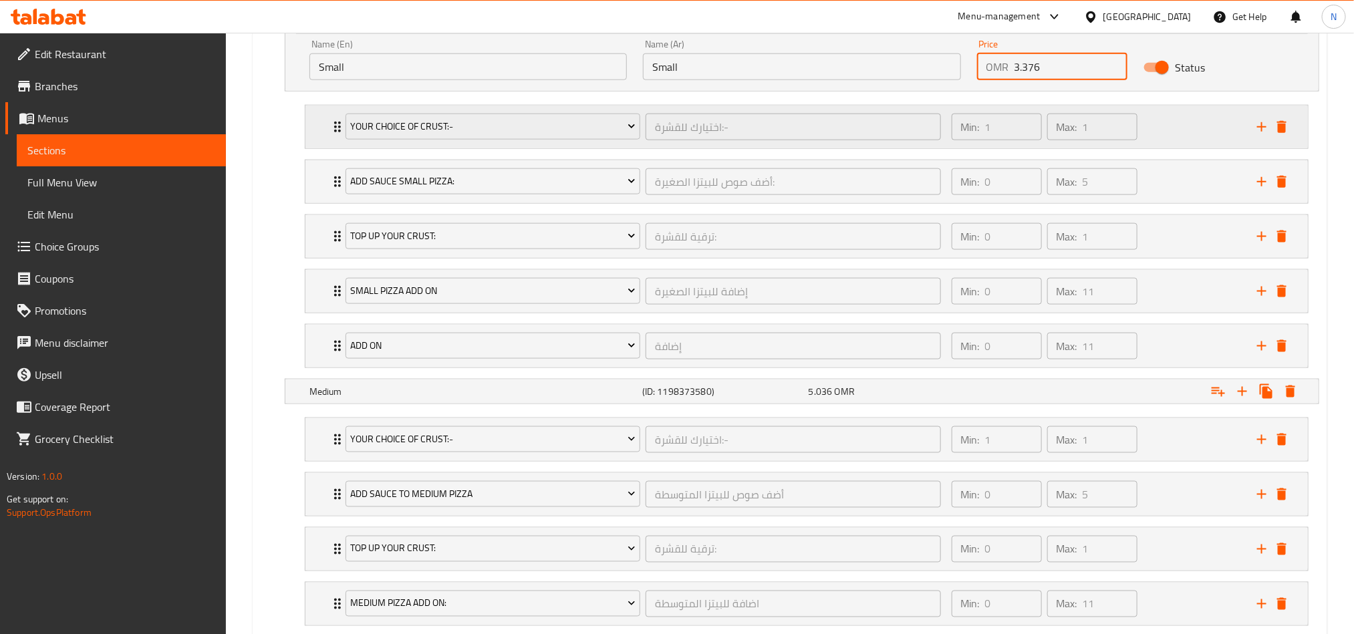
click at [323, 137] on div "Your Choice of Crust:- اختيارك للقشرة:- ​ Min: 1 ​ Max: 1 ​" at bounding box center [806, 127] width 1003 height 43
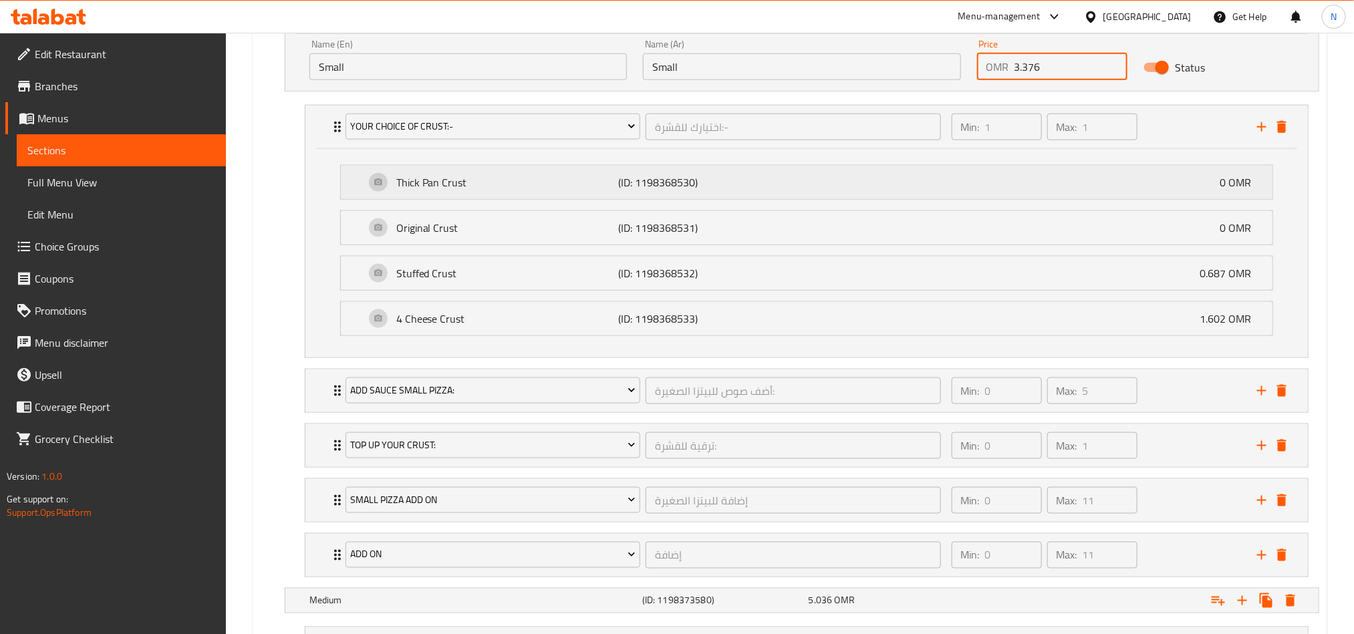
click at [534, 190] on p "Thick Pan Crust" at bounding box center [507, 182] width 222 height 16
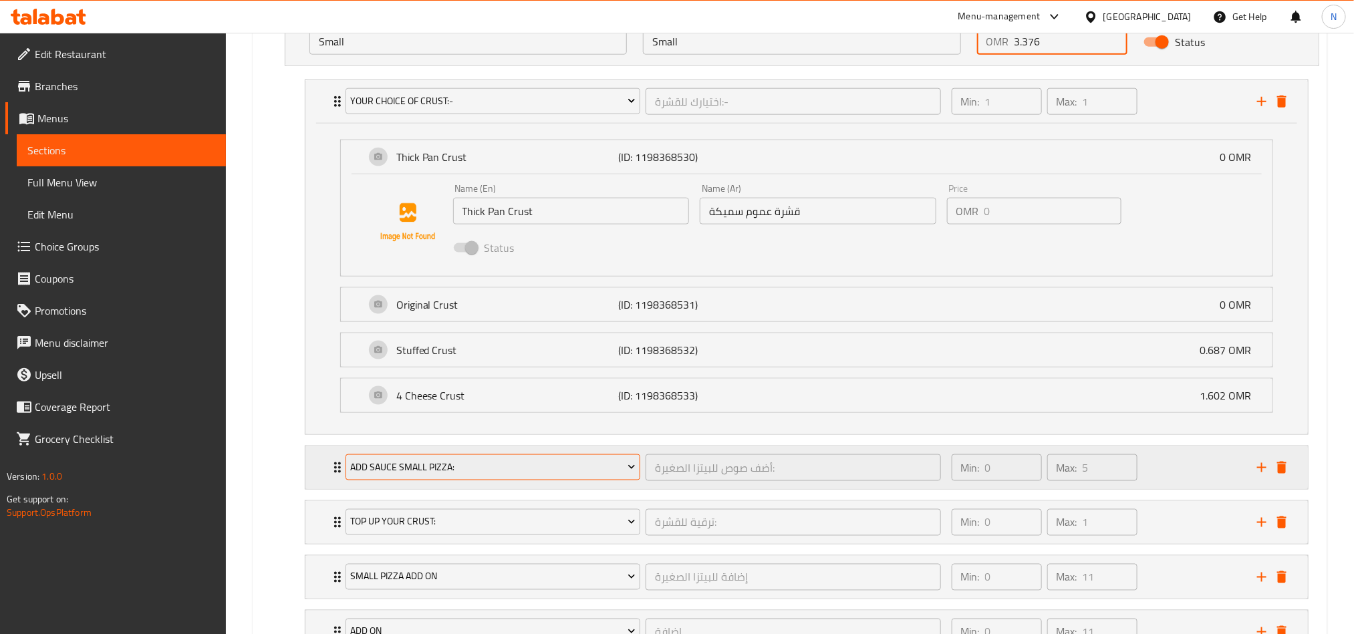
scroll to position [727, 0]
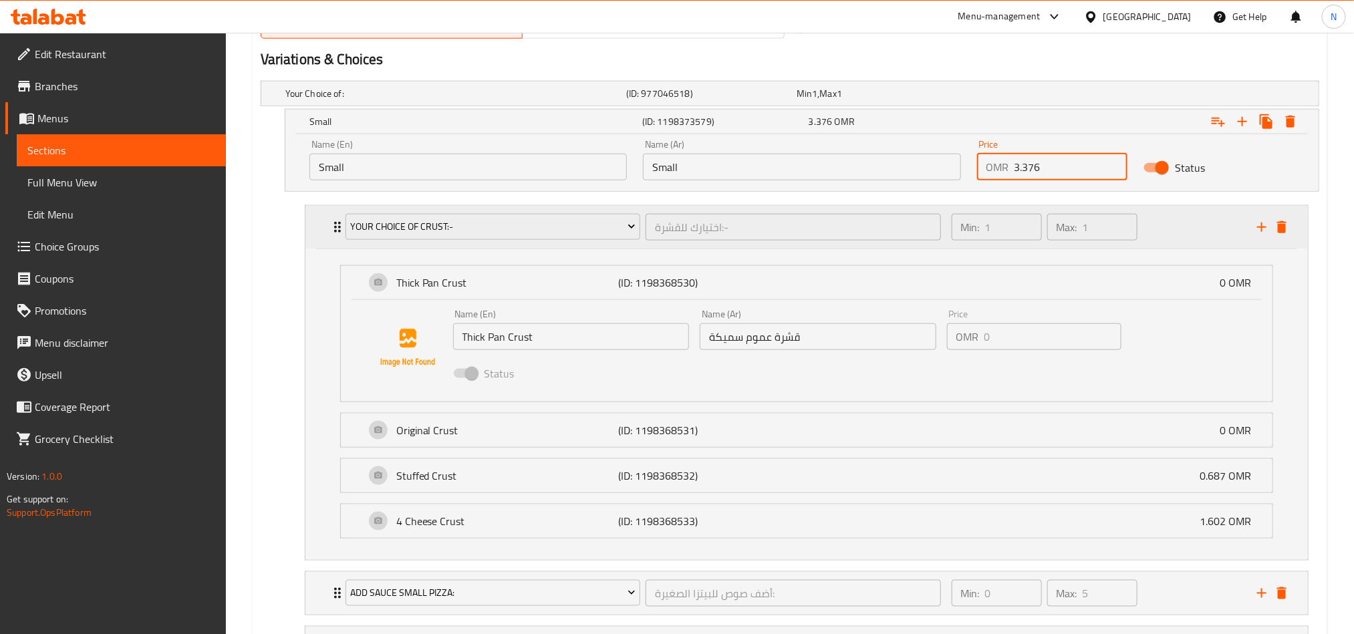
click at [323, 241] on div "Your Choice of Crust:- اختيارك للقشرة:- ​ Min: 1 ​ Max: 1 ​" at bounding box center [806, 227] width 1003 height 43
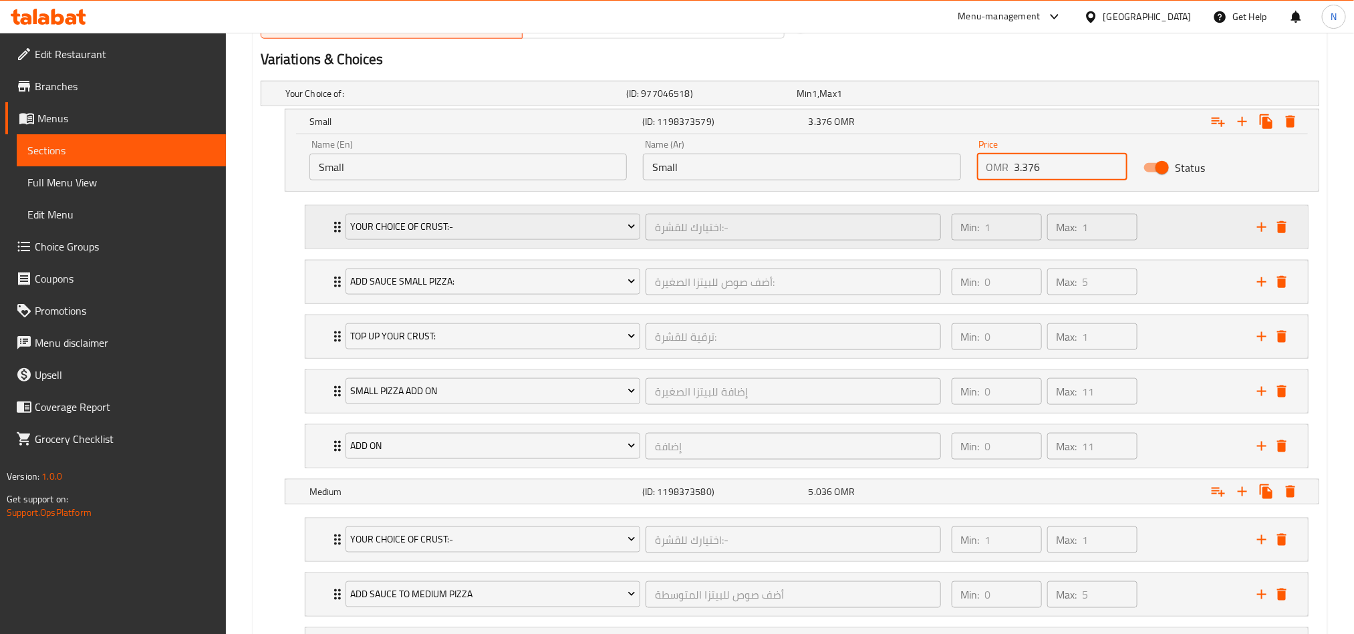
click at [317, 229] on div "Your Choice of Crust:- اختيارك للقشرة:- ​ Min: 1 ​ Max: 1 ​" at bounding box center [806, 227] width 1003 height 43
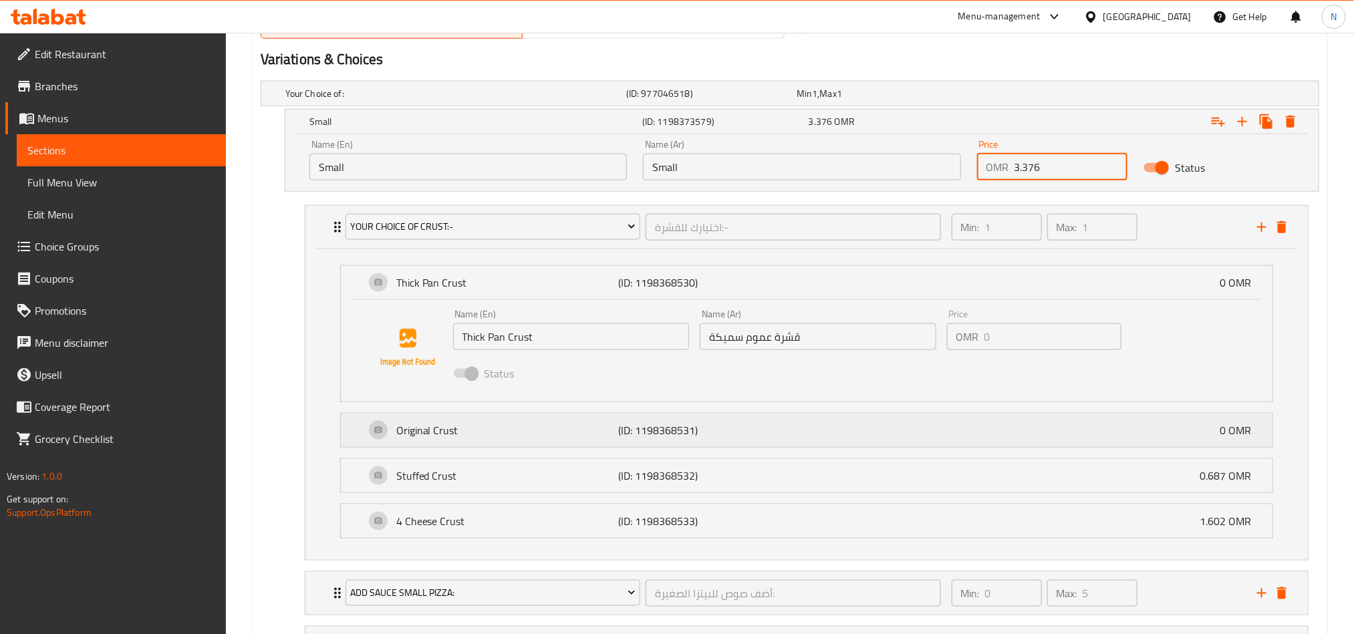
click at [485, 420] on div "Original Crust (ID: 1198368531) 0 OMR" at bounding box center [811, 430] width 892 height 33
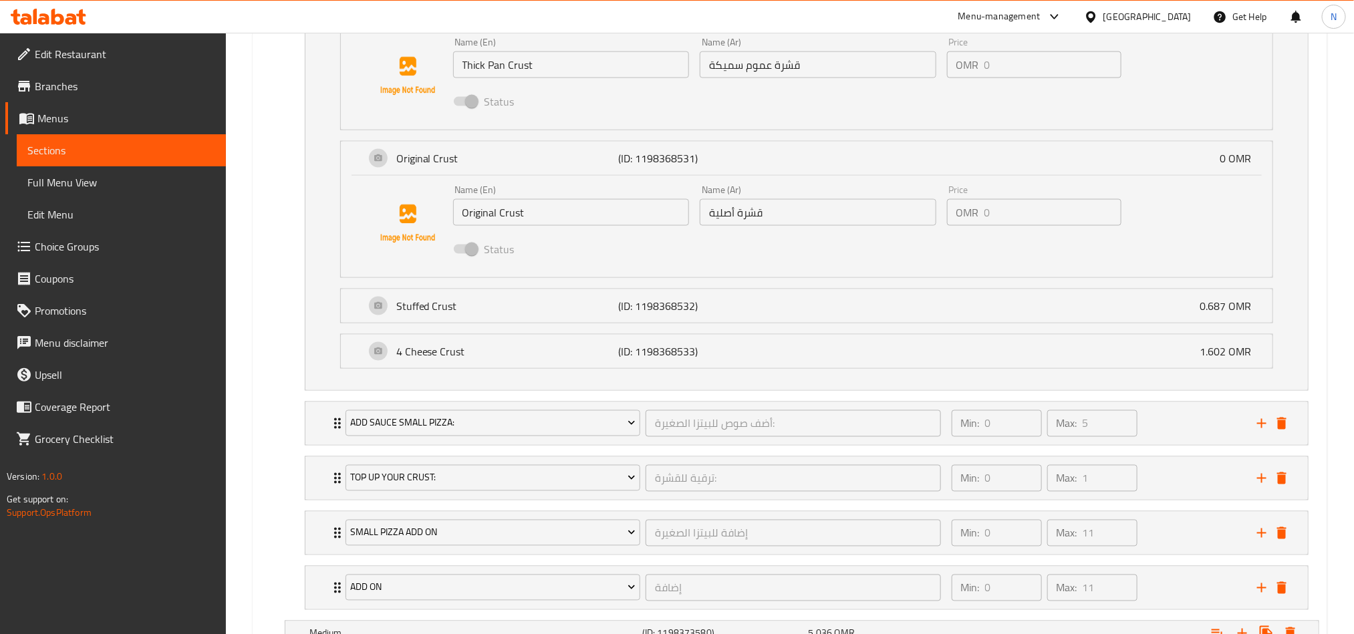
scroll to position [1027, 0]
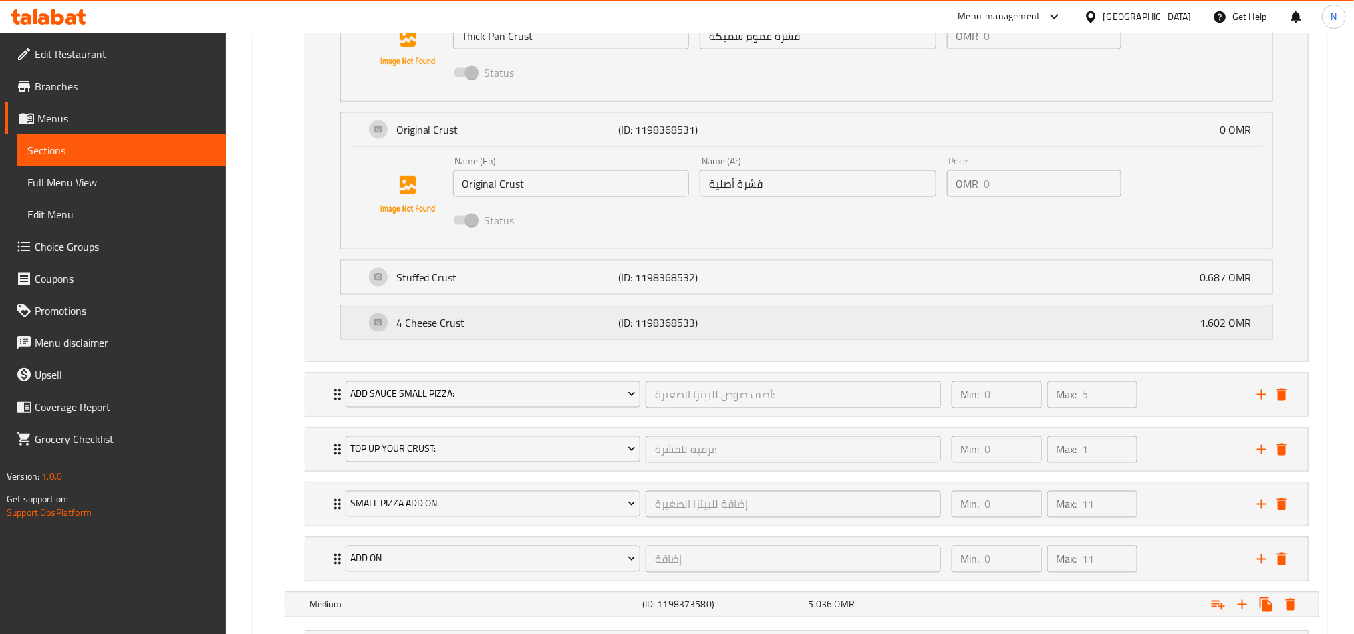
click at [586, 336] on div "4 Cheese Crust (ID: 1198368533) 1.602 OMR" at bounding box center [811, 322] width 892 height 33
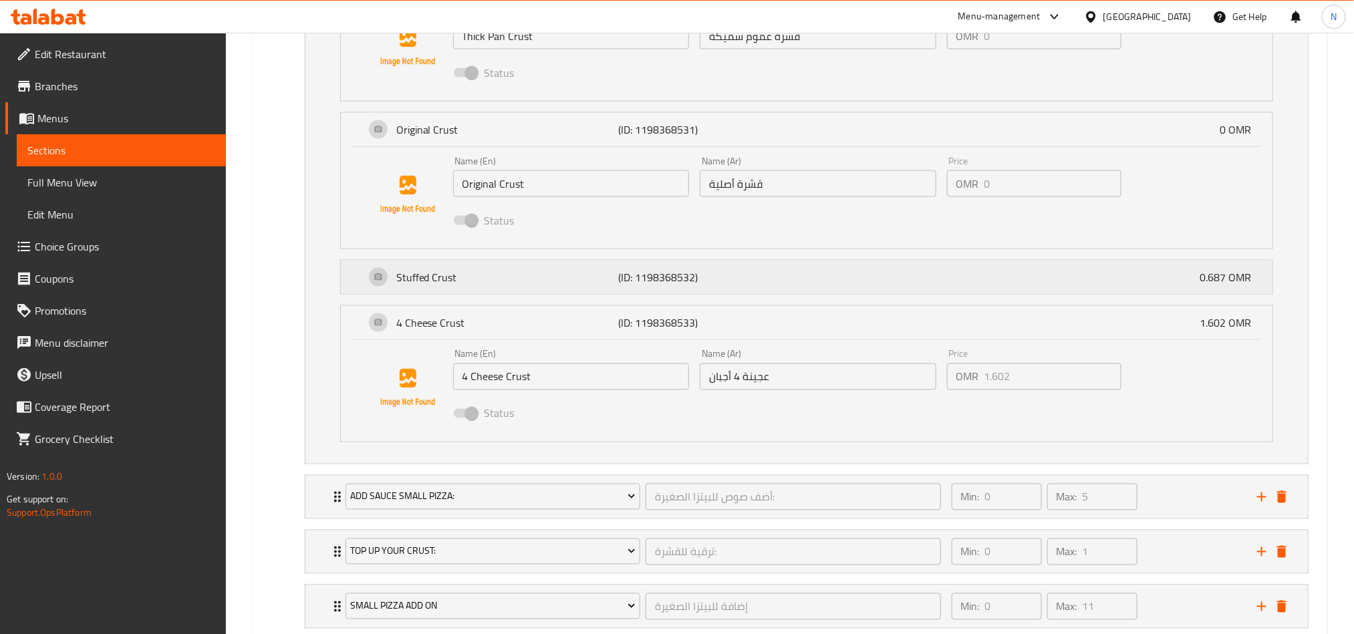
click at [590, 285] on p "Stuffed Crust" at bounding box center [507, 277] width 222 height 16
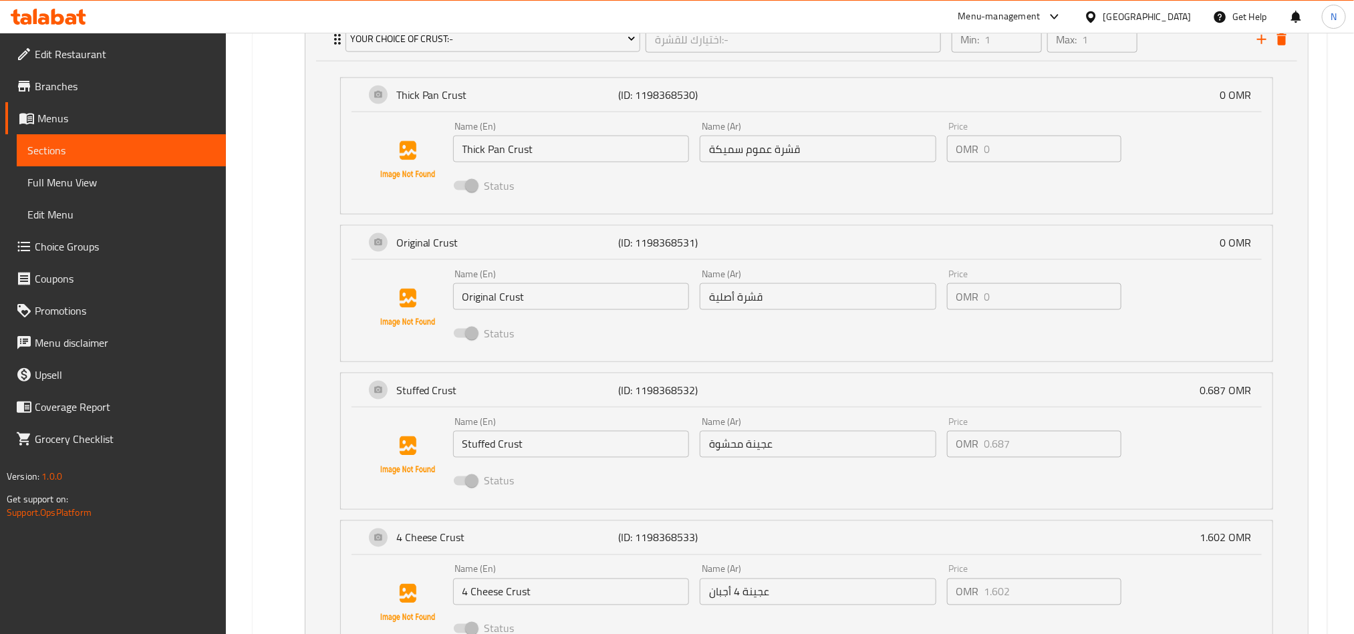
scroll to position [827, 0]
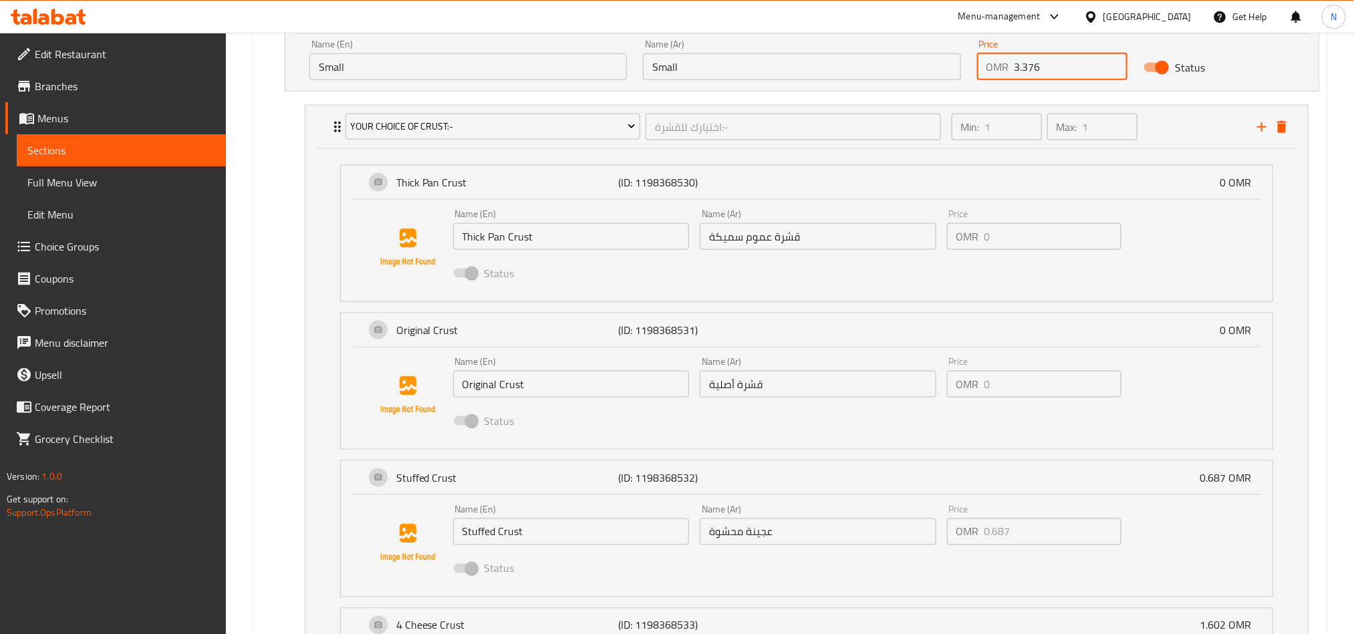
click at [555, 241] on input "Thick Pan Crust" at bounding box center [571, 236] width 237 height 27
click at [802, 250] on input "قشرة عموم سميكة" at bounding box center [818, 236] width 237 height 27
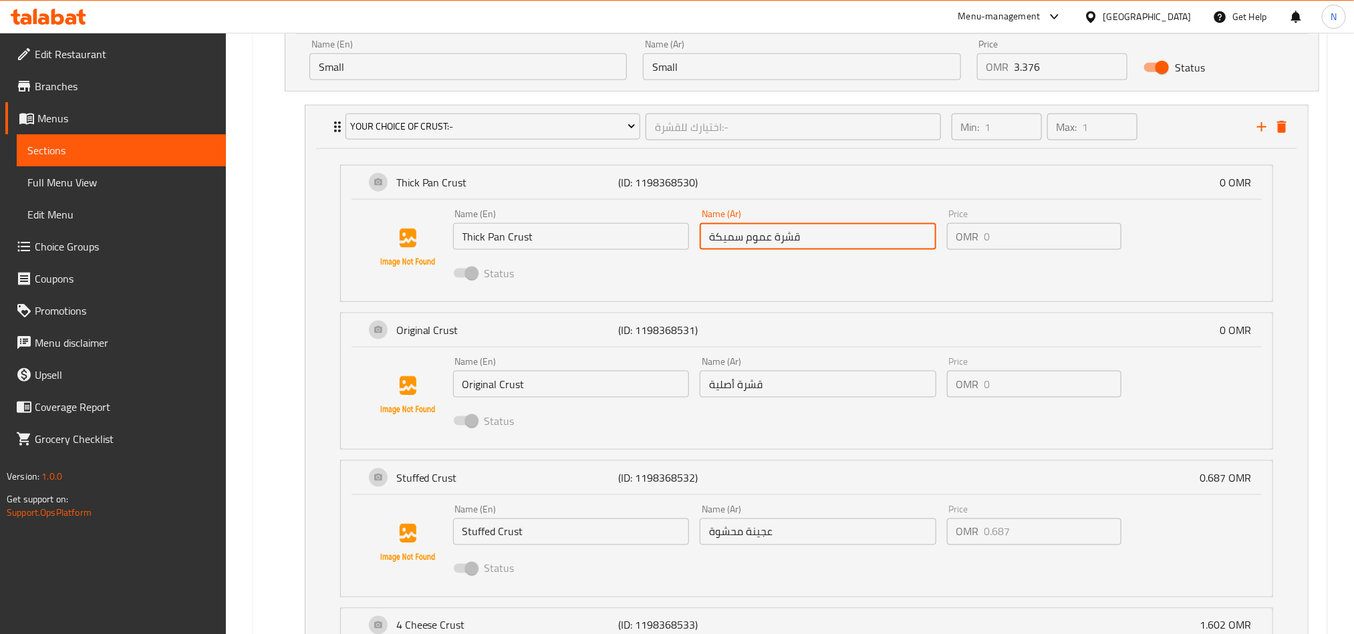
click at [802, 250] on input "قشرة عموم سميكة" at bounding box center [818, 236] width 237 height 27
click at [622, 393] on input "Original Crust" at bounding box center [571, 384] width 237 height 27
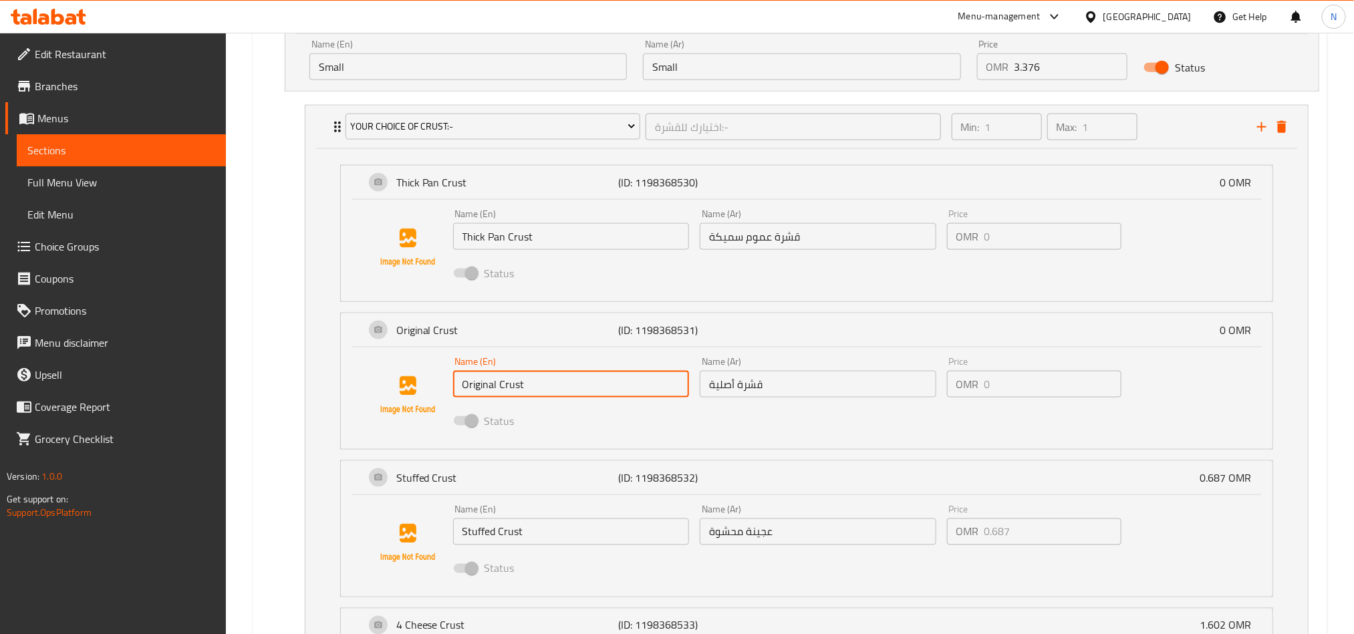
click at [622, 393] on input "Original Crust" at bounding box center [571, 384] width 237 height 27
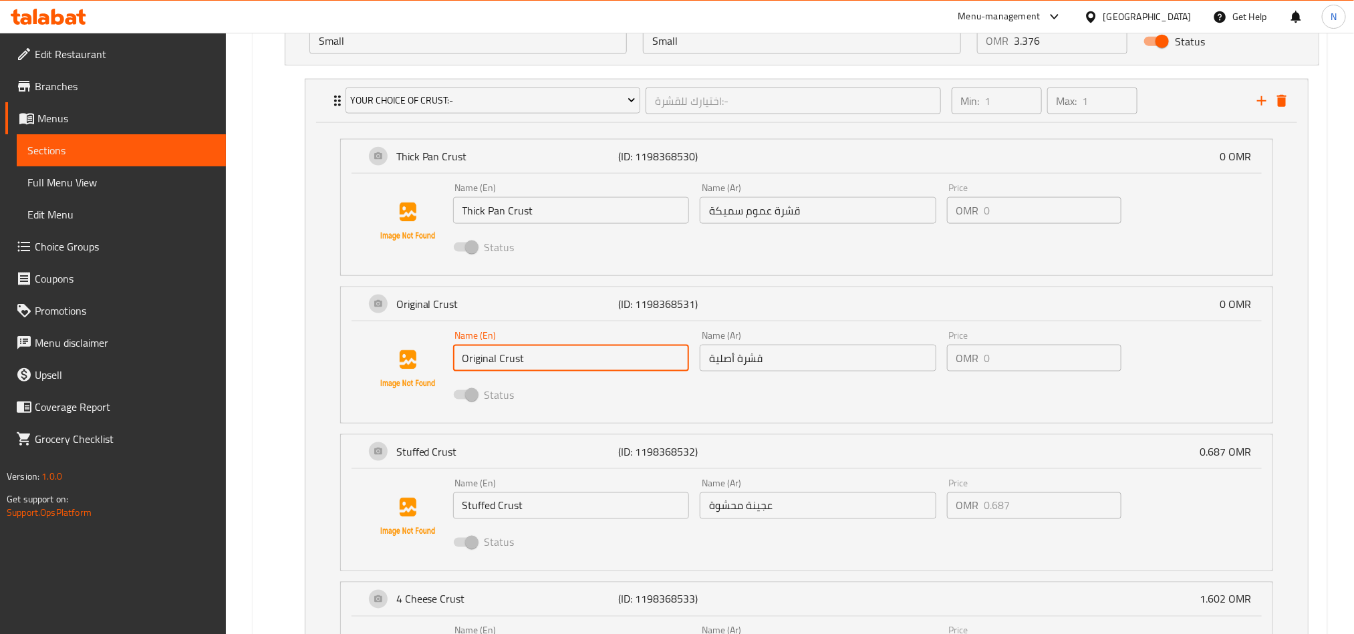
scroll to position [927, 0]
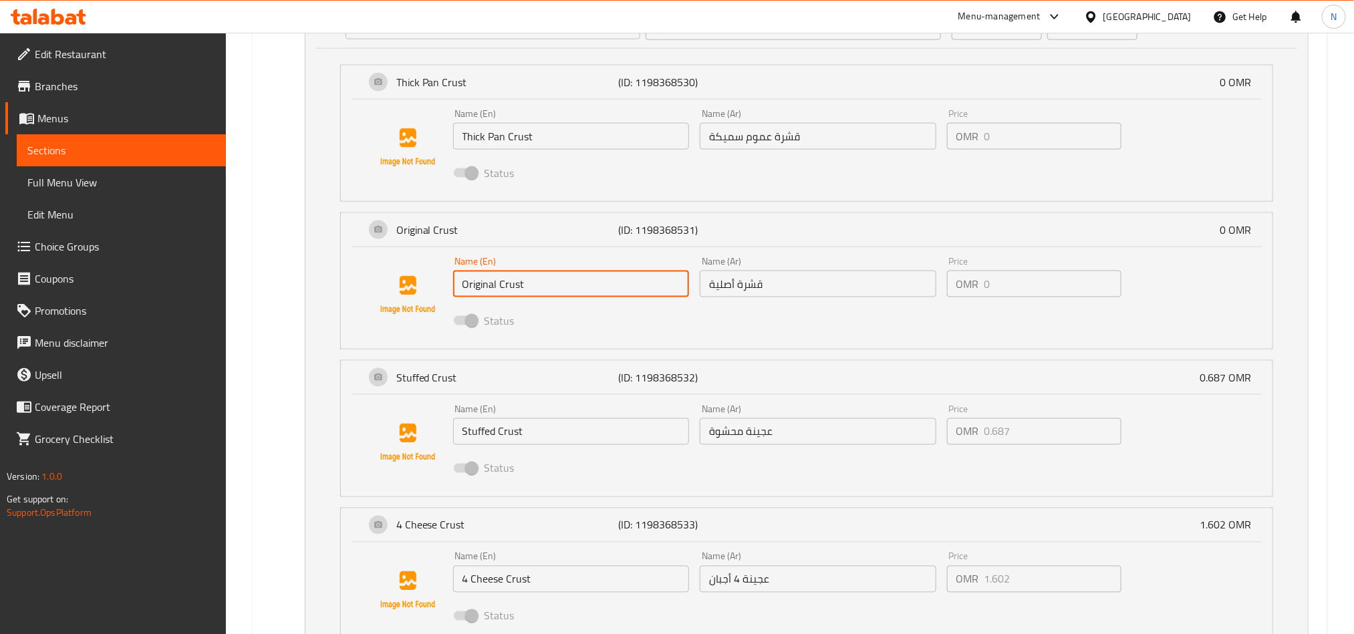
click at [772, 291] on input "قشرة أصلية" at bounding box center [818, 284] width 237 height 27
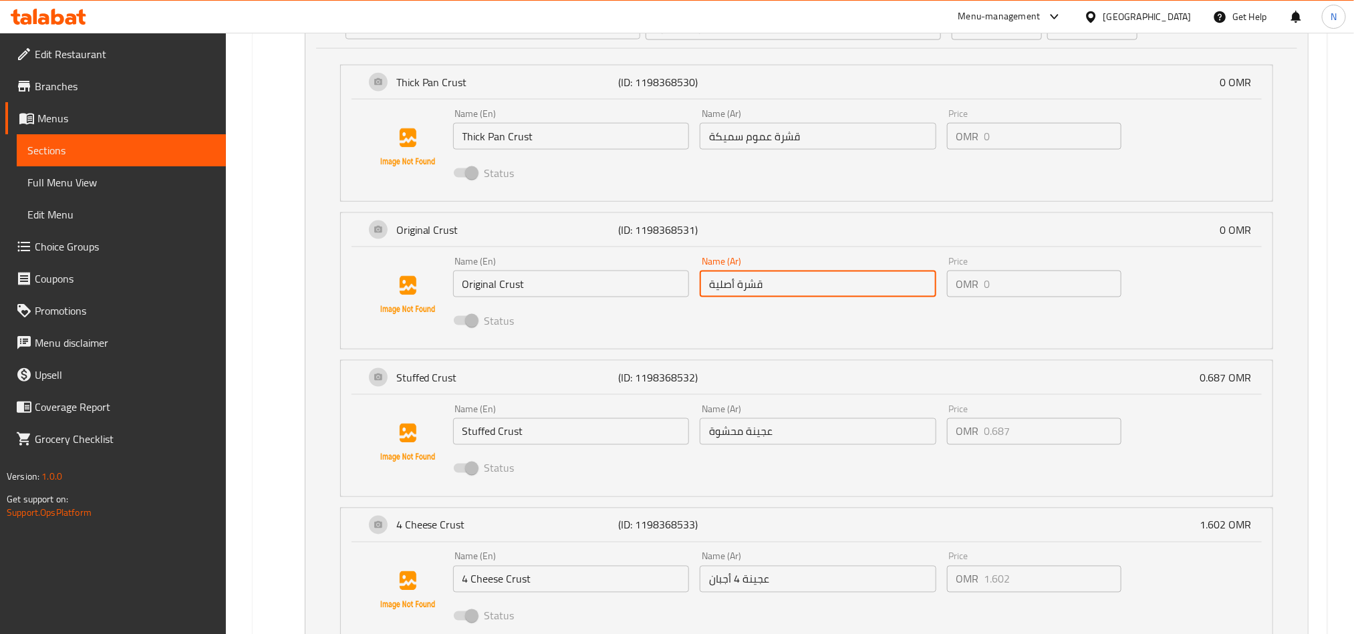
click at [556, 147] on input "Thick Pan Crust" at bounding box center [571, 136] width 237 height 27
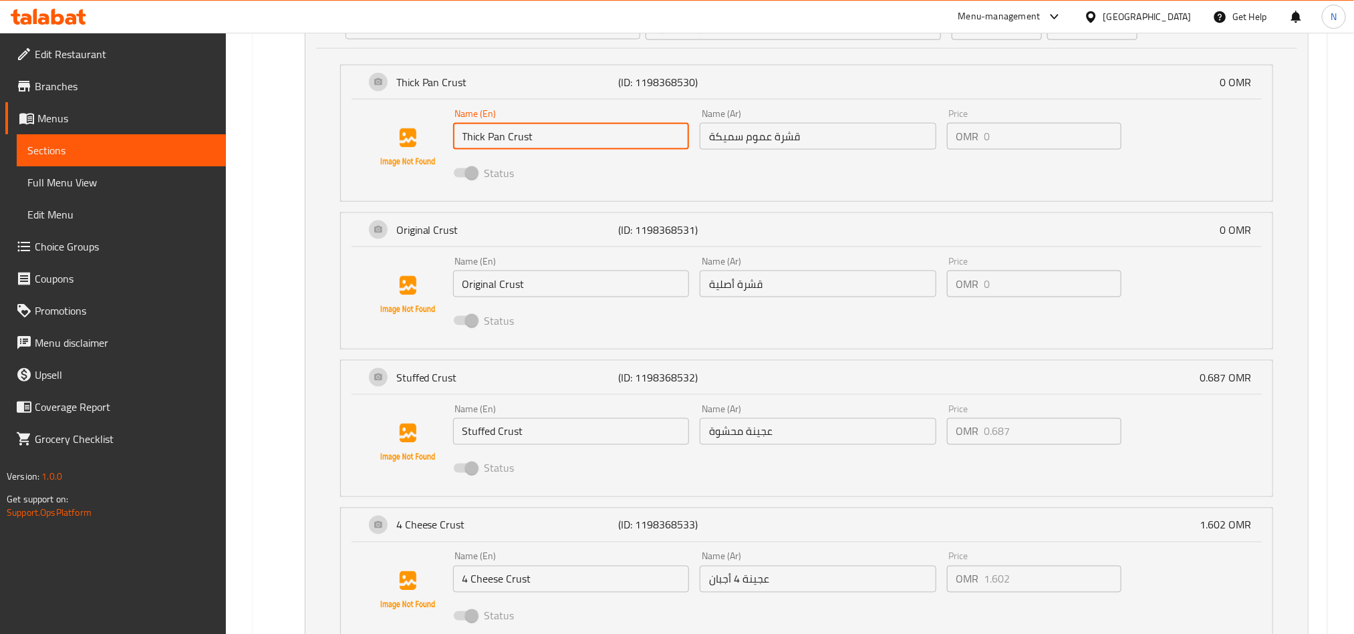
click at [556, 147] on input "Thick Pan Crust" at bounding box center [571, 136] width 237 height 27
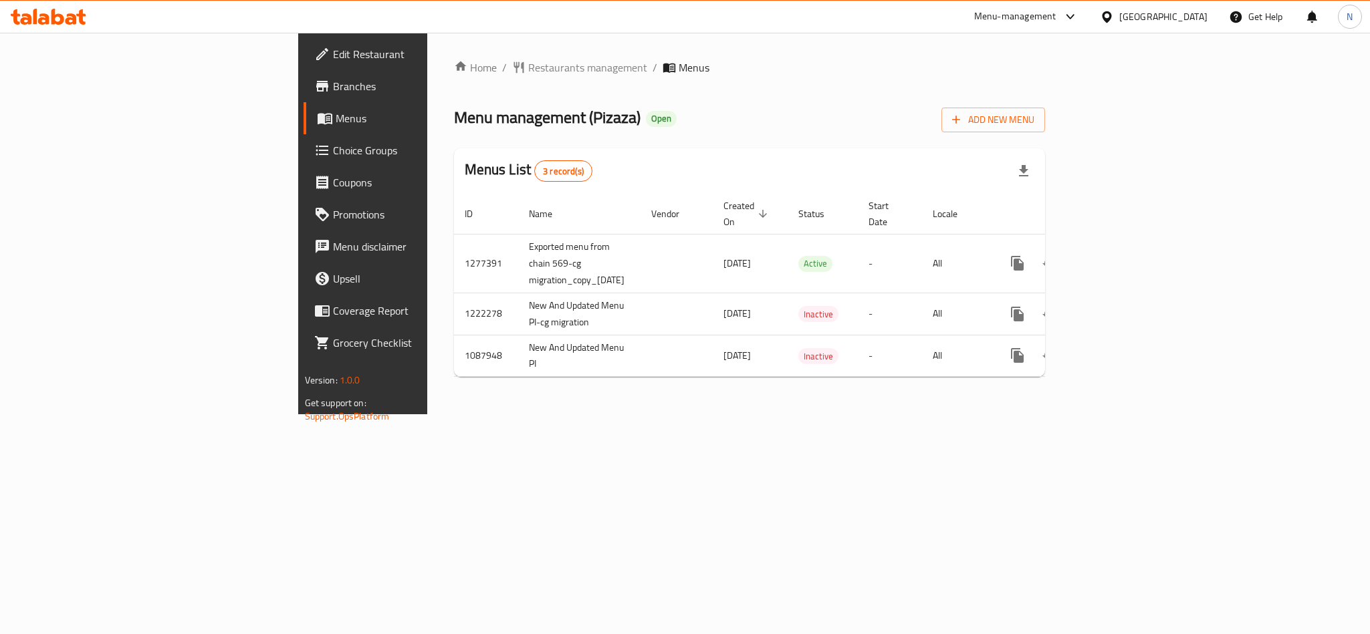
click at [333, 81] on span "Branches" at bounding box center [424, 86] width 183 height 16
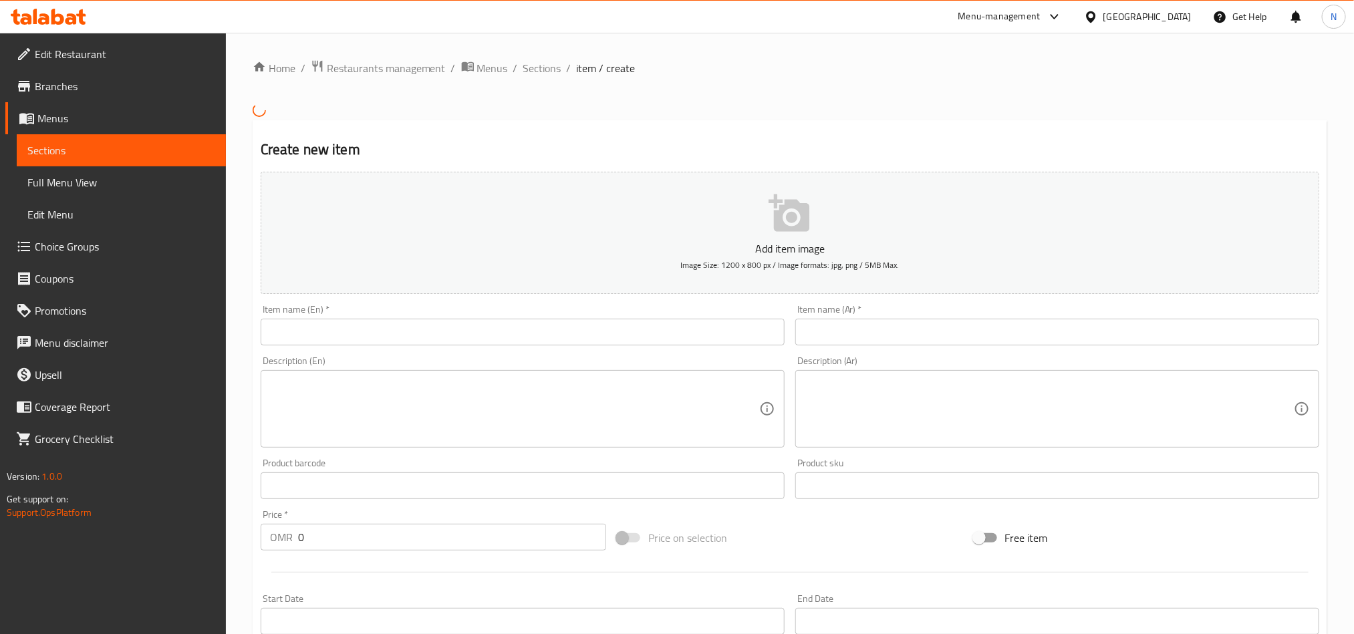
click at [150, 251] on span "Choice Groups" at bounding box center [125, 247] width 180 height 16
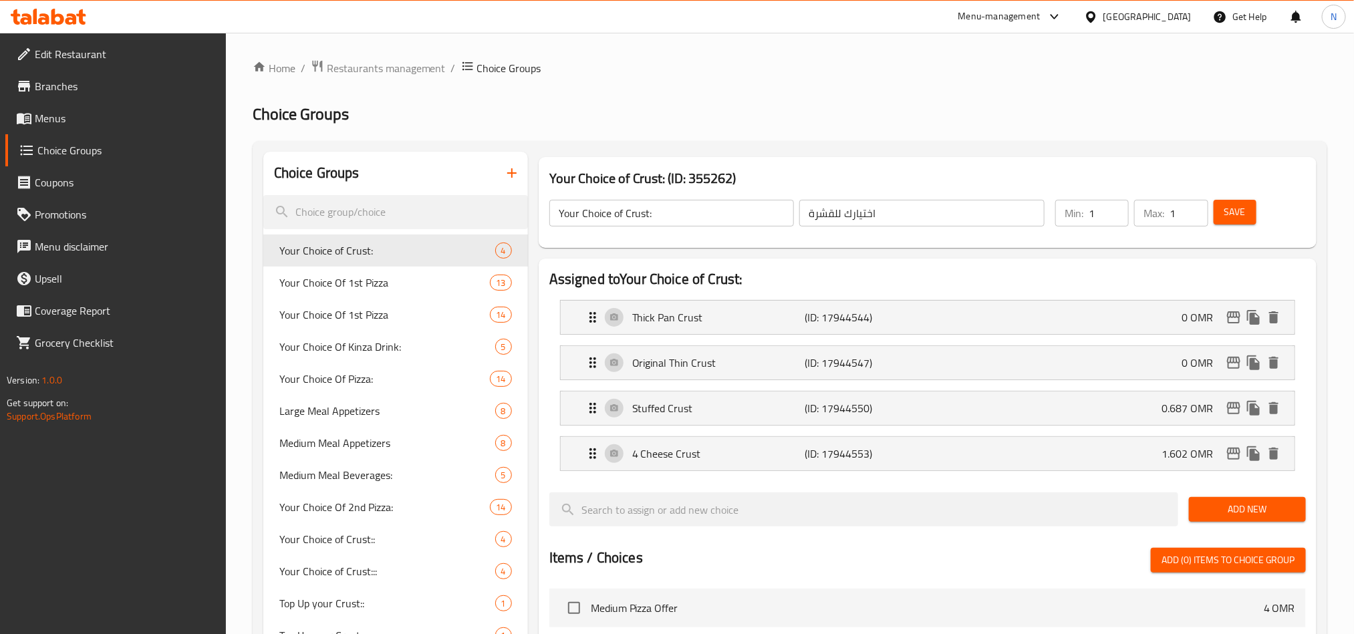
click at [648, 217] on input "Your Choice of Crust:" at bounding box center [671, 213] width 245 height 27
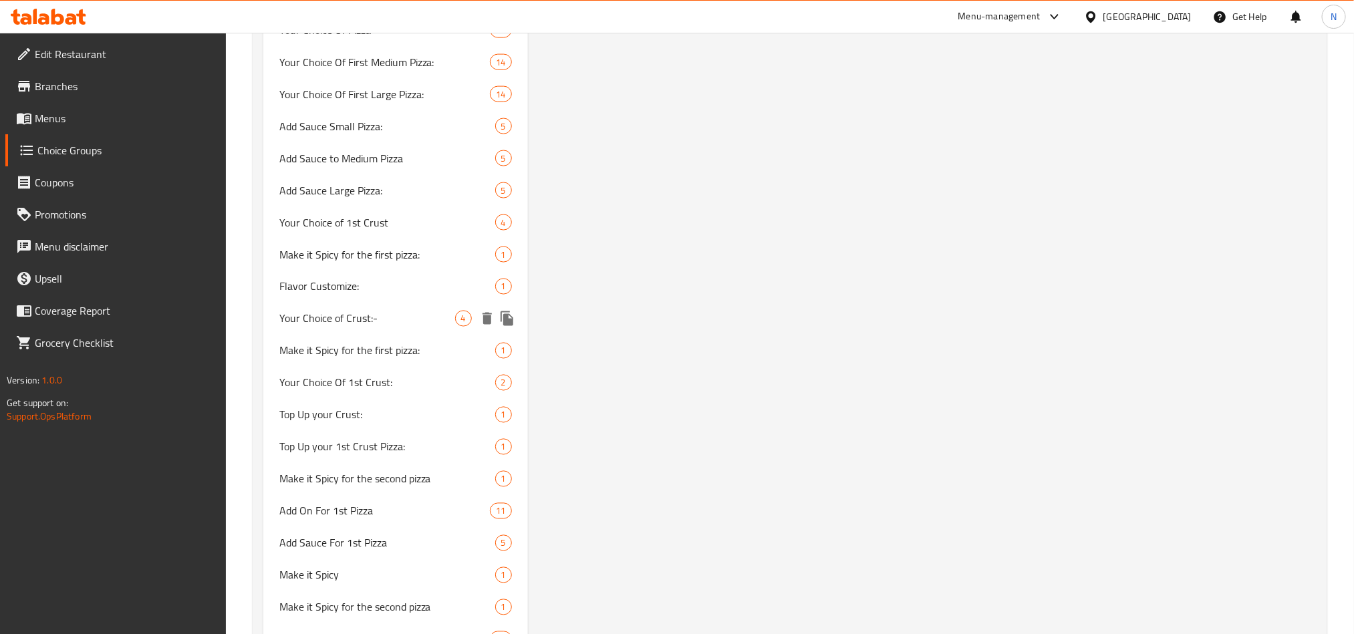
click at [396, 323] on span "Your Choice of Crust:-" at bounding box center [367, 319] width 176 height 16
type input "Your Choice of Crust:-"
type input "اختيارك للقشرة:-"
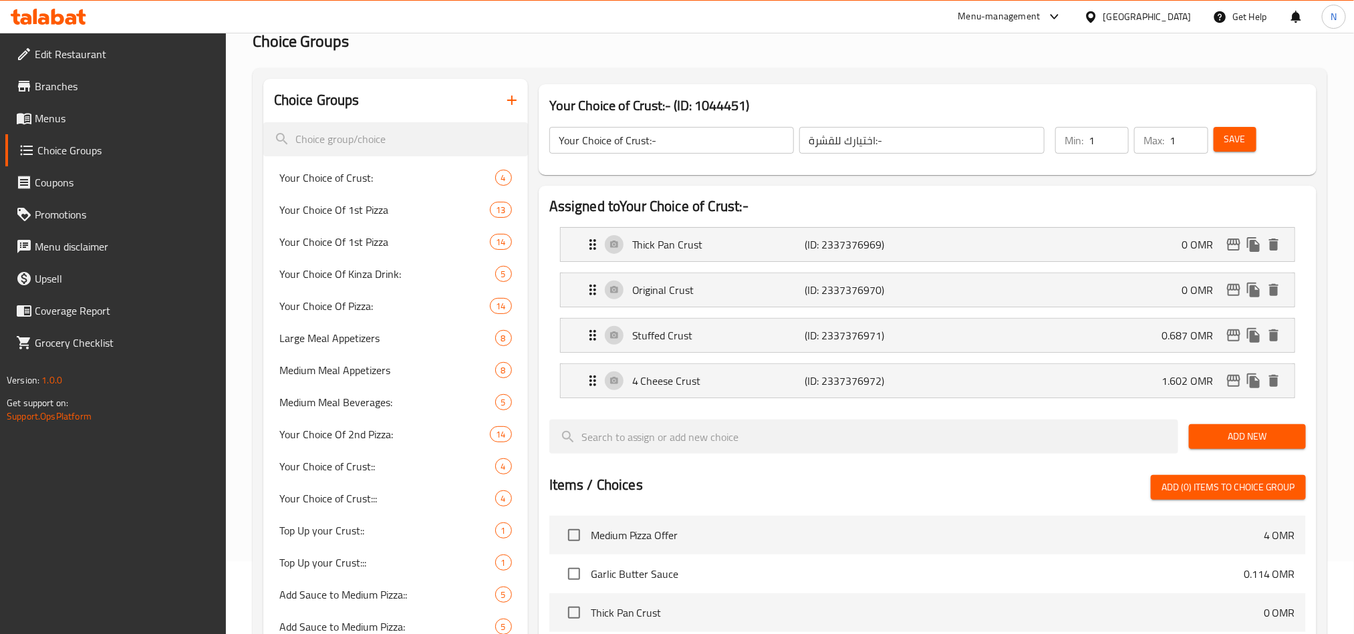
scroll to position [0, 0]
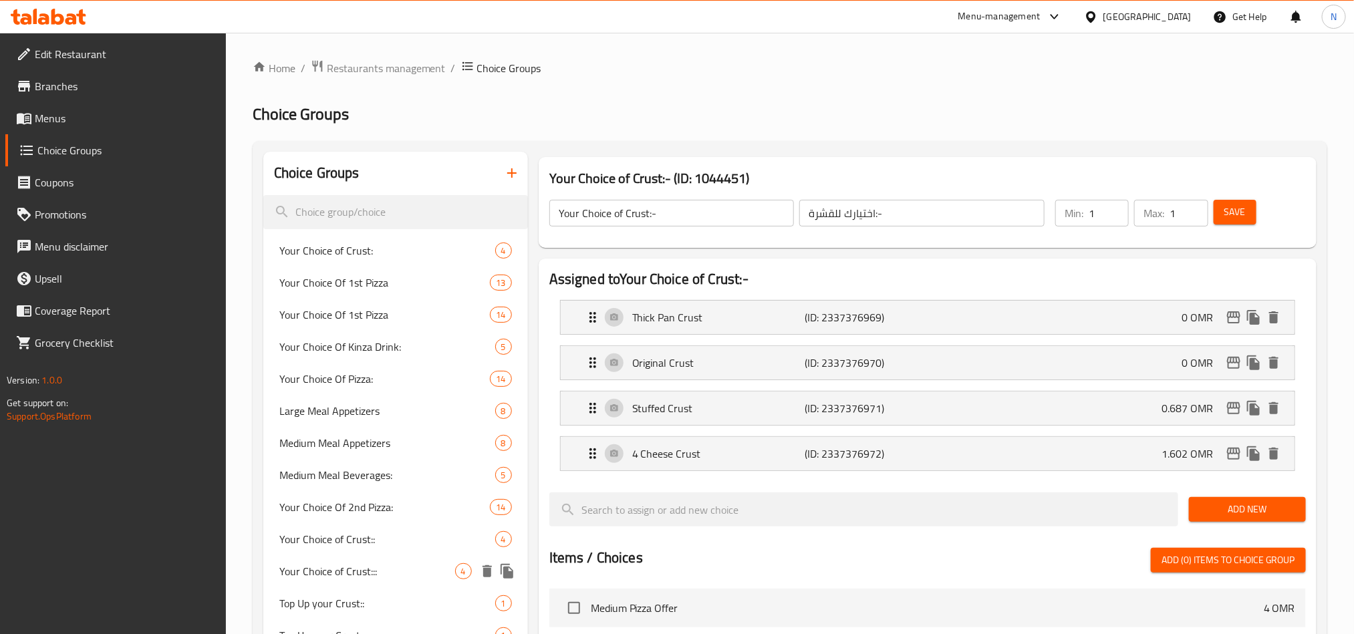
click at [401, 563] on span "Your Choice of Crust:::" at bounding box center [367, 571] width 176 height 16
type input "Your Choice of Crust:::"
type input "إختيارك للقشرة:::"
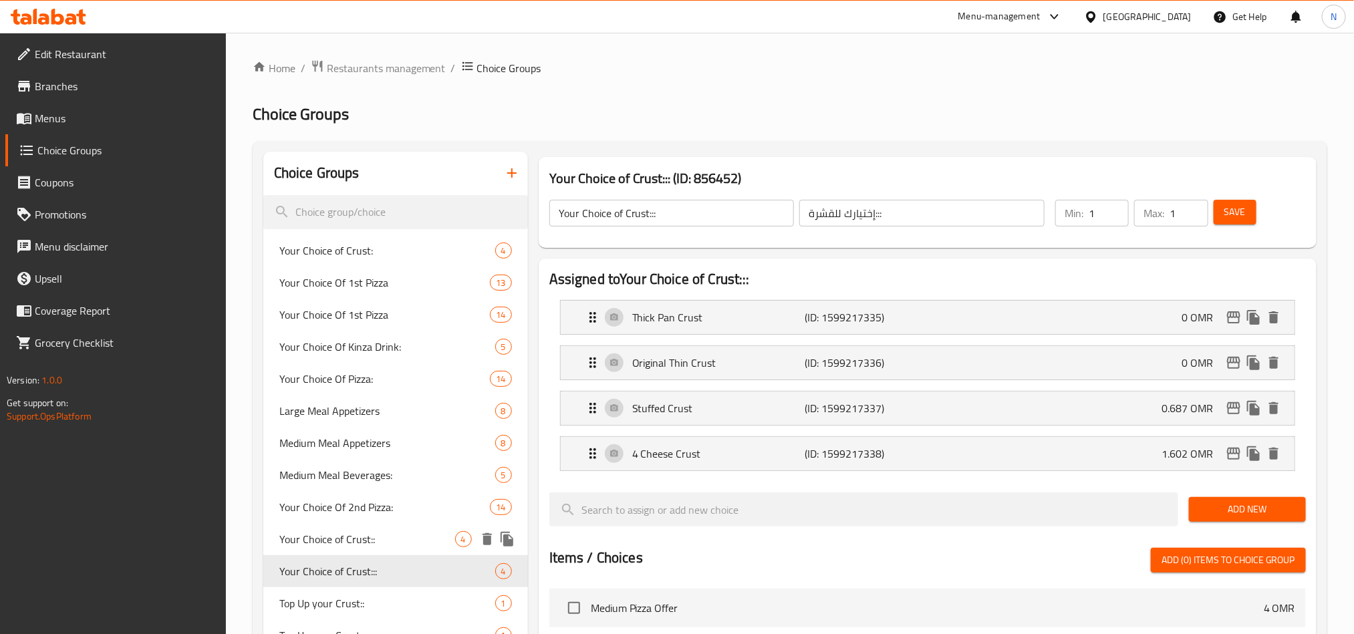
click at [407, 528] on div "Your Choice of Crust:: 4" at bounding box center [395, 539] width 265 height 32
type input "Your Choice of Crust::"
type input "إختيارك للقشرة::"
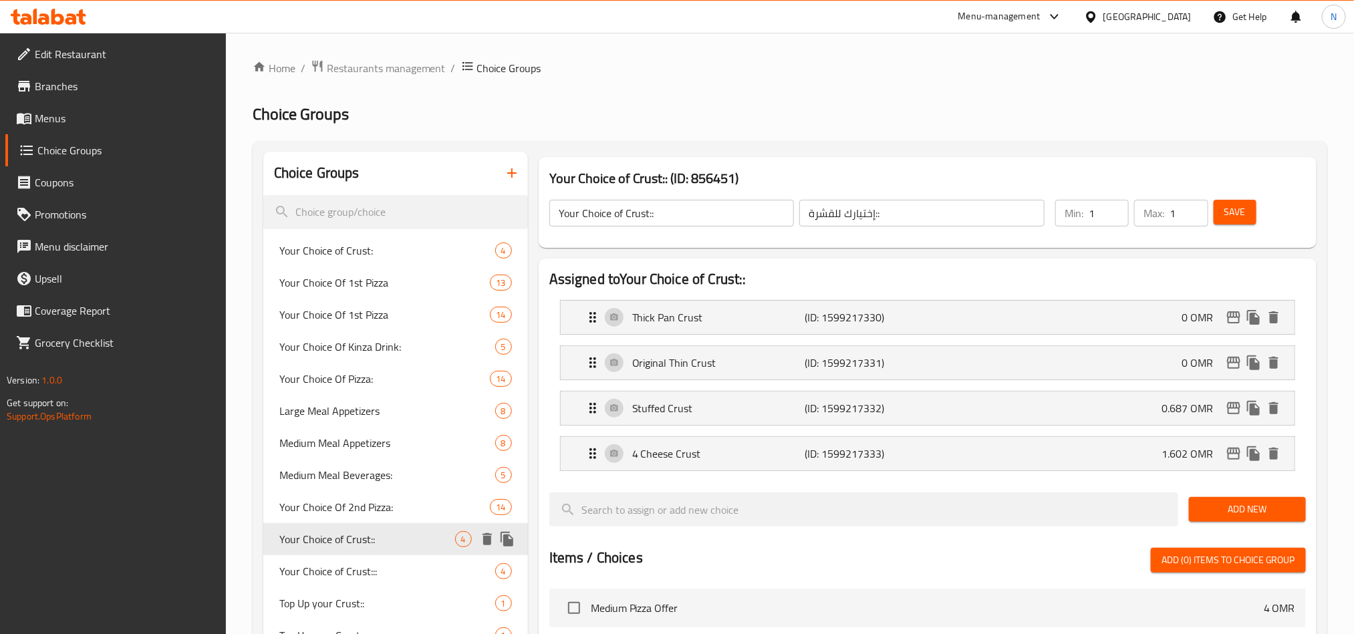
click at [366, 541] on span "Your Choice of Crust::" at bounding box center [367, 539] width 176 height 16
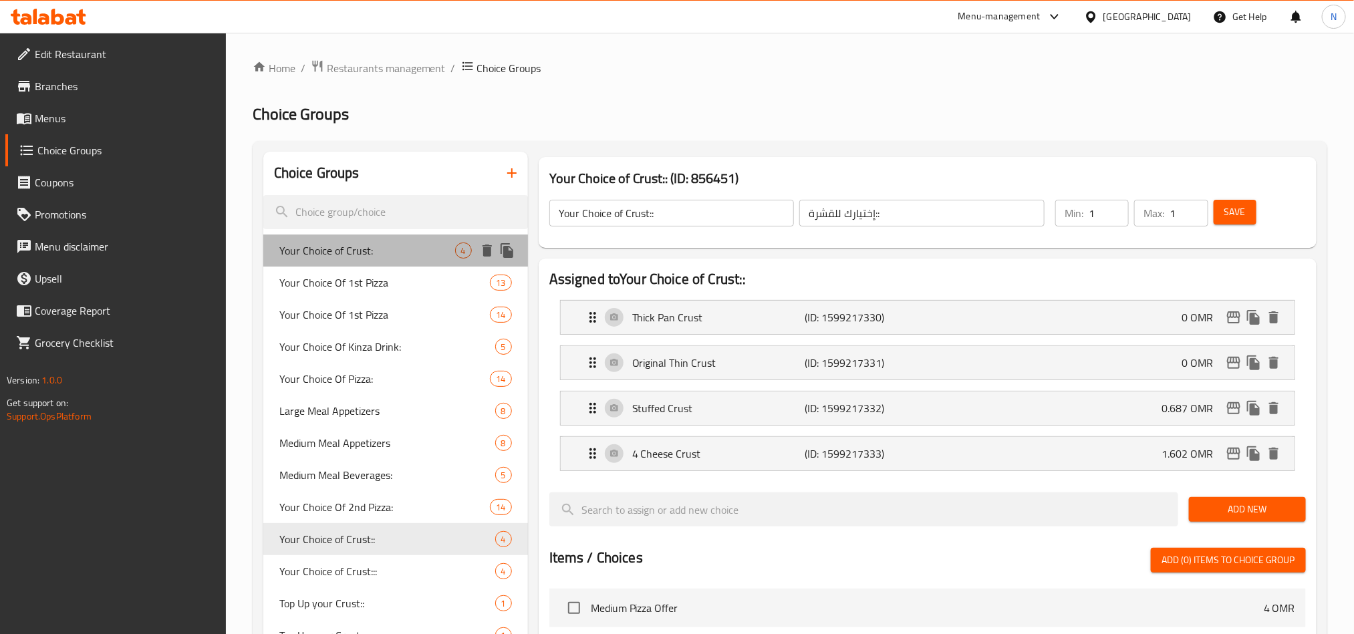
click at [373, 261] on div "Your Choice of Crust: 4" at bounding box center [395, 251] width 265 height 32
type input "Your Choice of Crust:"
type input "اختيارك للقشرة"
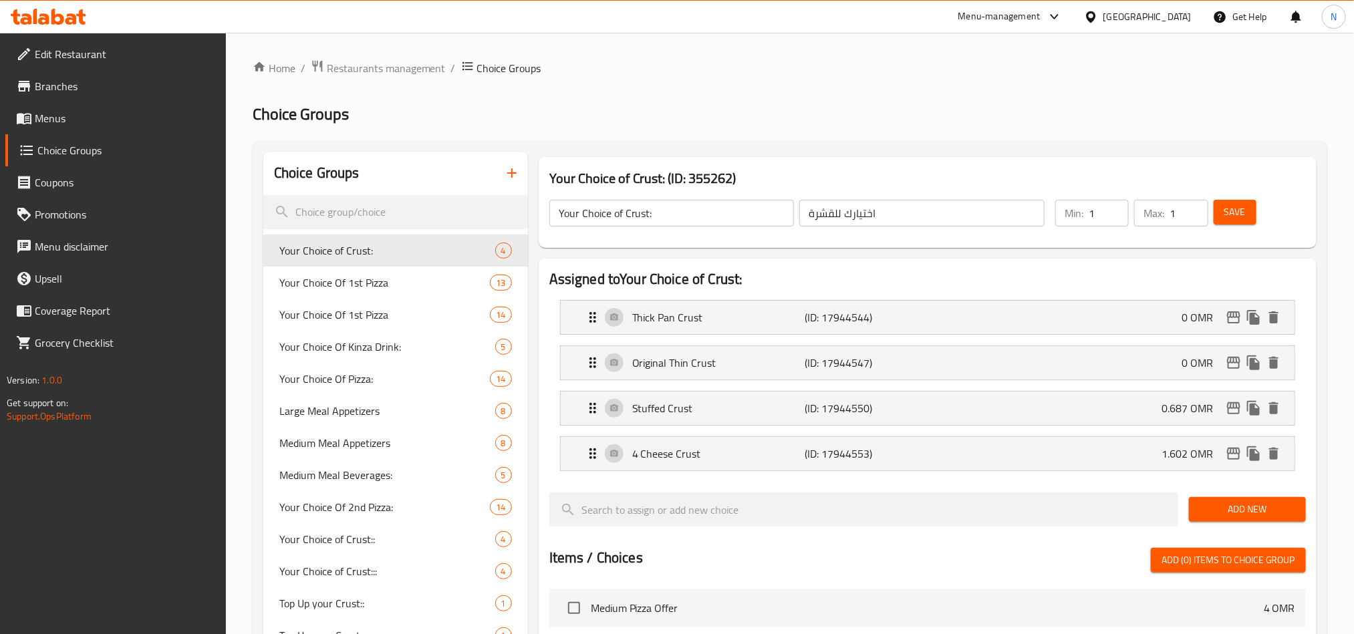
scroll to position [1087, 0]
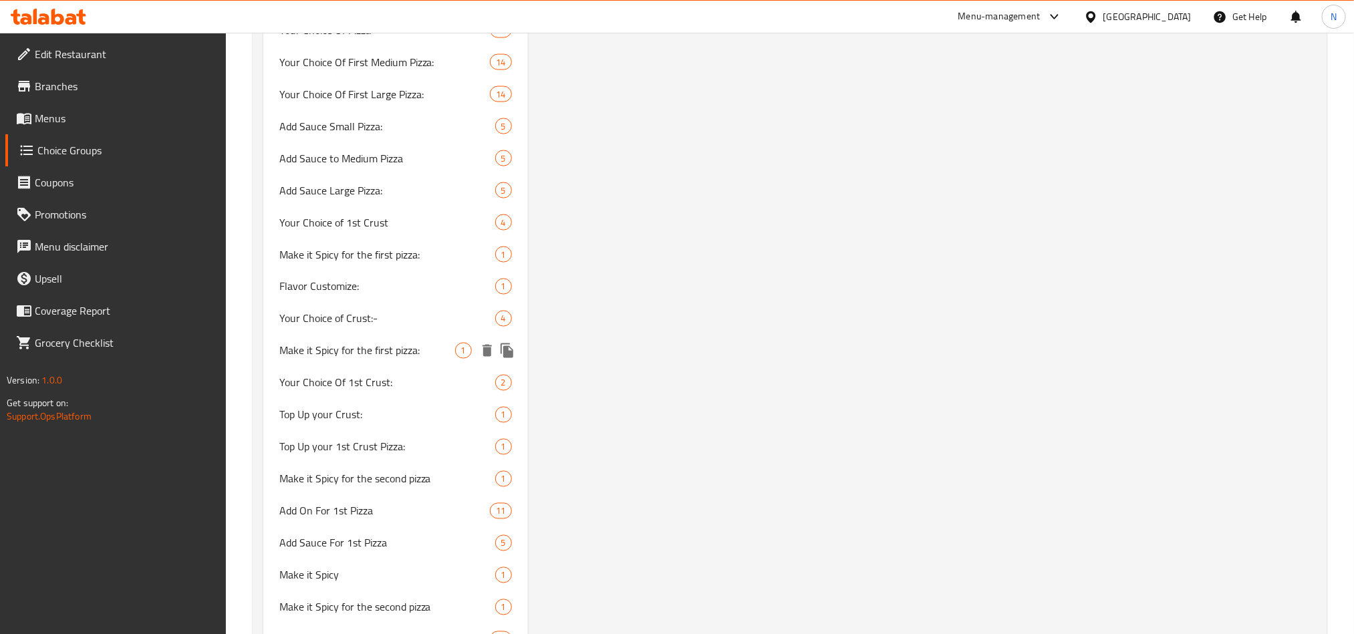
click at [409, 323] on span "Your Choice of Crust:-" at bounding box center [387, 319] width 216 height 16
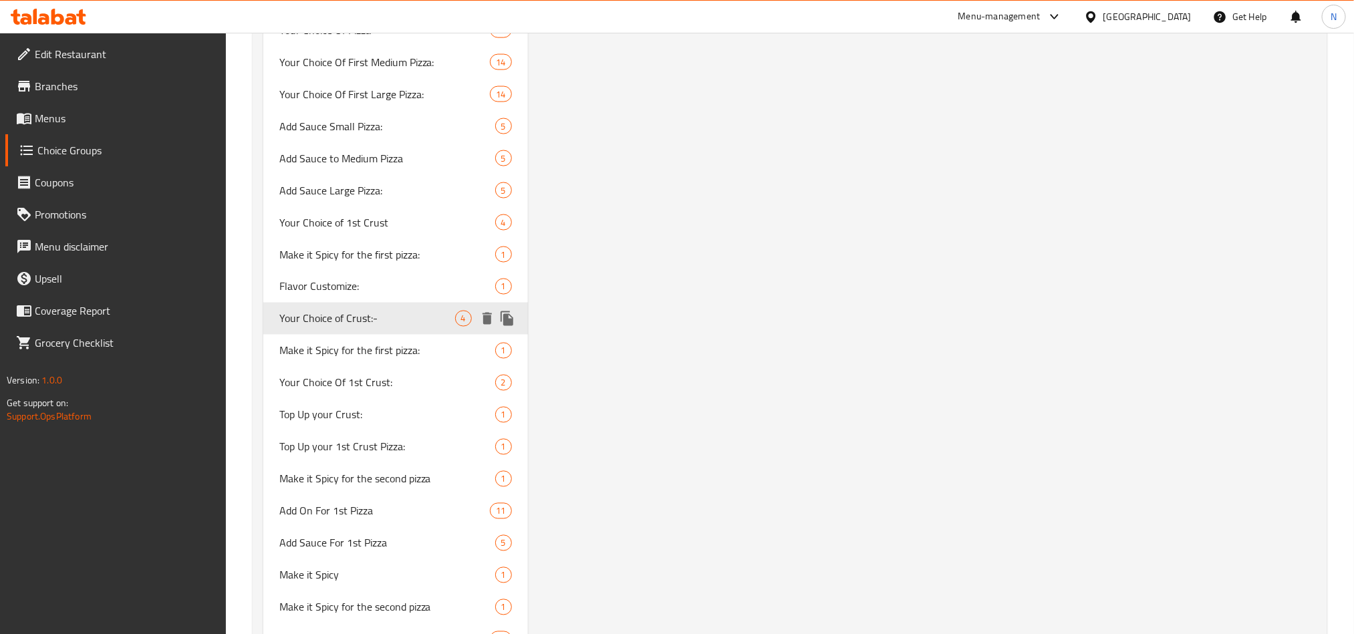
type input "Your Choice of Crust:-"
type input "اختيارك للقشرة:-"
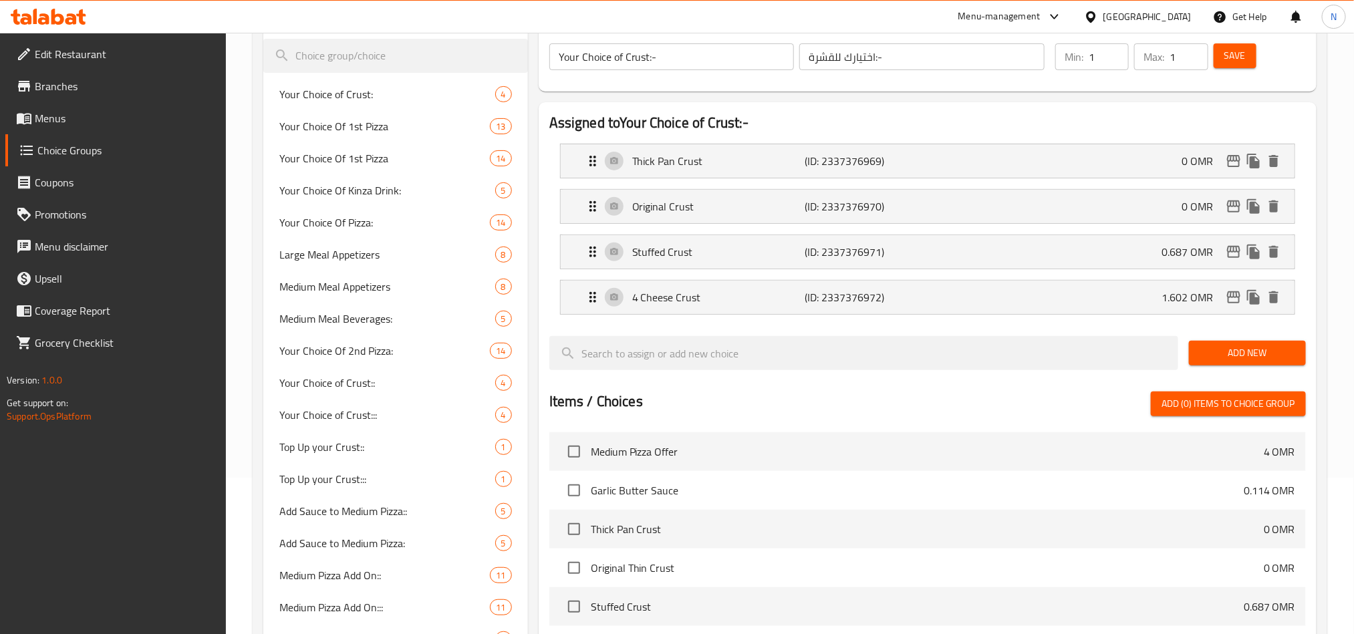
scroll to position [0, 0]
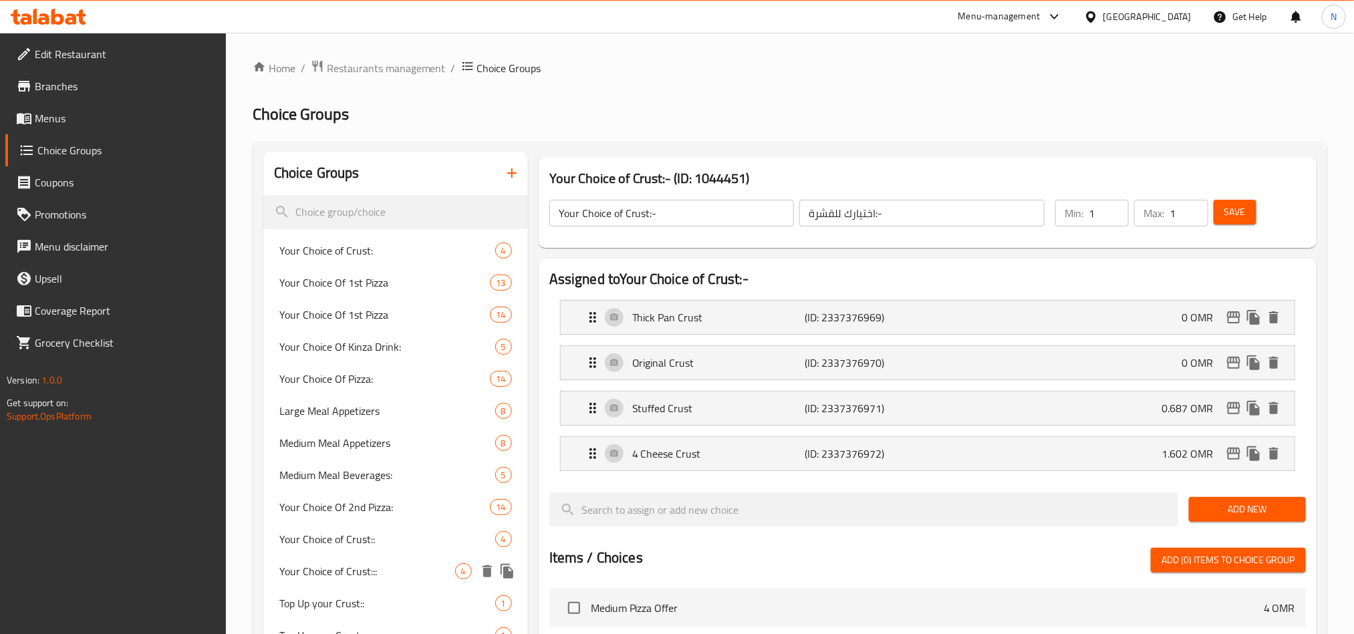
click at [444, 572] on span "Your Choice of Crust:::" at bounding box center [367, 571] width 176 height 16
type input "Your Choice of Crust:::"
type input "إختيارك للقشرة:::"
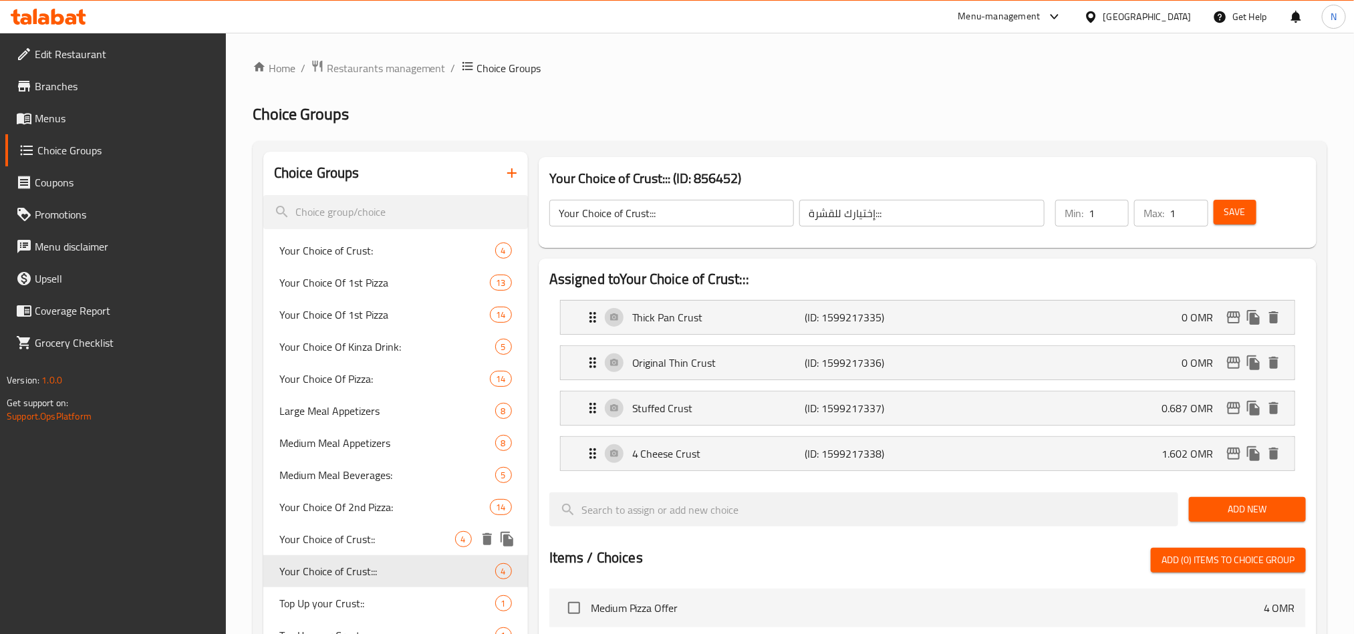
click at [395, 533] on span "Your Choice of Crust::" at bounding box center [367, 539] width 176 height 16
type input "Your Choice of Crust::"
type input "إختيارك للقشرة::"
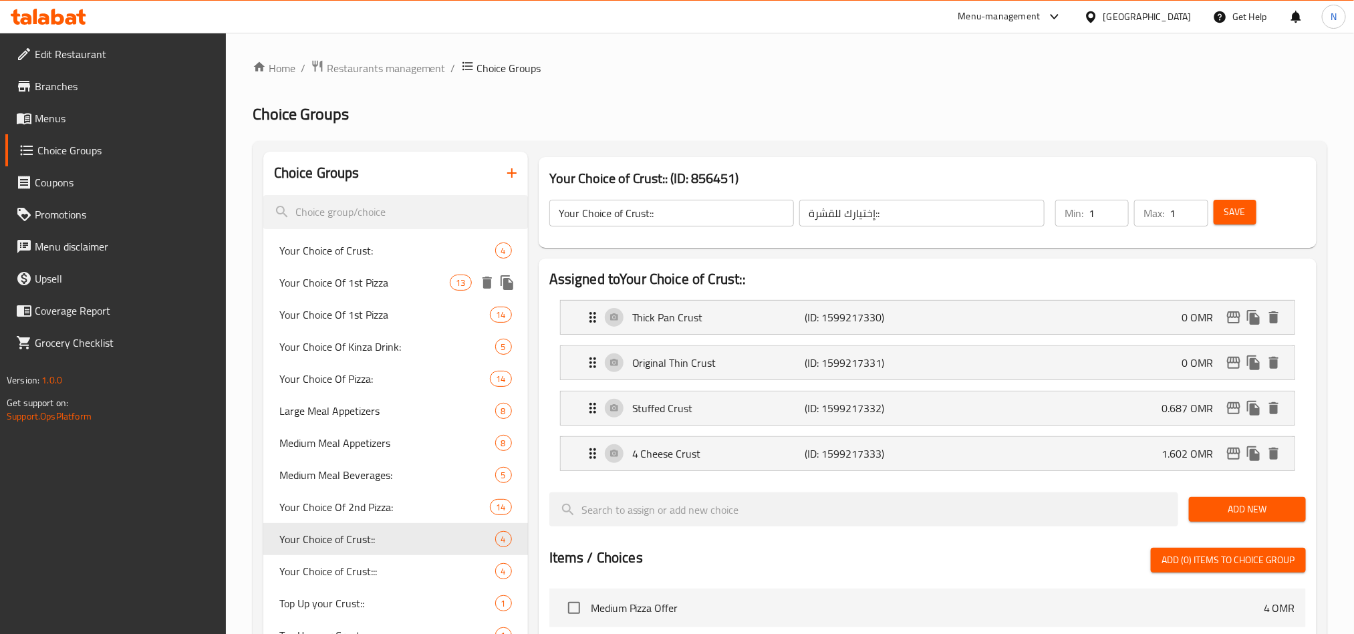
click at [353, 267] on div "Your Choice Of 1st Pizza 13" at bounding box center [395, 283] width 265 height 32
type input "Your Choice Of 1st Pizza"
type input "إختيارك من البيتزا الأولى"
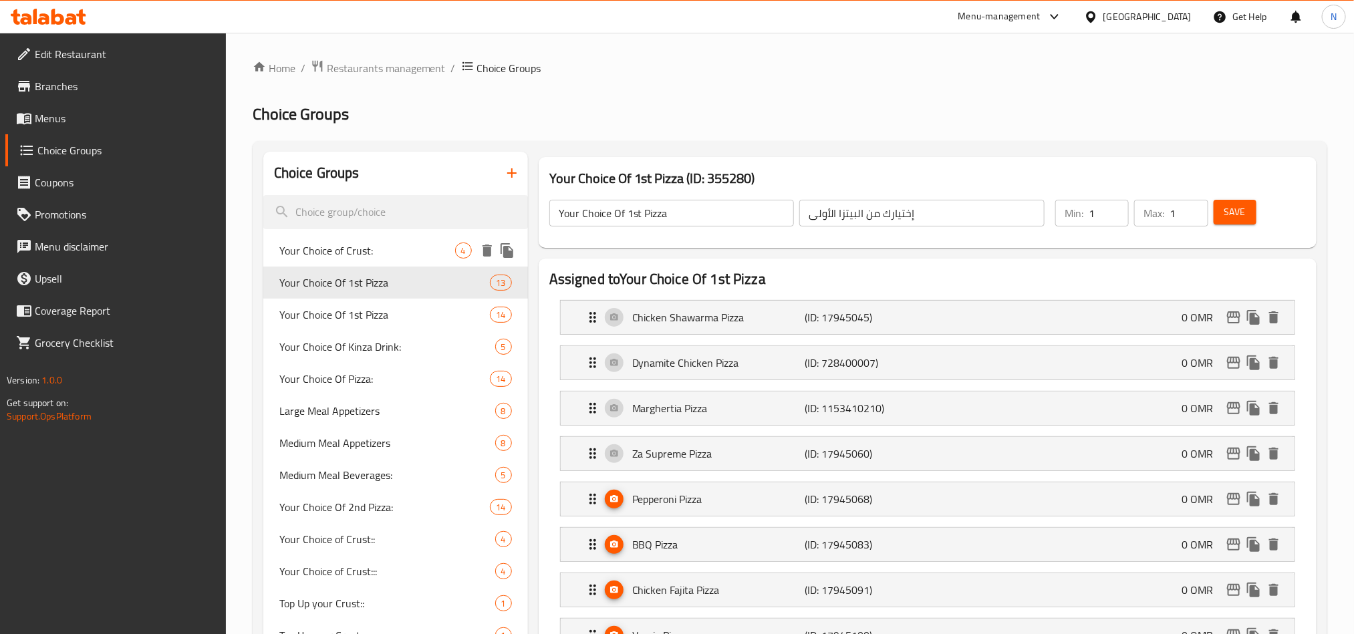
click at [369, 247] on span "Your Choice of Crust:" at bounding box center [367, 251] width 176 height 16
type input "Your Choice of Crust:"
type input "اختيارك للقشرة"
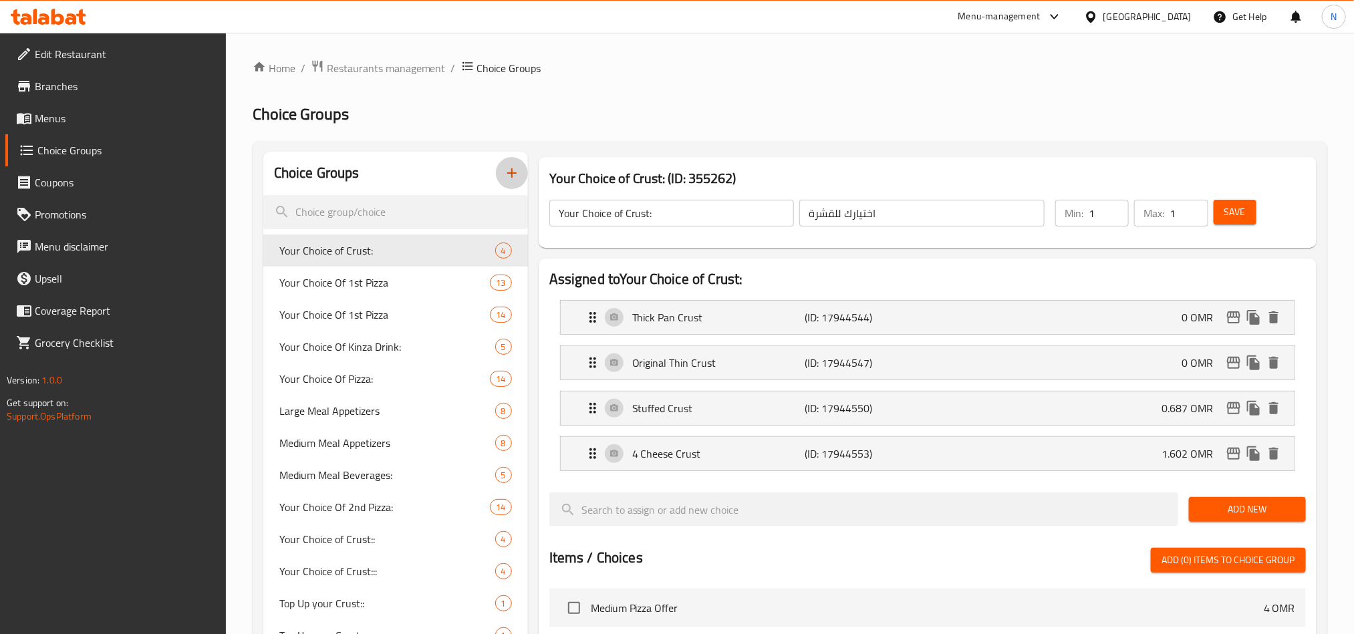
click at [525, 177] on button "button" at bounding box center [512, 173] width 32 height 32
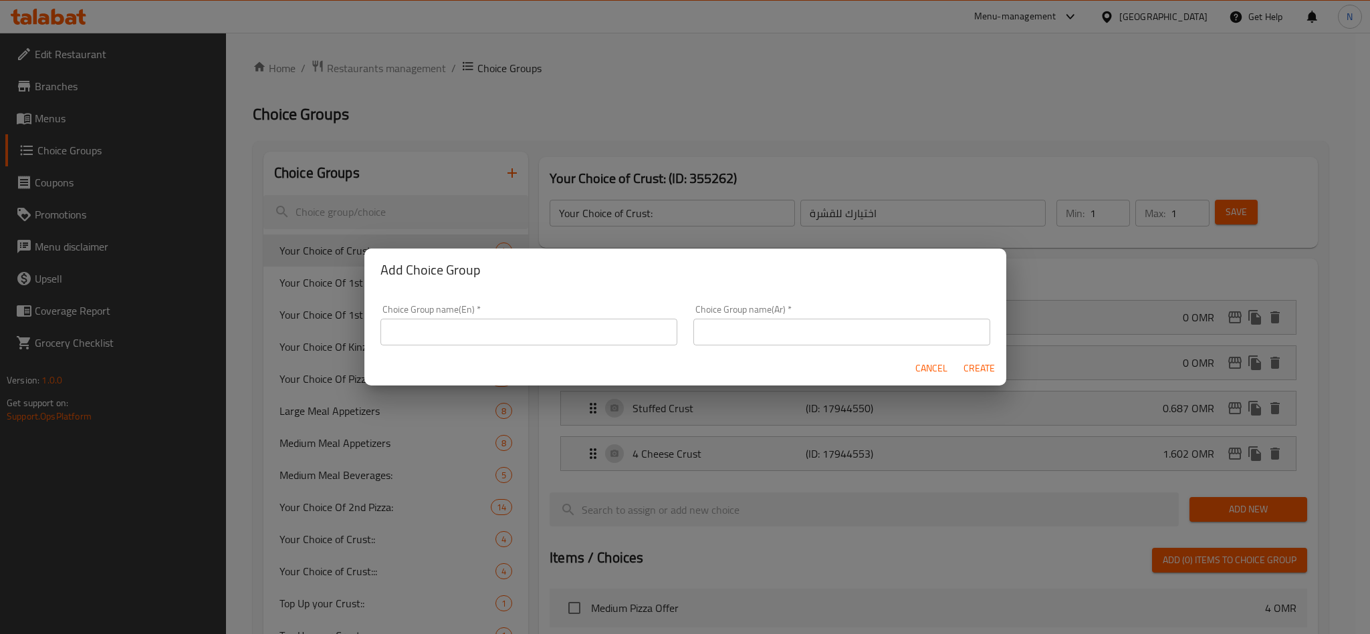
click at [514, 330] on input "text" at bounding box center [528, 332] width 297 height 27
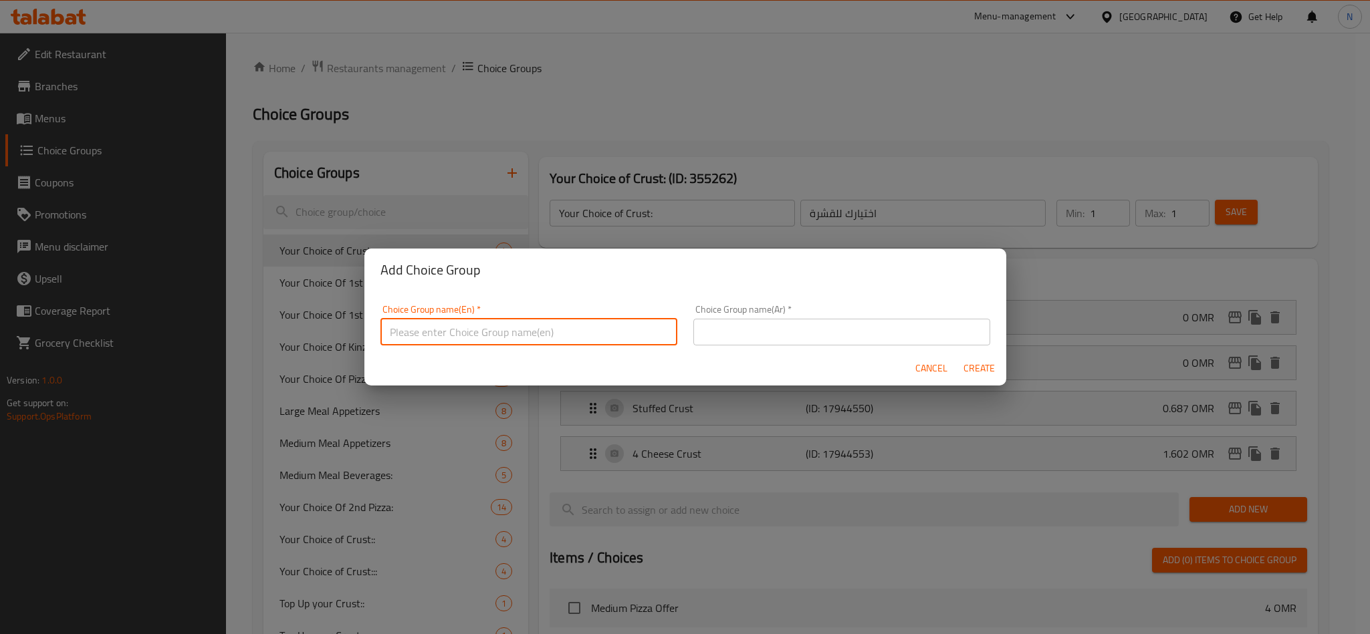
paste input "Your Choice of Crust:"
click at [514, 330] on input "Your Choice of Crust:" at bounding box center [528, 332] width 297 height 27
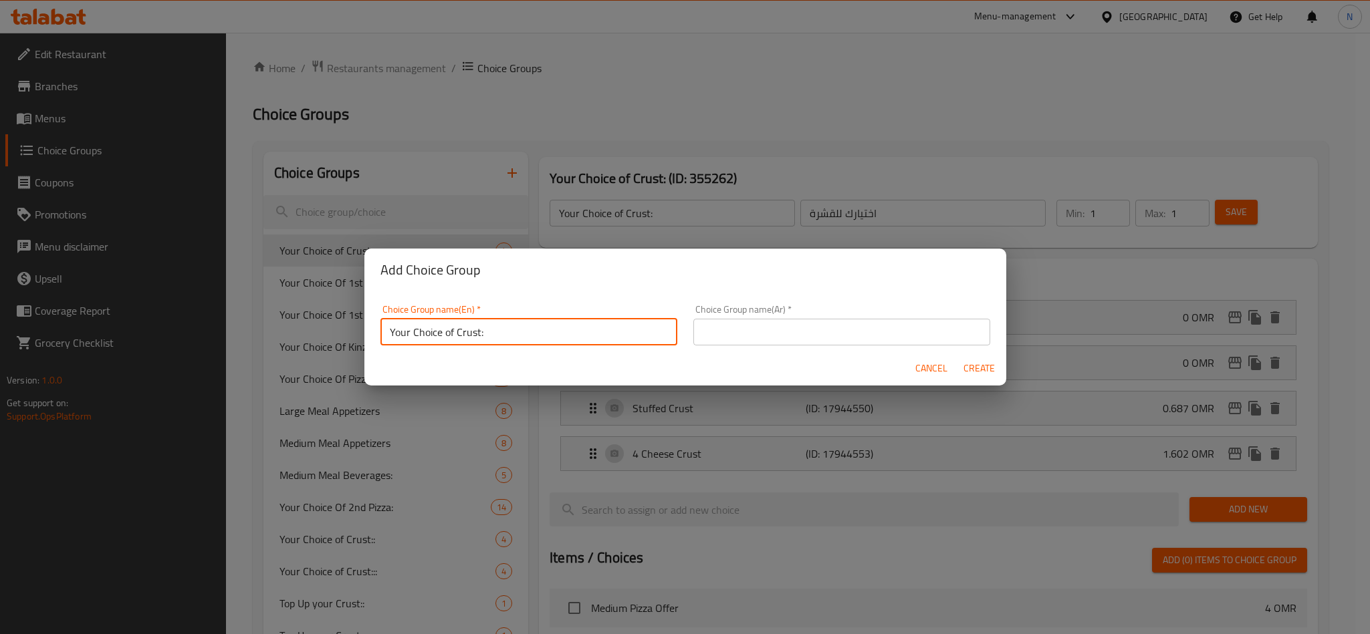
drag, startPoint x: 534, startPoint y: 317, endPoint x: 519, endPoint y: 328, distance: 18.2
click at [533, 317] on div "Choice Group name(En)   * Your Choice of Crust: Choice Group name(En) *" at bounding box center [528, 325] width 297 height 41
click at [519, 328] on input "Your Choice of Crust:" at bounding box center [528, 332] width 297 height 27
type input "Your Choice of Crust::"
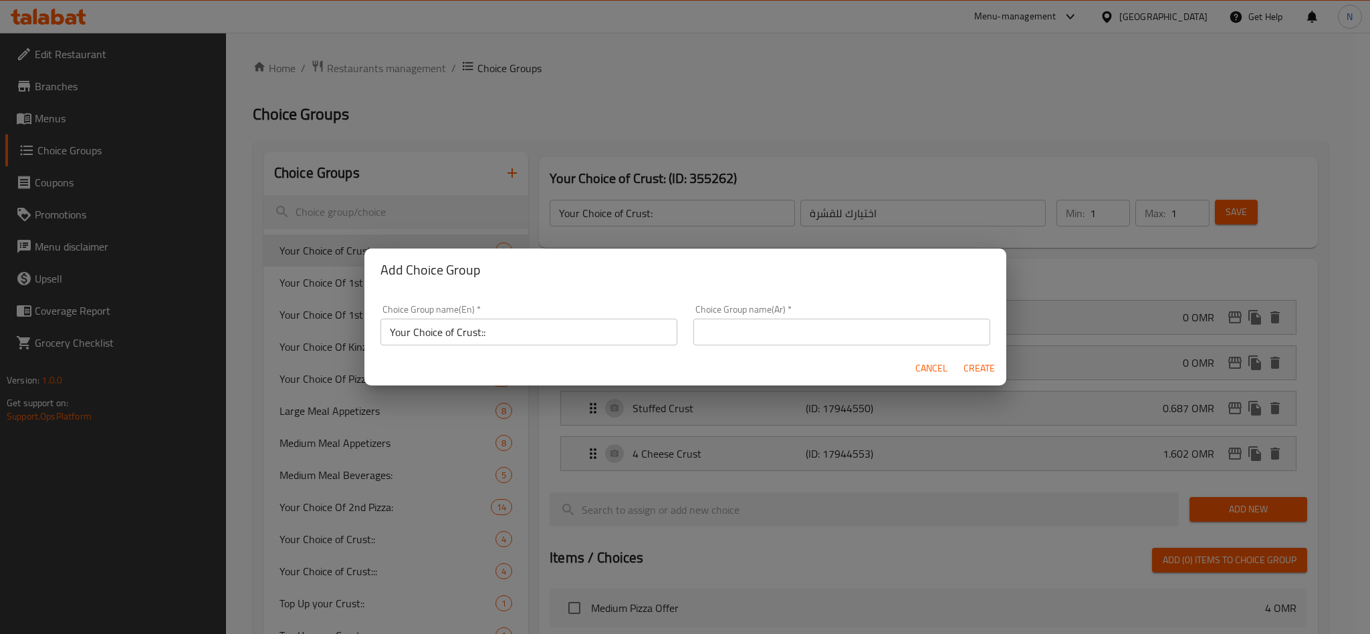
click at [805, 313] on div "Choice Group name(Ar)   * Choice Group name(Ar) *" at bounding box center [841, 325] width 297 height 41
click at [806, 327] on input "text" at bounding box center [841, 332] width 297 height 27
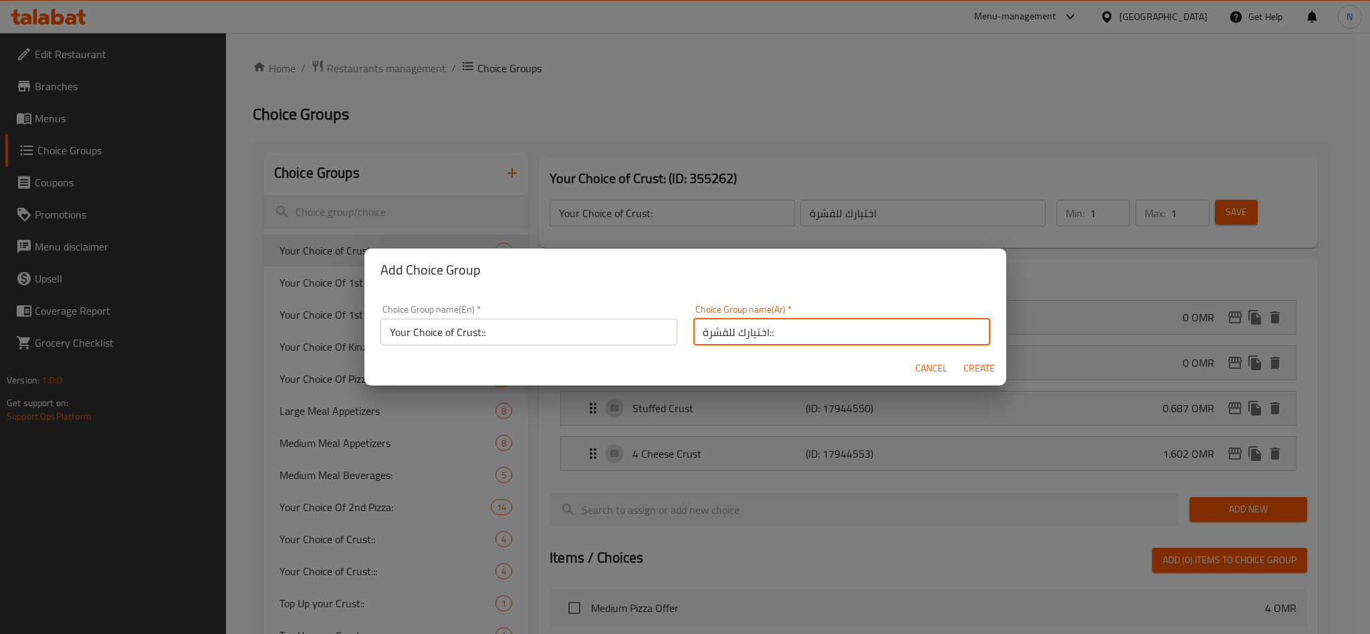
type input "اختيارك للقشرة::"
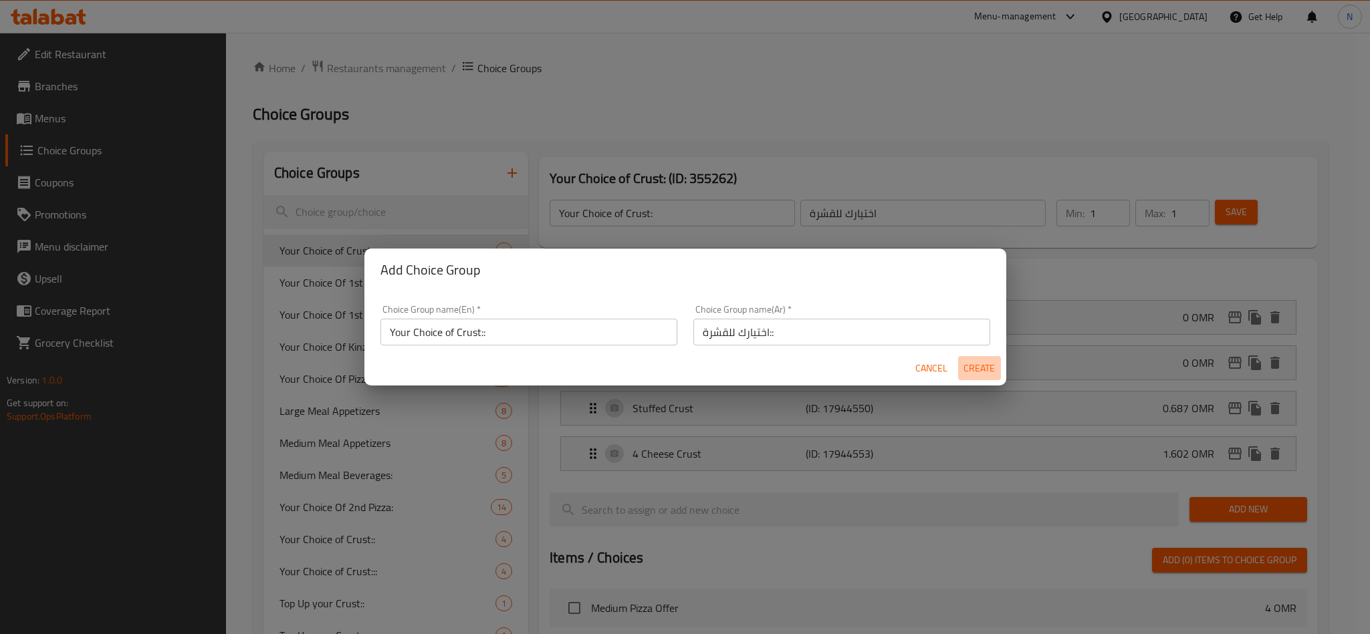
click at [981, 367] on span "Create" at bounding box center [979, 368] width 32 height 17
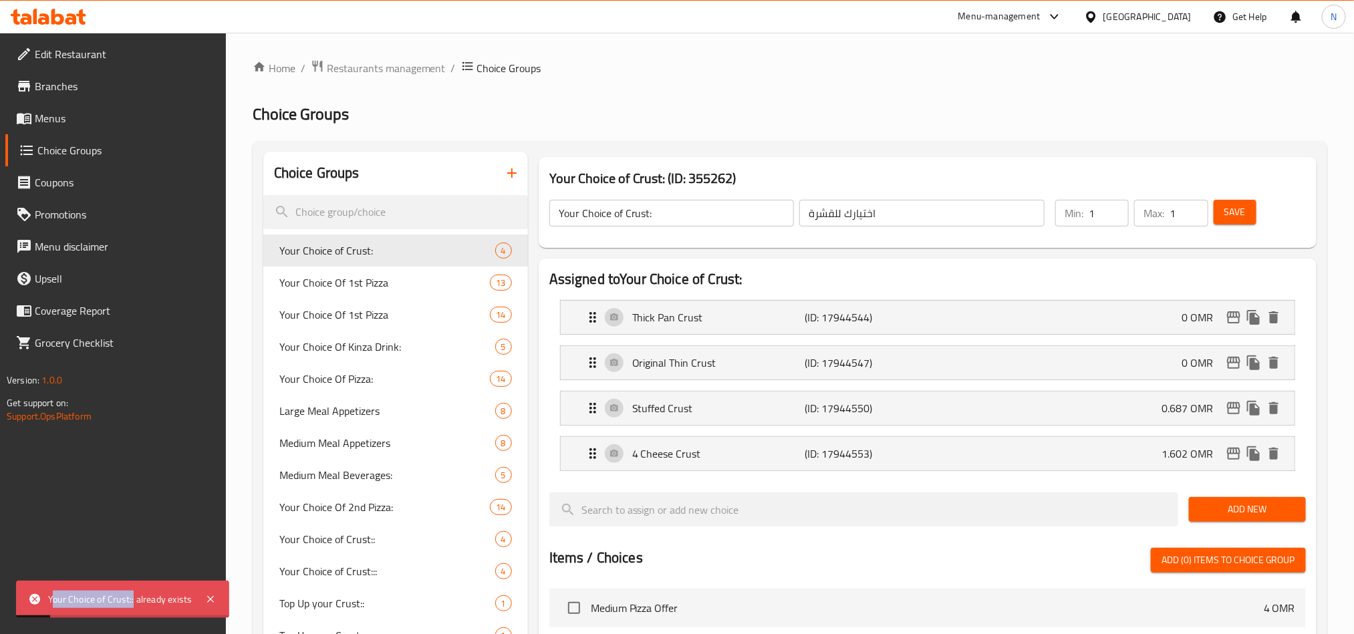
drag, startPoint x: 133, startPoint y: 602, endPoint x: 52, endPoint y: 608, distance: 81.2
click at [52, 608] on div "Your Choice of Crust:: already exists" at bounding box center [122, 599] width 213 height 37
click at [60, 600] on div "Your Choice of Crust:: already exists" at bounding box center [120, 599] width 144 height 15
drag, startPoint x: 47, startPoint y: 598, endPoint x: 133, endPoint y: 604, distance: 86.4
click at [133, 604] on div "Your Choice of Crust:: already exists" at bounding box center [120, 599] width 144 height 15
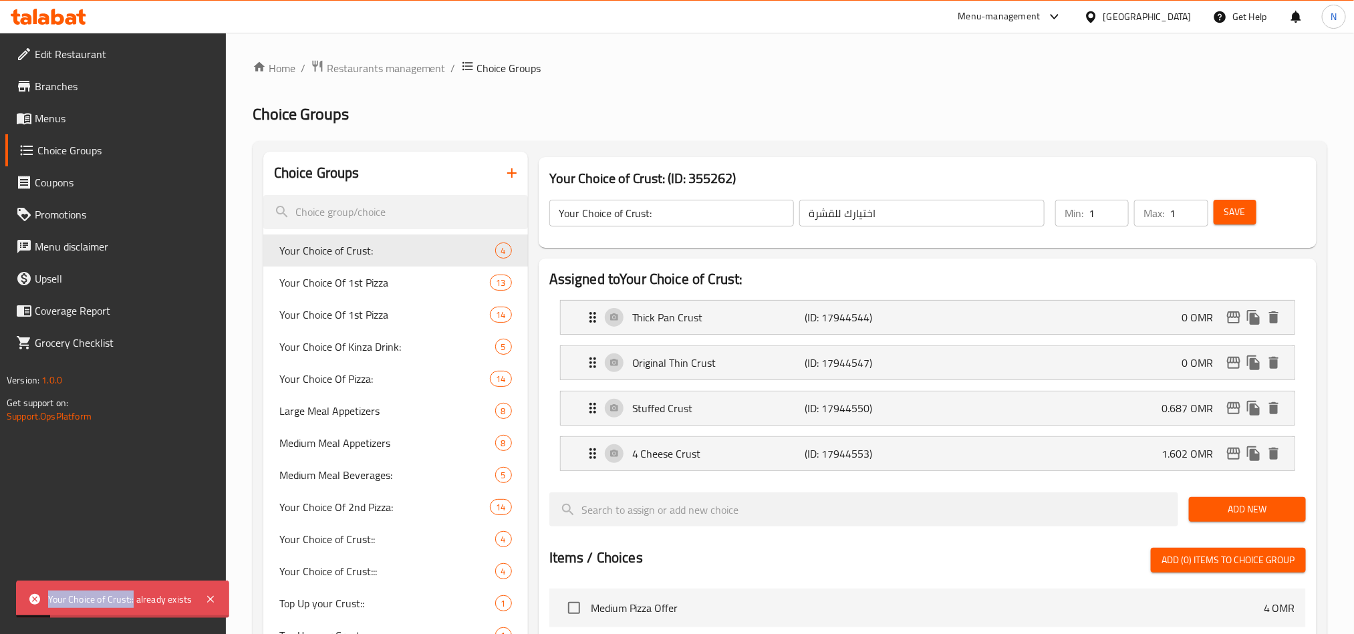
copy div "Your Choice of Crust::"
click at [518, 175] on icon "button" at bounding box center [512, 173] width 16 height 16
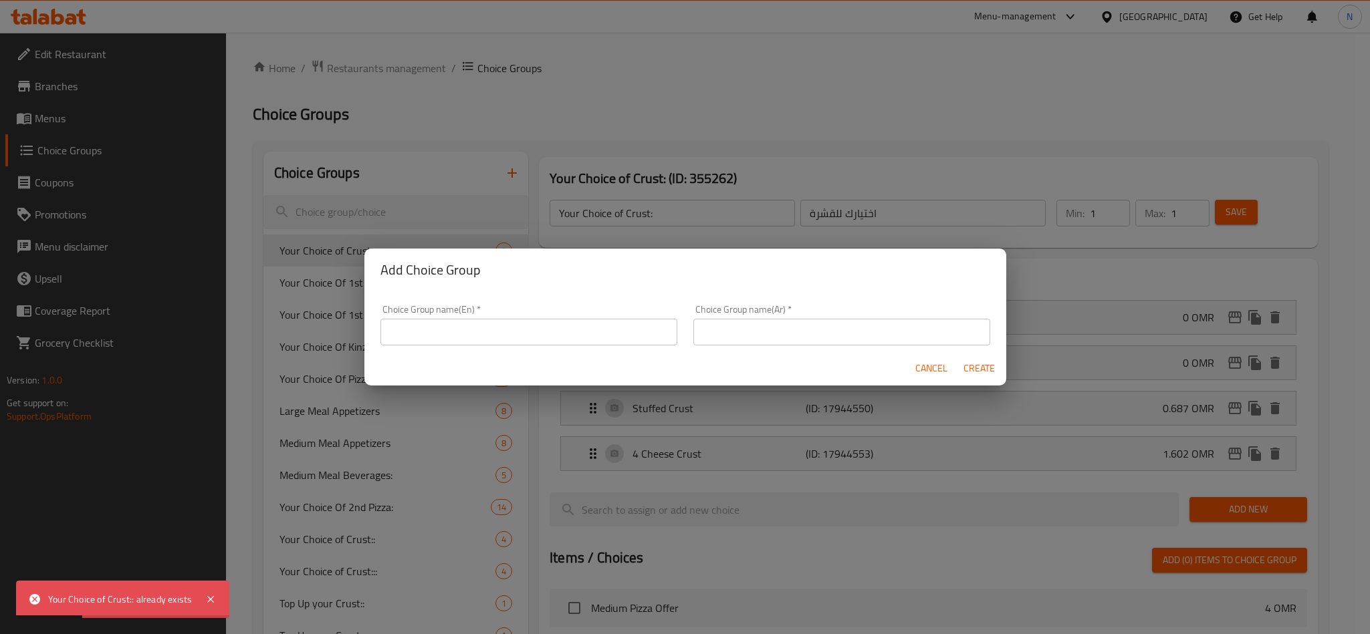
drag, startPoint x: 515, startPoint y: 301, endPoint x: 515, endPoint y: 317, distance: 16.0
click at [516, 301] on div "Choice Group name(En)   * Choice Group name(En) *" at bounding box center [528, 325] width 313 height 57
click at [515, 317] on div "Choice Group name(En)   * Choice Group name(En) *" at bounding box center [528, 325] width 297 height 41
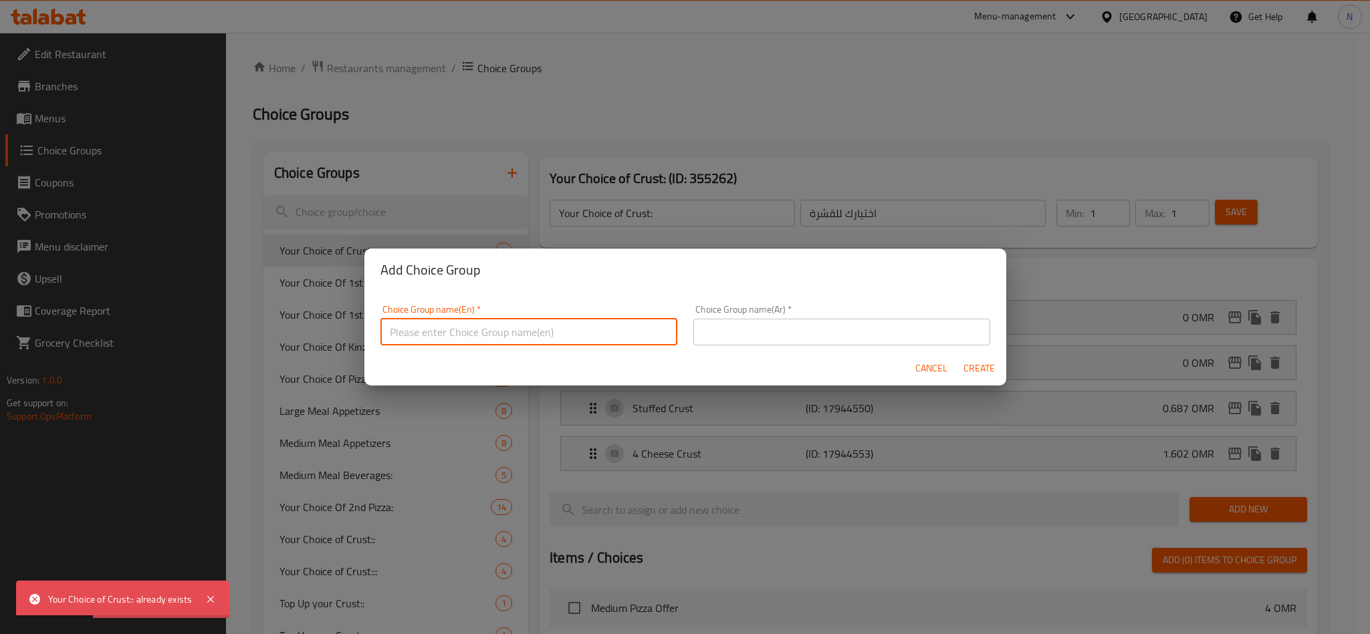
click at [513, 328] on input "text" at bounding box center [528, 332] width 297 height 27
paste input "Your Choice of Crust::"
type input "Your Choice of Crust:::"
click at [798, 315] on div "Choice Group name(Ar)   * Choice Group name(Ar) *" at bounding box center [841, 325] width 297 height 41
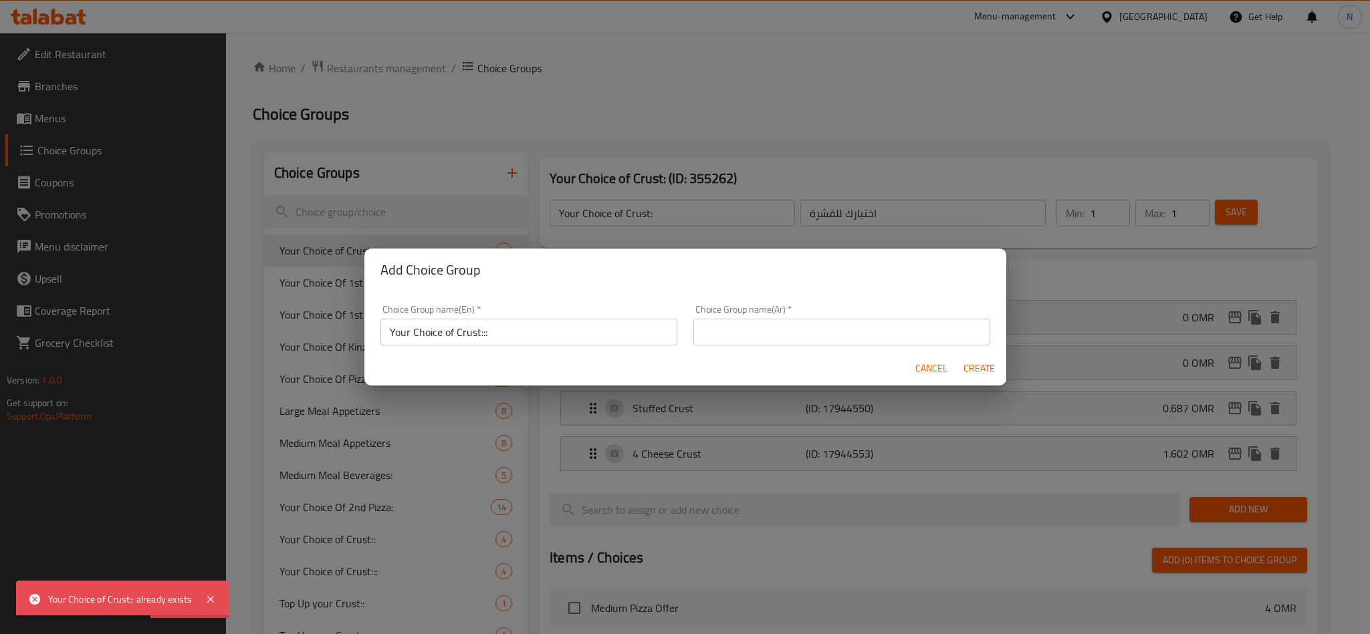
click at [798, 315] on div "Choice Group name(Ar)   * Choice Group name(Ar) *" at bounding box center [841, 325] width 297 height 41
click at [801, 323] on input "text" at bounding box center [841, 332] width 297 height 27
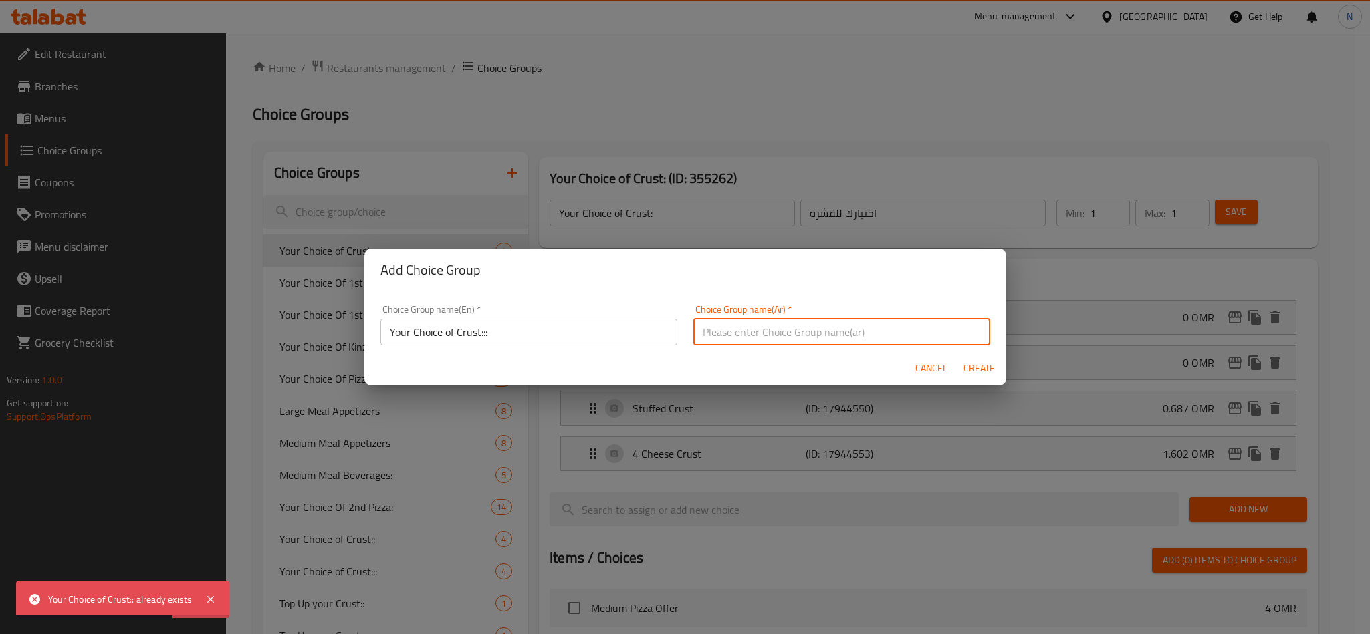
type input "ر"
click at [716, 331] on input "ر" at bounding box center [841, 332] width 297 height 27
type input "اختيارك للقشرة:::"
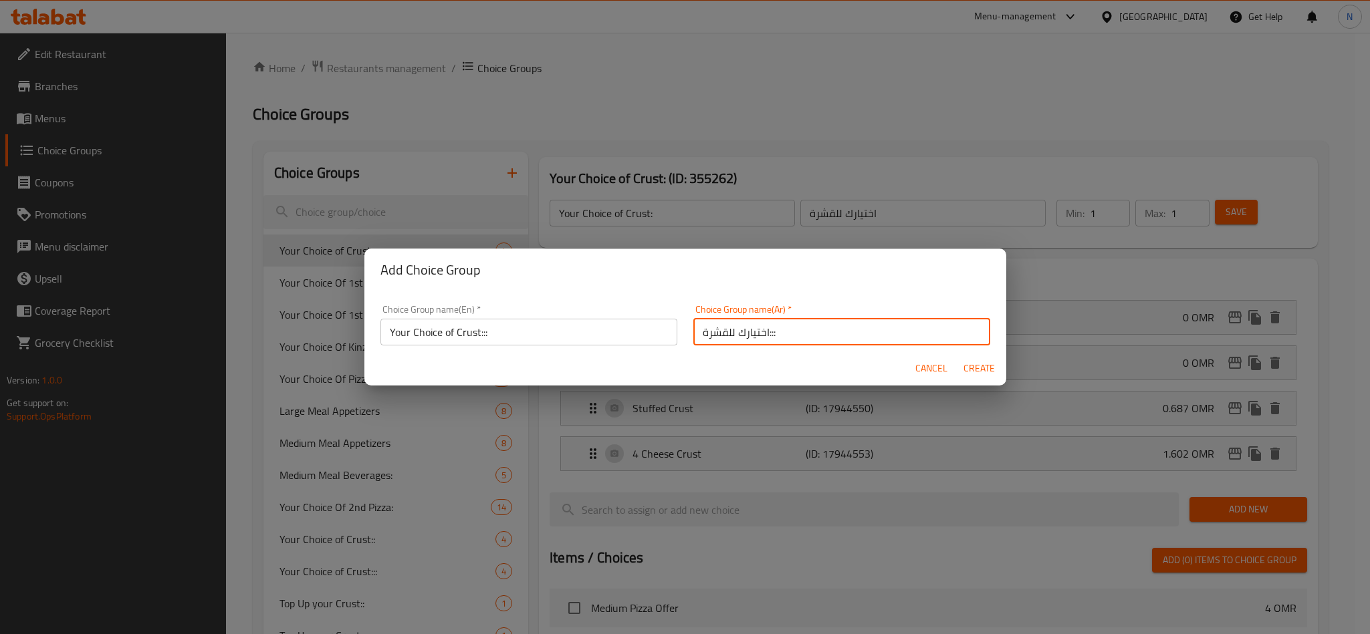
click at [441, 326] on input "Your Choice of Crust:::" at bounding box center [528, 332] width 297 height 27
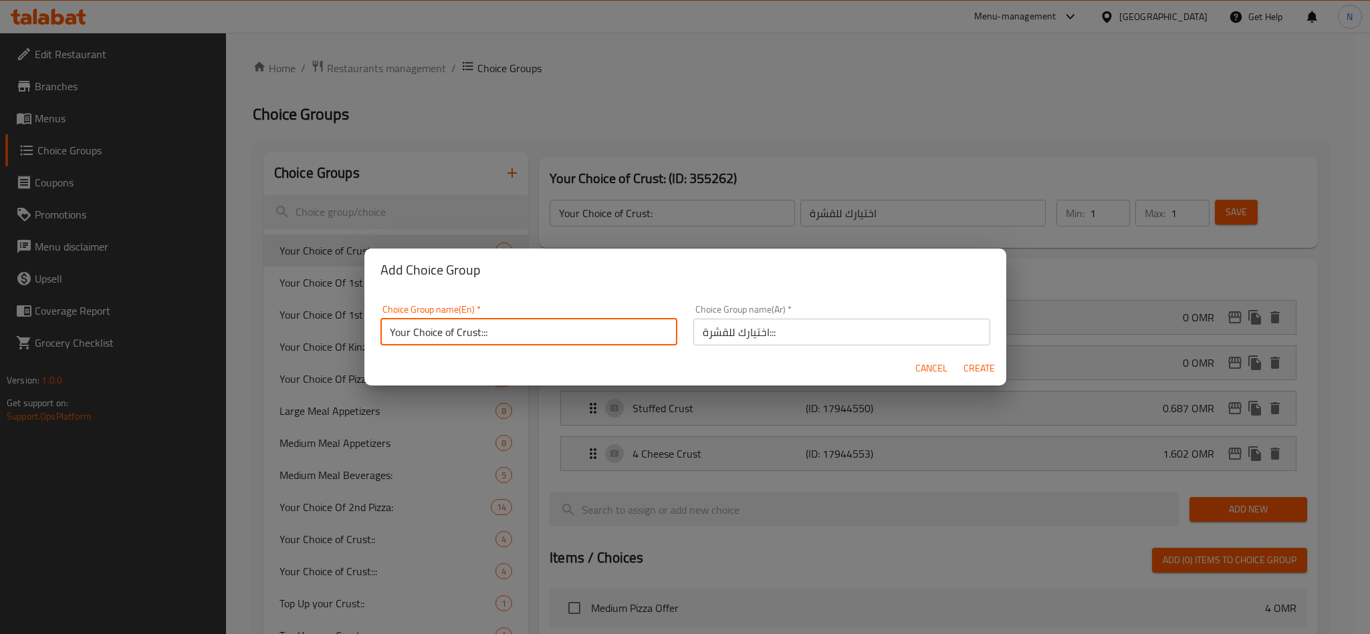
click at [445, 336] on input "Your Choice of Crust:::" at bounding box center [528, 332] width 297 height 27
type input "Your Choice Of Crust:::"
click at [983, 371] on span "Create" at bounding box center [979, 368] width 32 height 17
type input "Your Choice Of Crust:::"
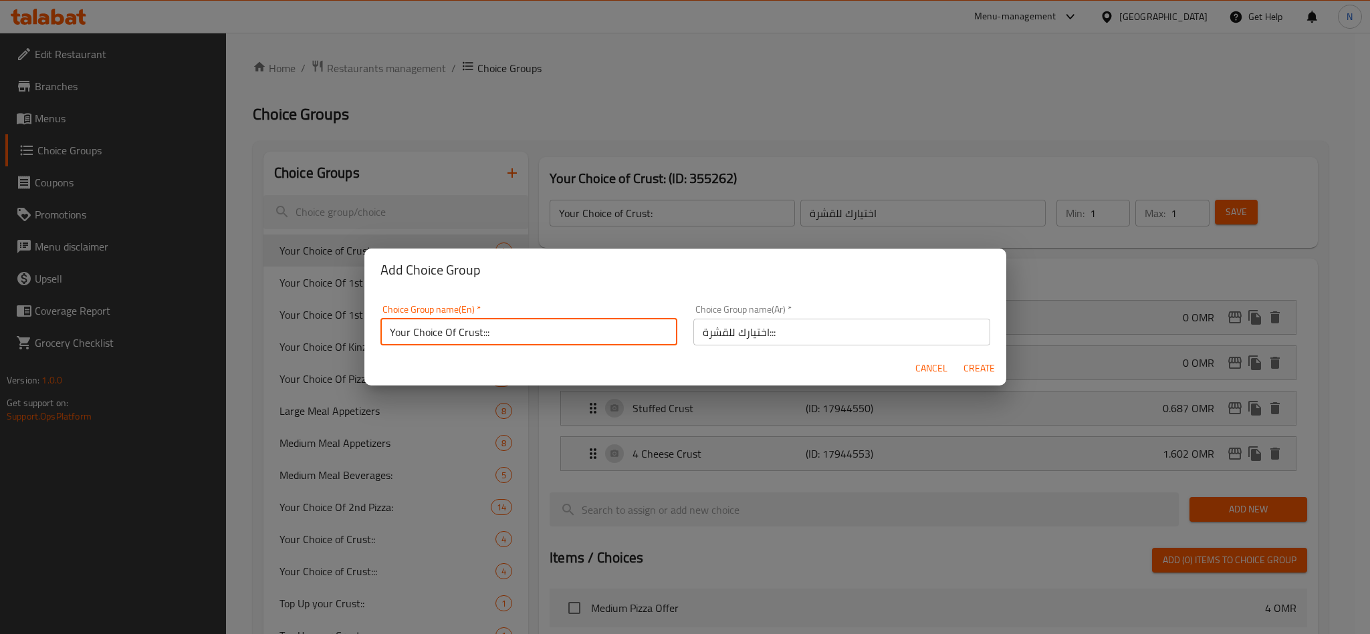
type input "اختيارك للقشرة:::"
type input "0"
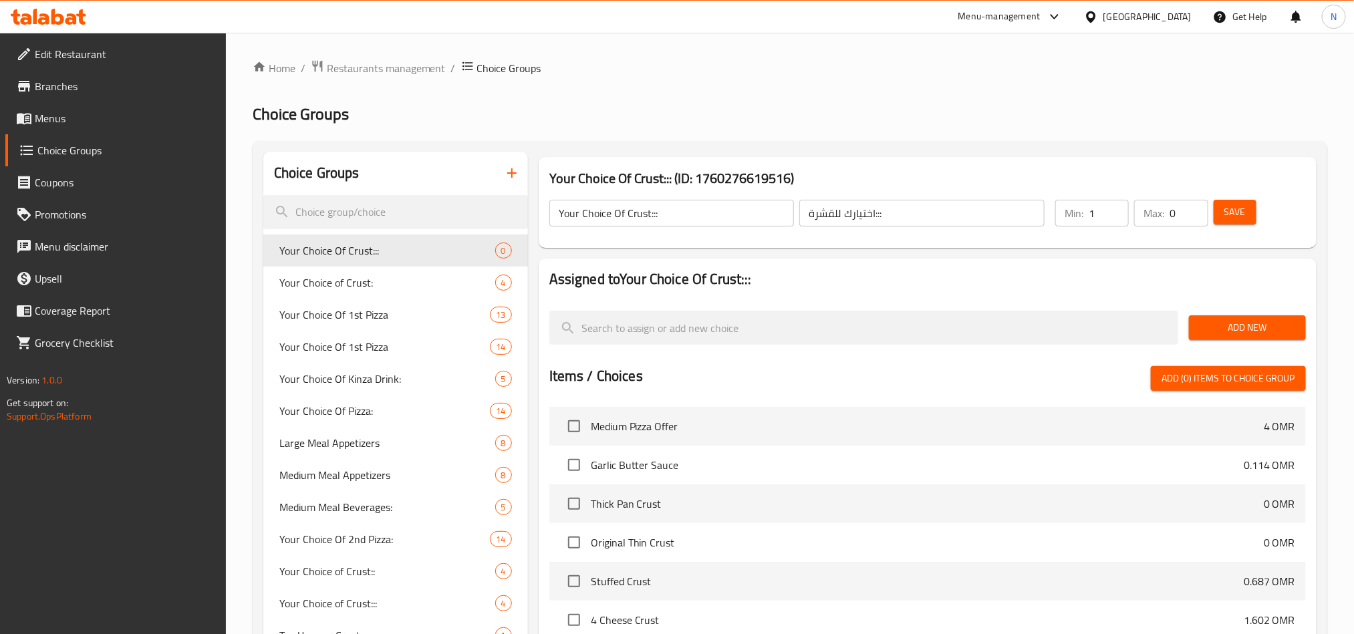
type input "1"
click at [1111, 209] on input "1" at bounding box center [1109, 213] width 40 height 27
type input "1"
click at [1191, 207] on input "1" at bounding box center [1189, 213] width 38 height 27
click at [1286, 329] on span "Add New" at bounding box center [1248, 327] width 96 height 17
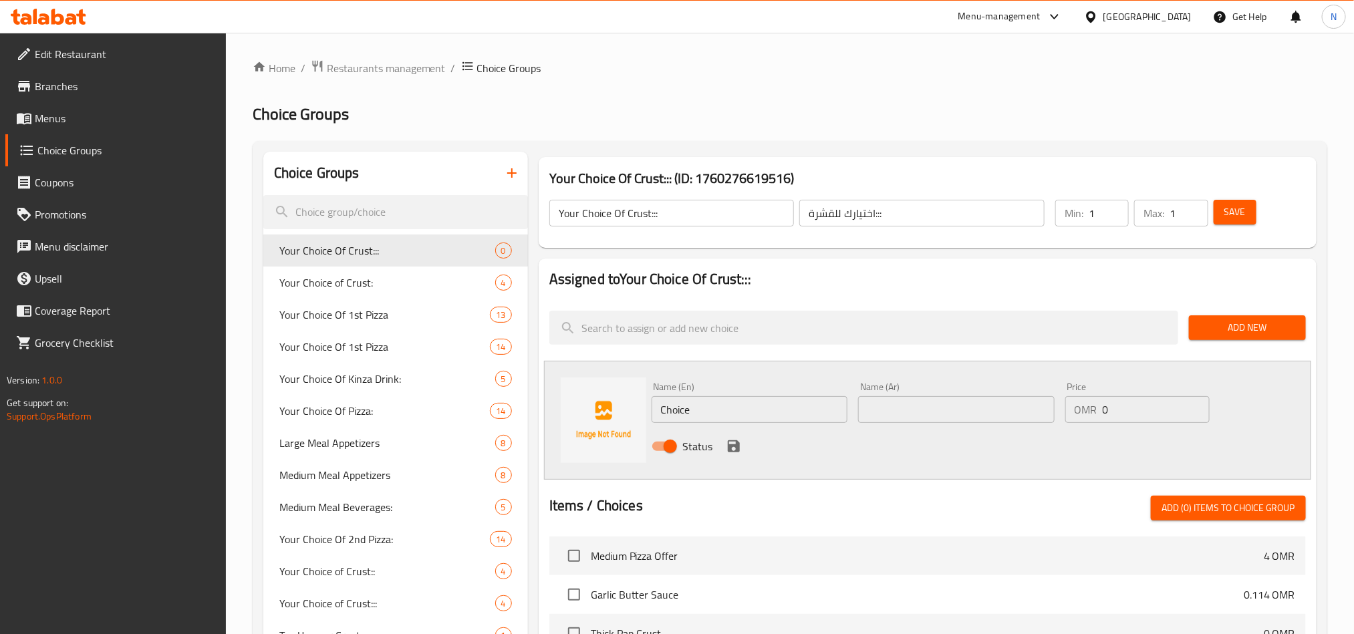
click at [782, 411] on input "Choice" at bounding box center [750, 409] width 197 height 27
paste input "Thick Pan Crust"
type input "Thick Pan Crust"
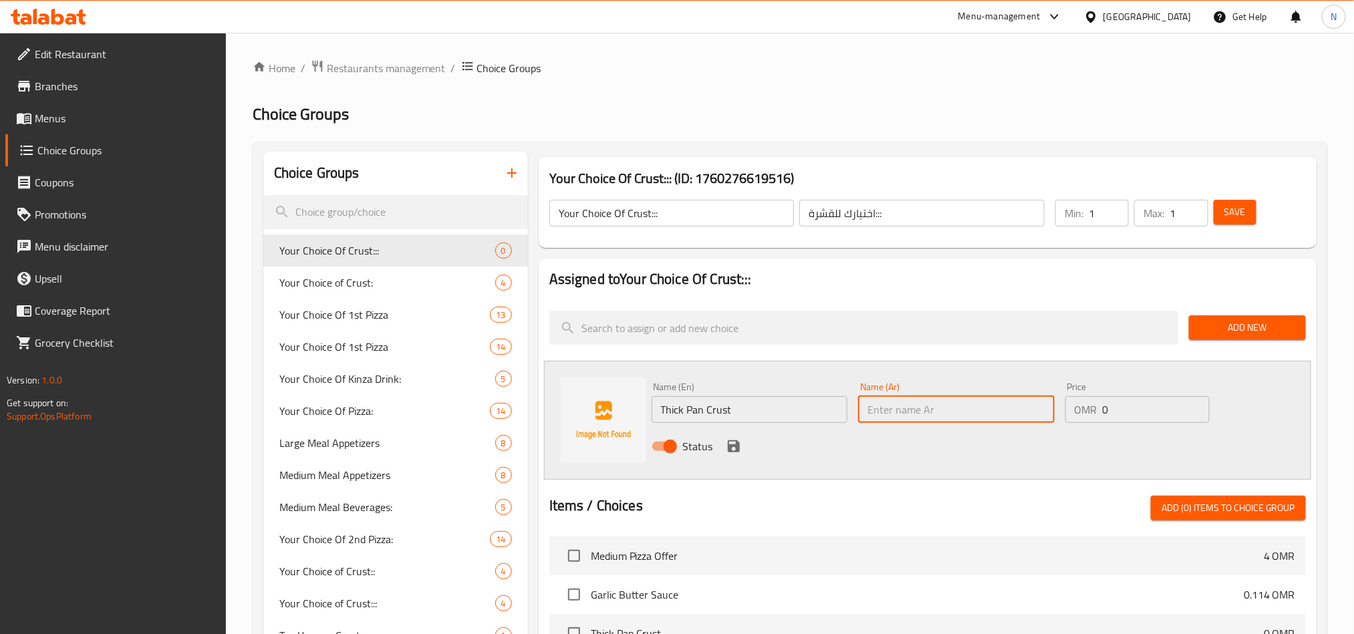
click at [937, 402] on input "text" at bounding box center [956, 409] width 197 height 27
paste input "قشرة عموم سميكة"
type input "قشرة عموم سميكة"
click at [721, 409] on input "Thick Pan Crust" at bounding box center [750, 409] width 197 height 27
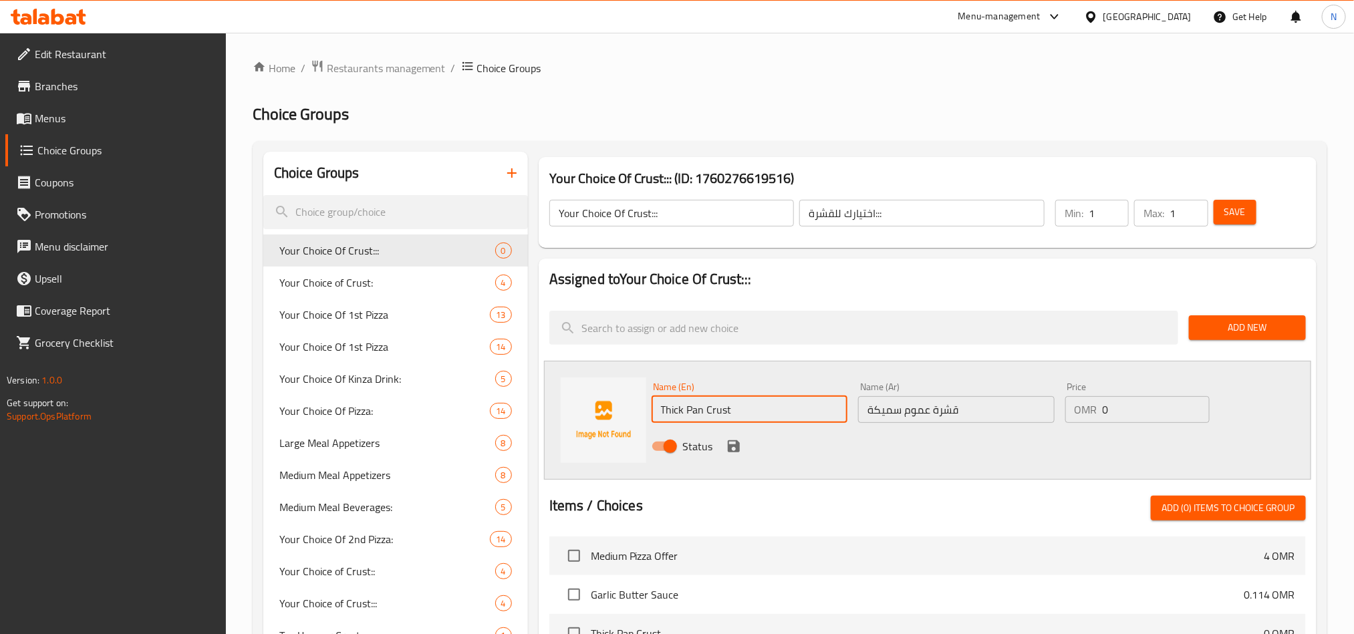
click at [721, 409] on input "Thick Pan Crust" at bounding box center [750, 409] width 197 height 27
click at [722, 411] on input "Thick Pan Crust" at bounding box center [750, 409] width 197 height 27
click at [674, 405] on input "Thick Pan Crust" at bounding box center [750, 409] width 197 height 27
click at [696, 405] on input "Thick Pan Crust" at bounding box center [750, 409] width 197 height 27
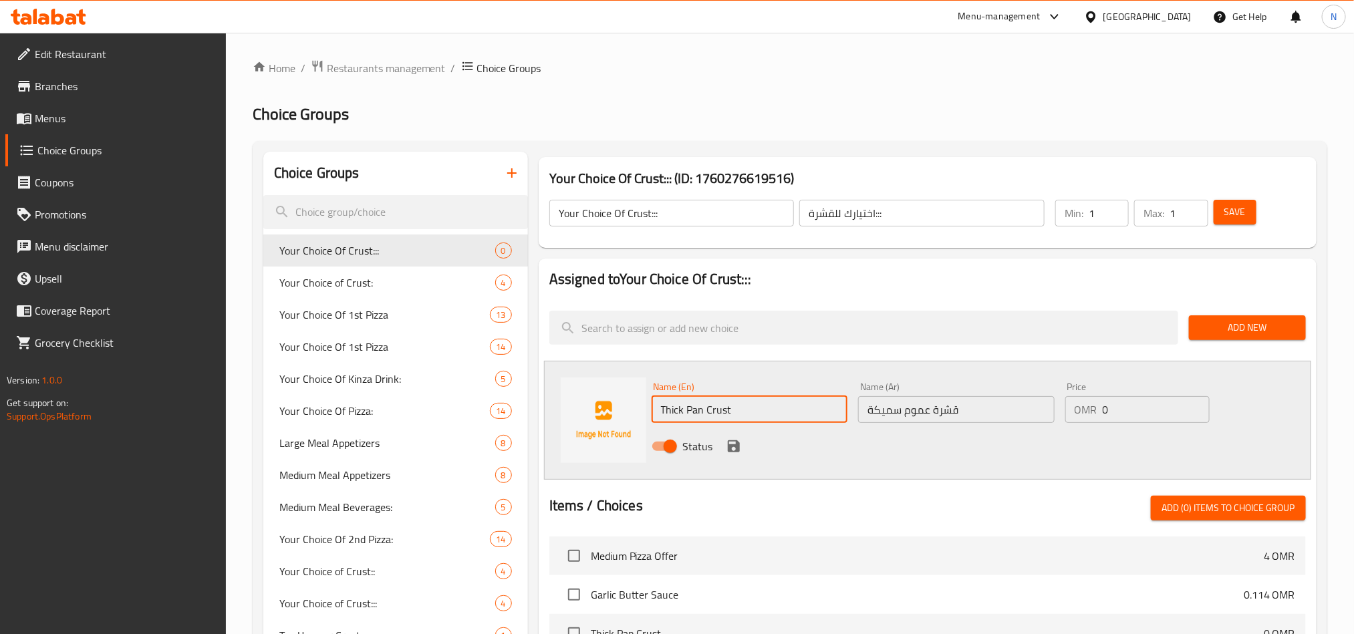
click at [696, 405] on input "Thick Pan Crust" at bounding box center [750, 409] width 197 height 27
click at [790, 405] on input "Thick Pan Crust" at bounding box center [750, 409] width 197 height 27
click at [977, 408] on input "قشرة عموم سميكة" at bounding box center [956, 409] width 197 height 27
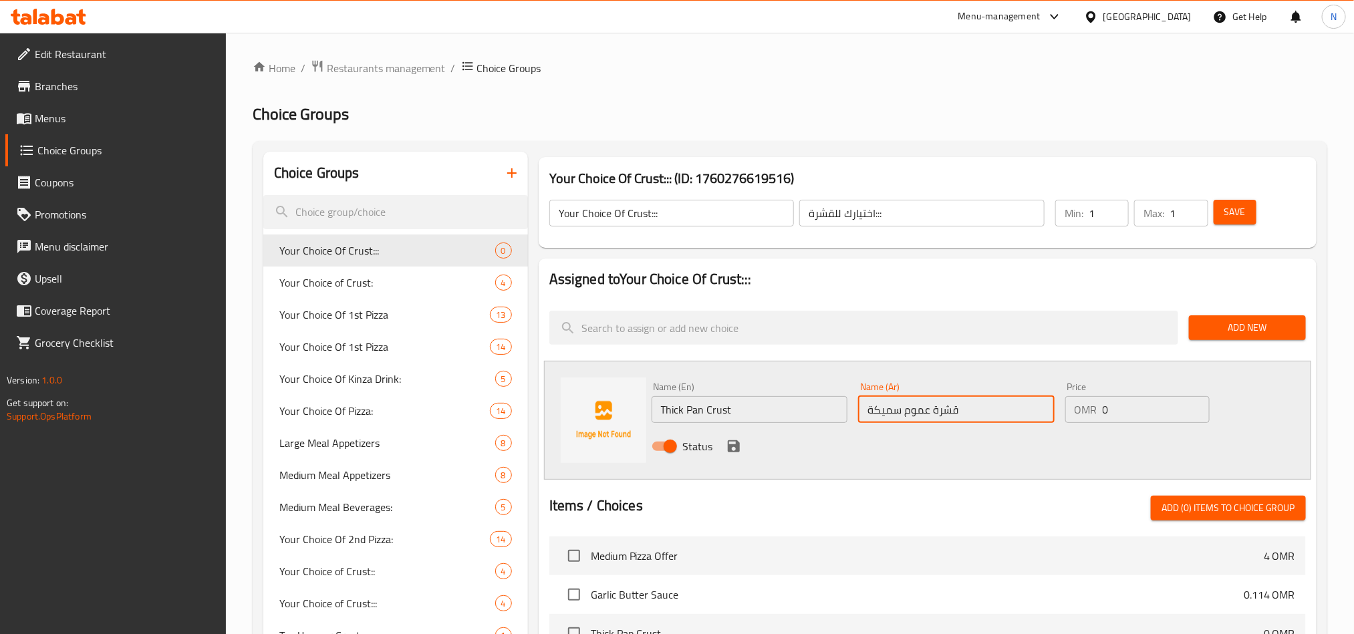
click at [696, 406] on input "Thick Pan Crust" at bounding box center [750, 409] width 197 height 27
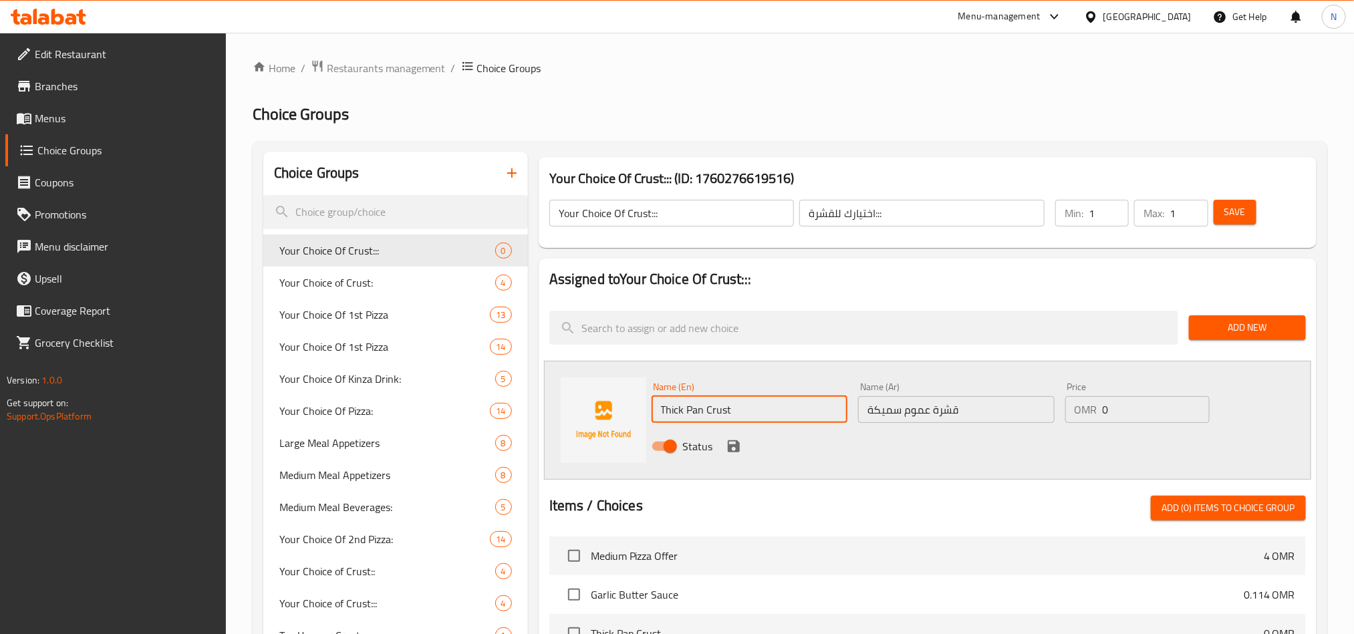
click at [696, 406] on input "Thick Pan Crust" at bounding box center [750, 409] width 197 height 27
click at [802, 415] on input "Thick Pan Crust" at bounding box center [750, 409] width 197 height 27
click at [814, 405] on input "Thick Pan Crust" at bounding box center [750, 409] width 197 height 27
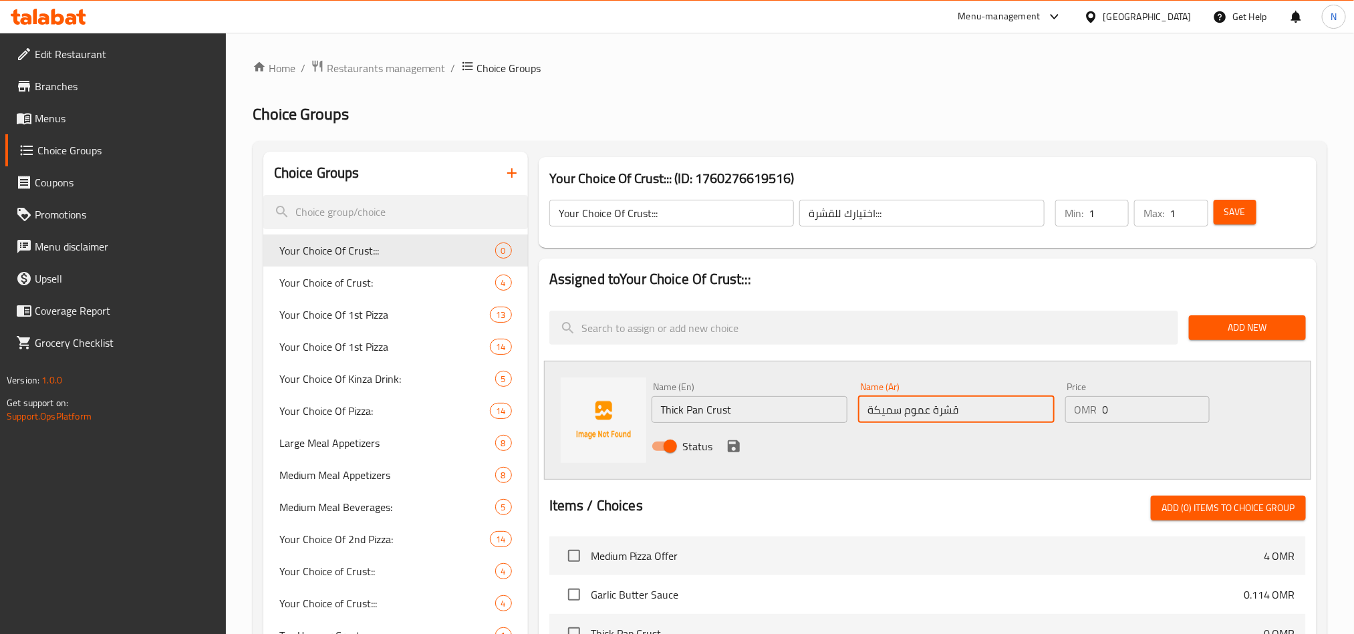
click at [969, 397] on input "قشرة عموم سميكة" at bounding box center [956, 409] width 197 height 27
click at [724, 405] on input "Thick Pan Crust" at bounding box center [750, 409] width 197 height 27
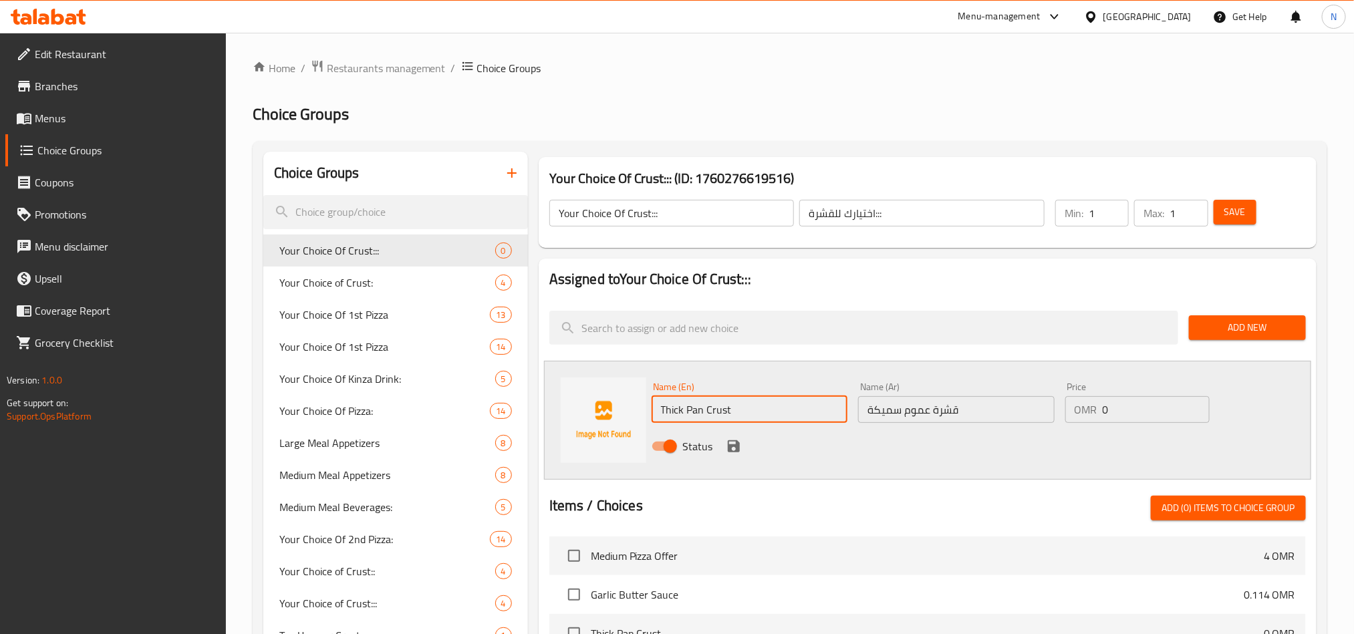
click at [724, 405] on input "Thick Pan Crust" at bounding box center [750, 409] width 197 height 27
click at [1260, 330] on span "Add New" at bounding box center [1248, 327] width 96 height 17
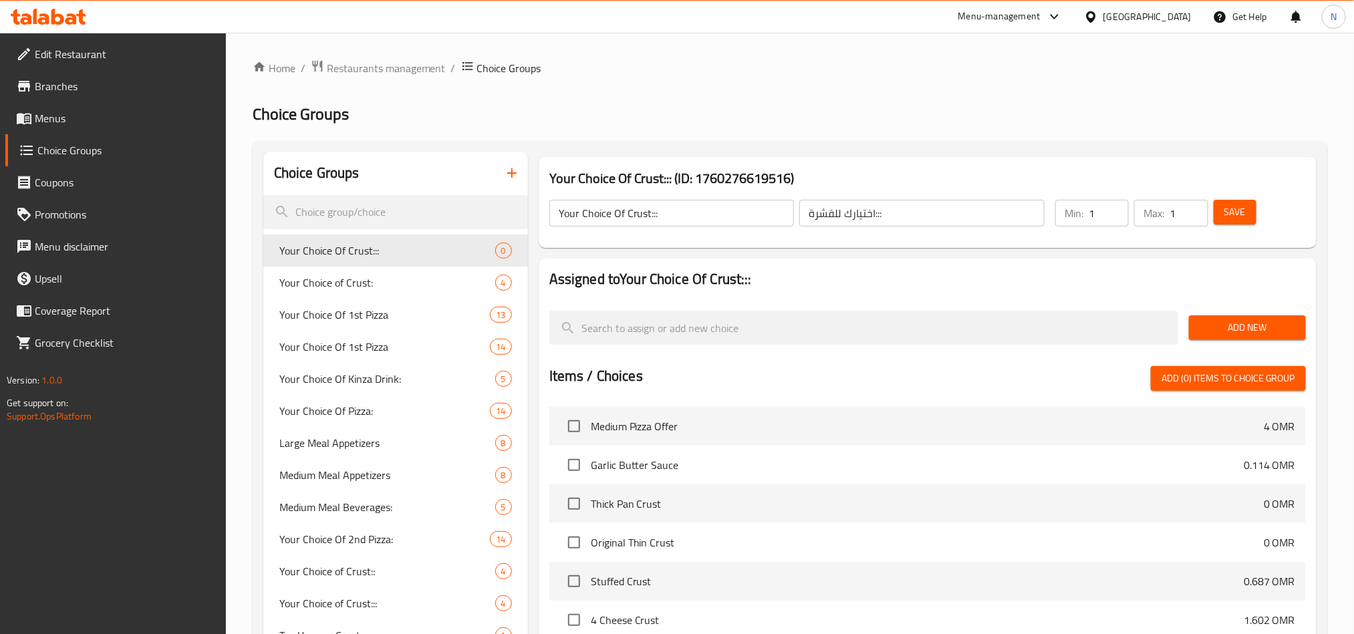
click at [1226, 313] on div "Add New" at bounding box center [1248, 327] width 128 height 45
click at [1224, 319] on span "Add New" at bounding box center [1248, 327] width 96 height 17
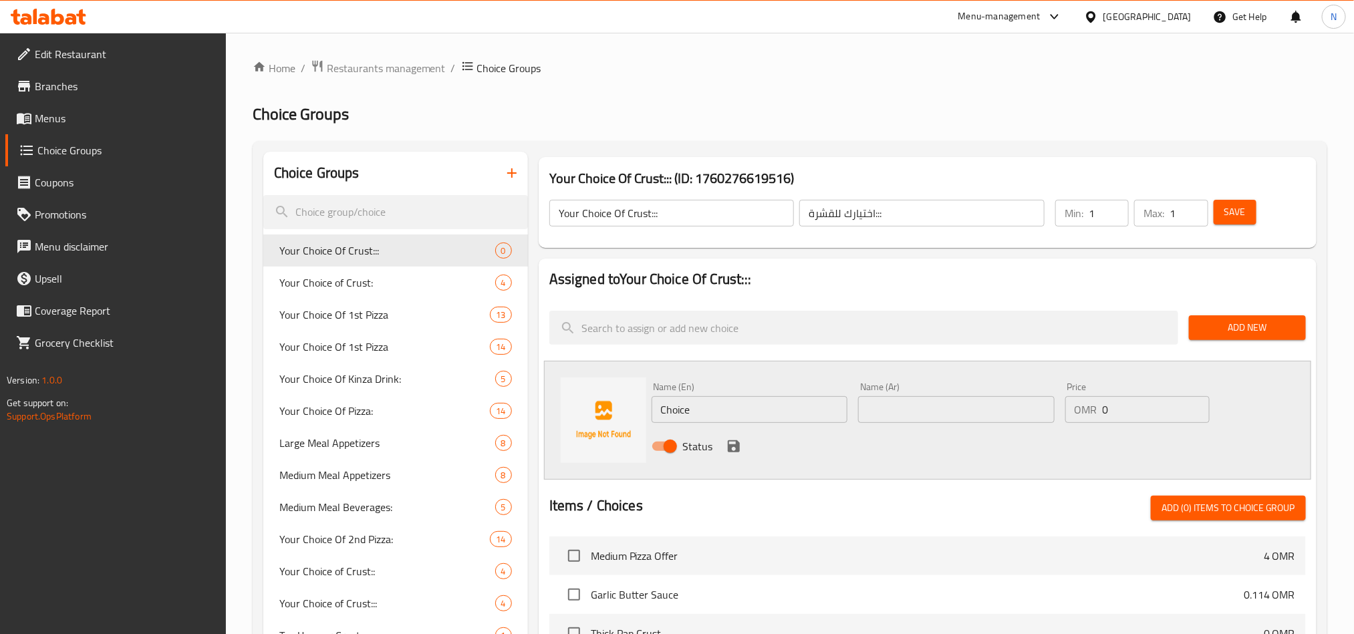
click at [787, 398] on input "Choice" at bounding box center [750, 409] width 197 height 27
paste input "Original Crust"
type input "Original Crust"
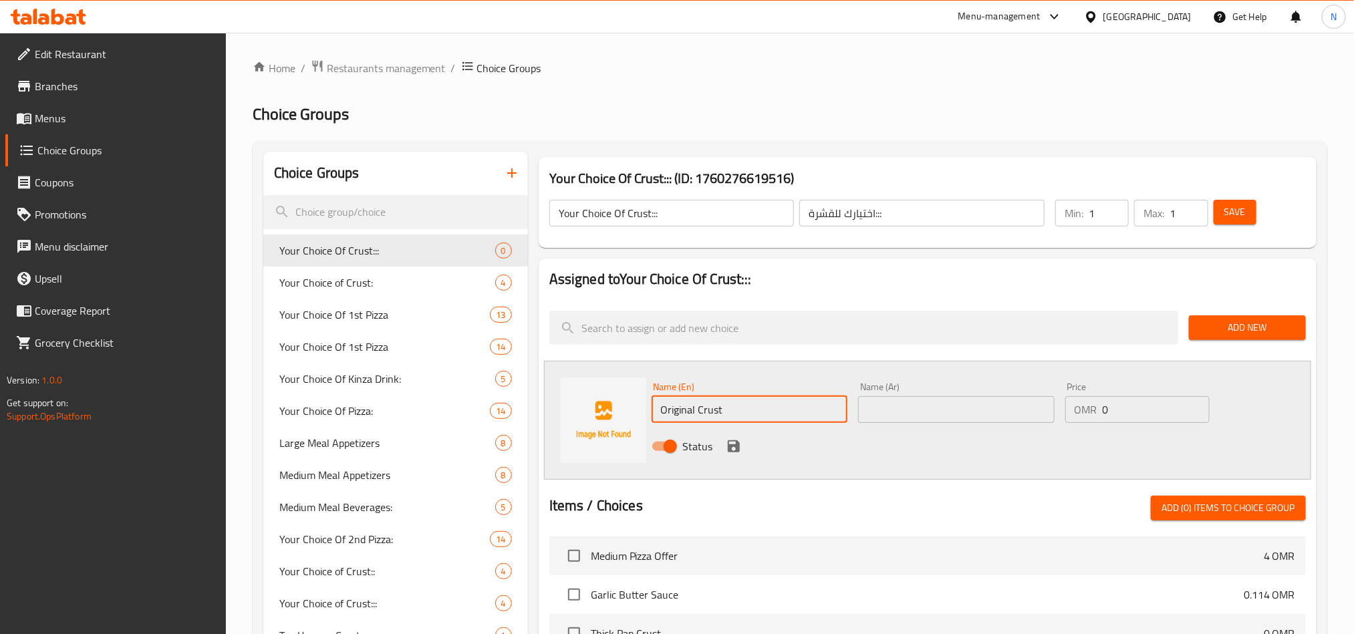
click at [1233, 326] on span "Add New" at bounding box center [1248, 327] width 96 height 17
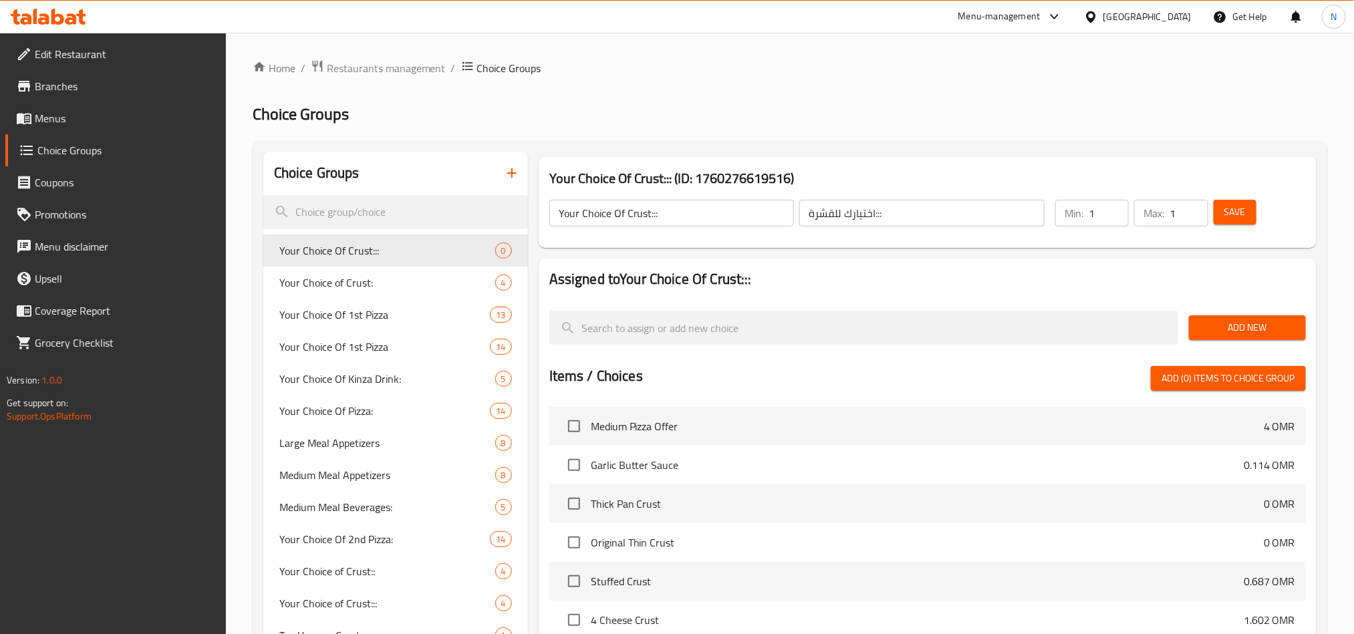
click at [1233, 326] on span "Add New" at bounding box center [1248, 327] width 96 height 17
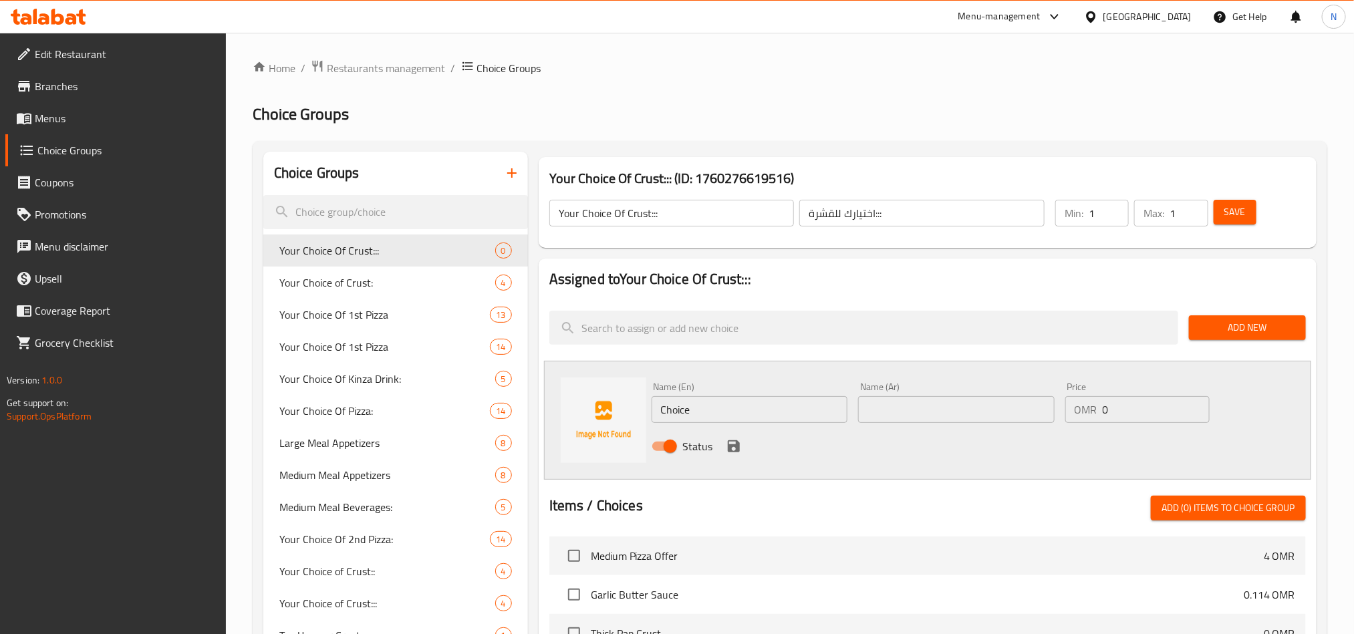
click at [769, 399] on input "Choice" at bounding box center [750, 409] width 197 height 27
click at [866, 207] on input "اختيارك للقشرة:::" at bounding box center [921, 213] width 245 height 27
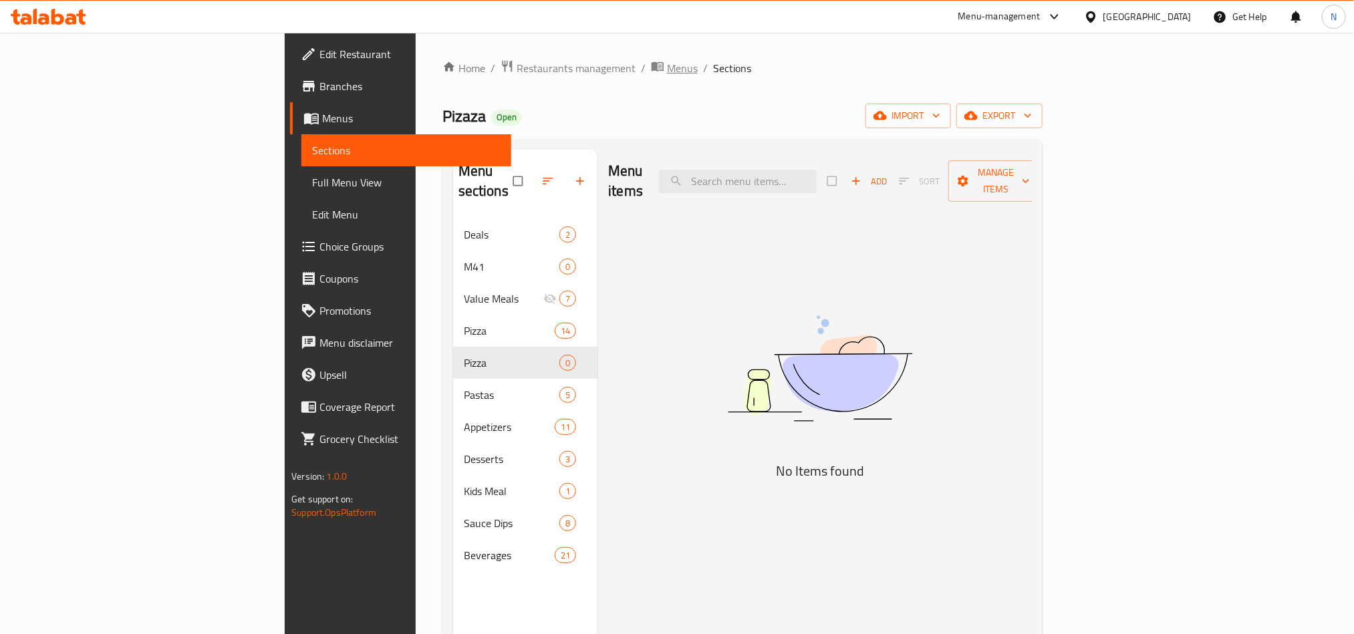
click at [667, 60] on span "Menus" at bounding box center [682, 68] width 31 height 16
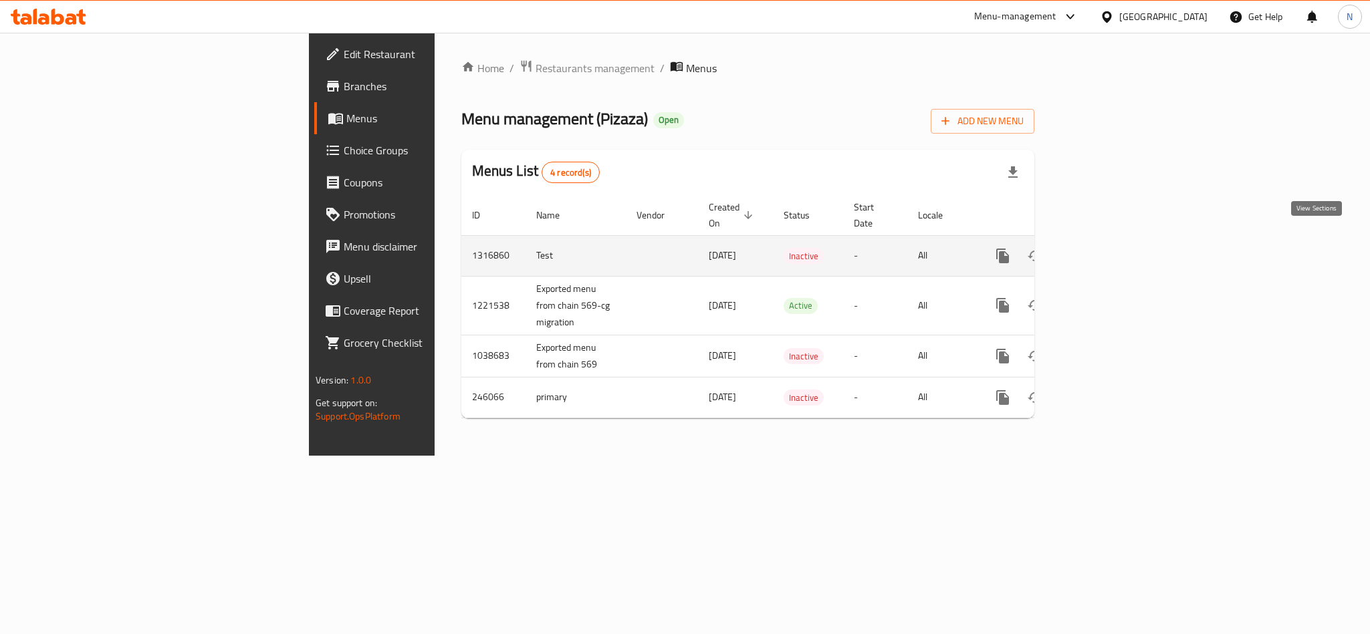
click at [1107, 248] on icon "enhanced table" at bounding box center [1099, 256] width 16 height 16
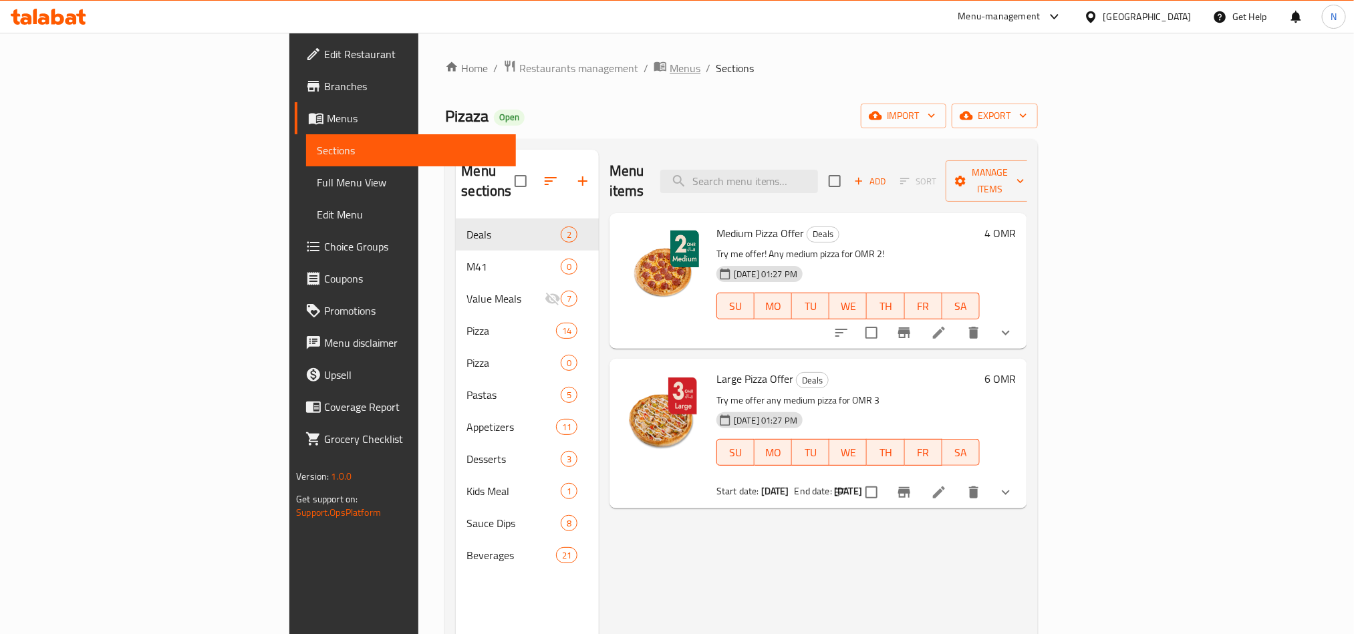
click at [670, 71] on span "Menus" at bounding box center [685, 68] width 31 height 16
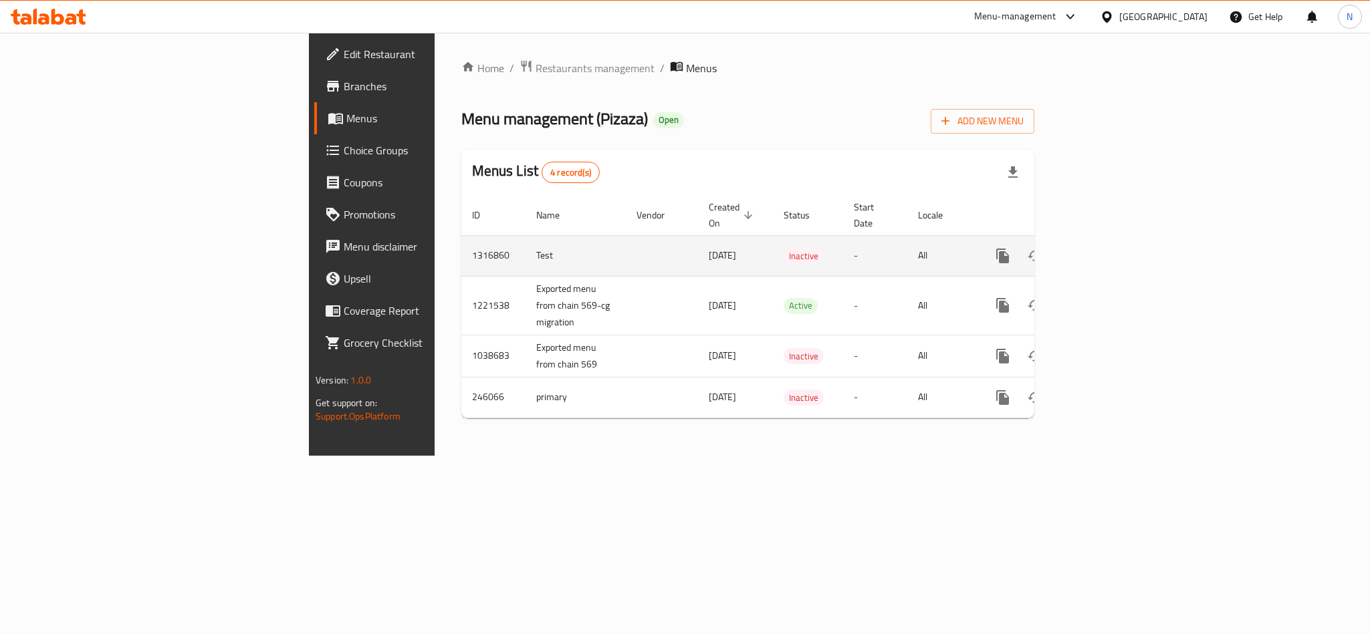
click at [461, 241] on td "1316860" at bounding box center [493, 255] width 64 height 41
drag, startPoint x: 267, startPoint y: 241, endPoint x: 311, endPoint y: 239, distance: 43.5
click at [461, 239] on td "1316860" at bounding box center [493, 255] width 64 height 41
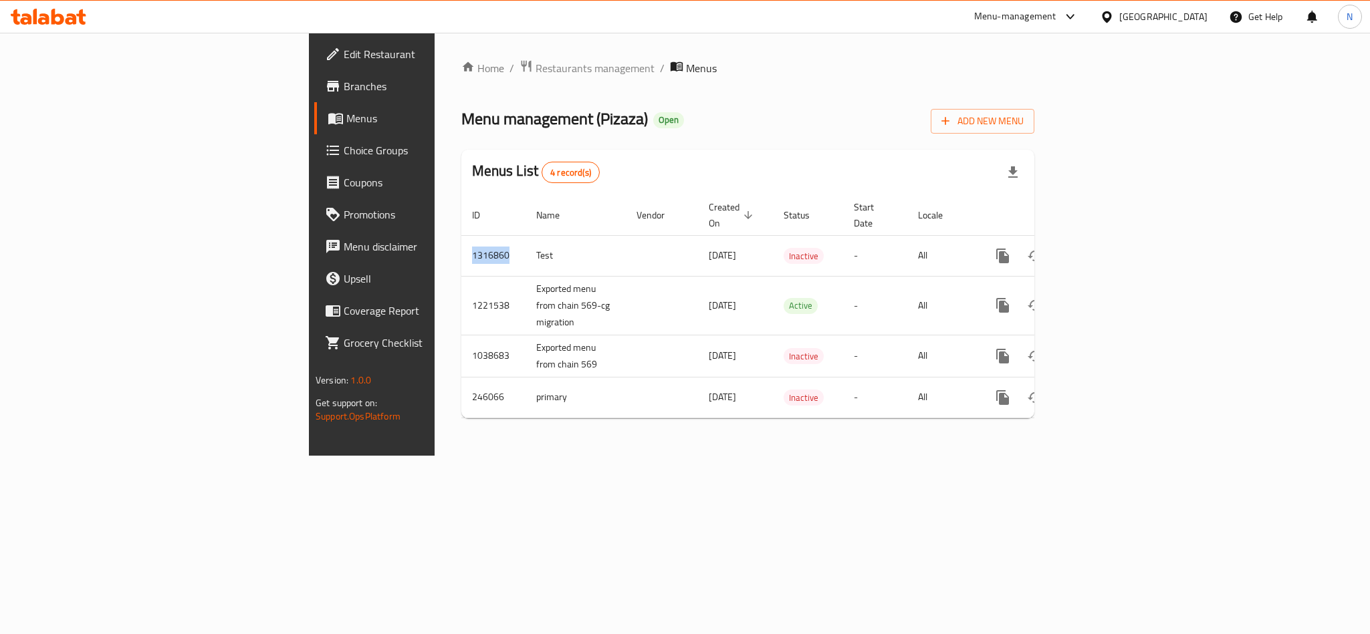
copy td "1316860"
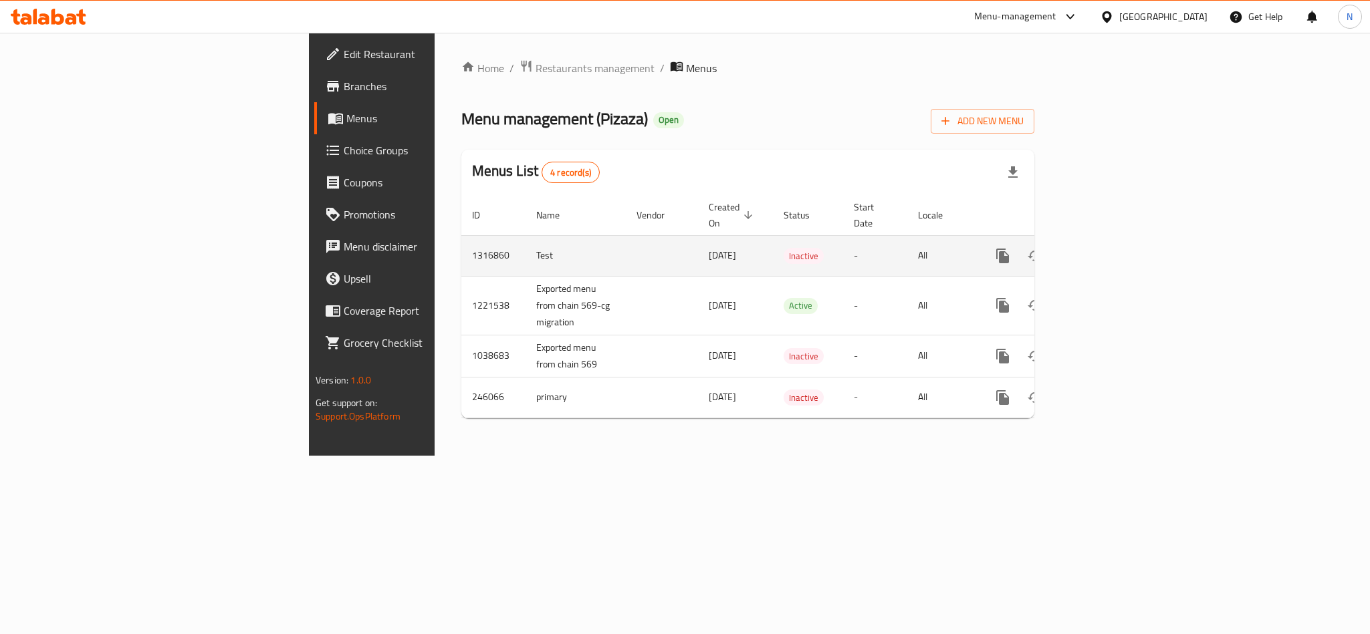
click at [525, 237] on td "Test" at bounding box center [575, 255] width 100 height 41
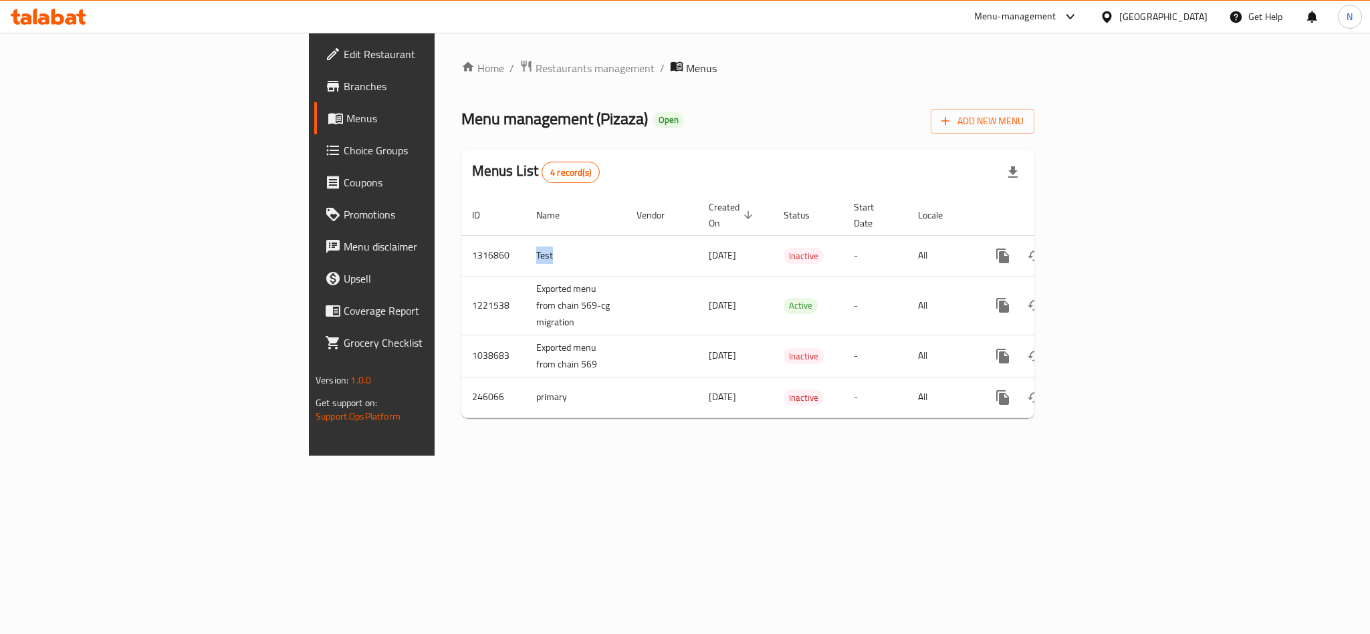
copy td "Test"
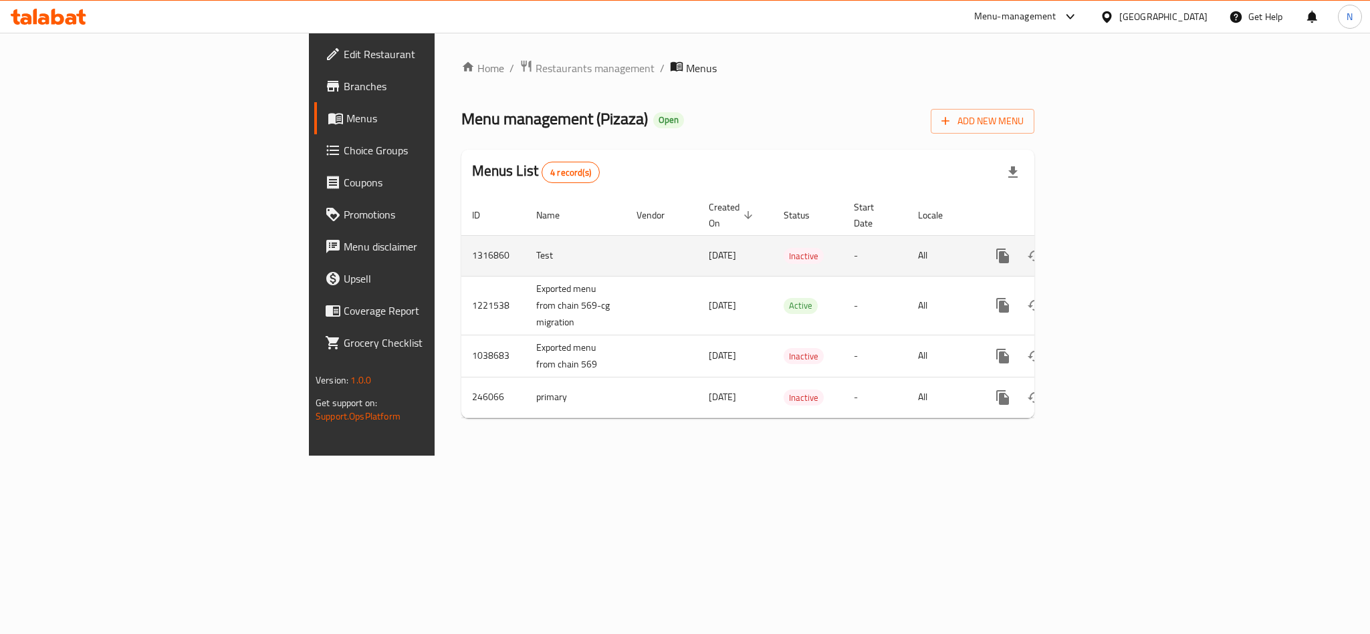
click at [708, 247] on span "[DATE]" at bounding box center [721, 255] width 27 height 17
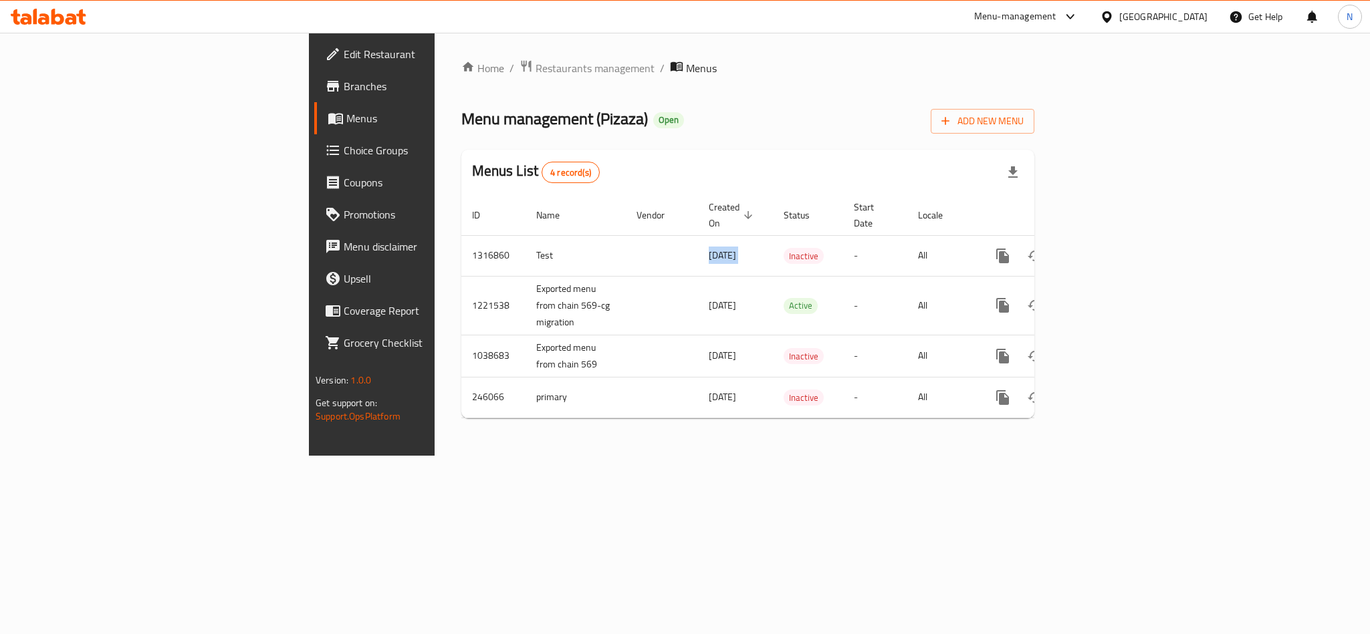
copy span "[DATE]"
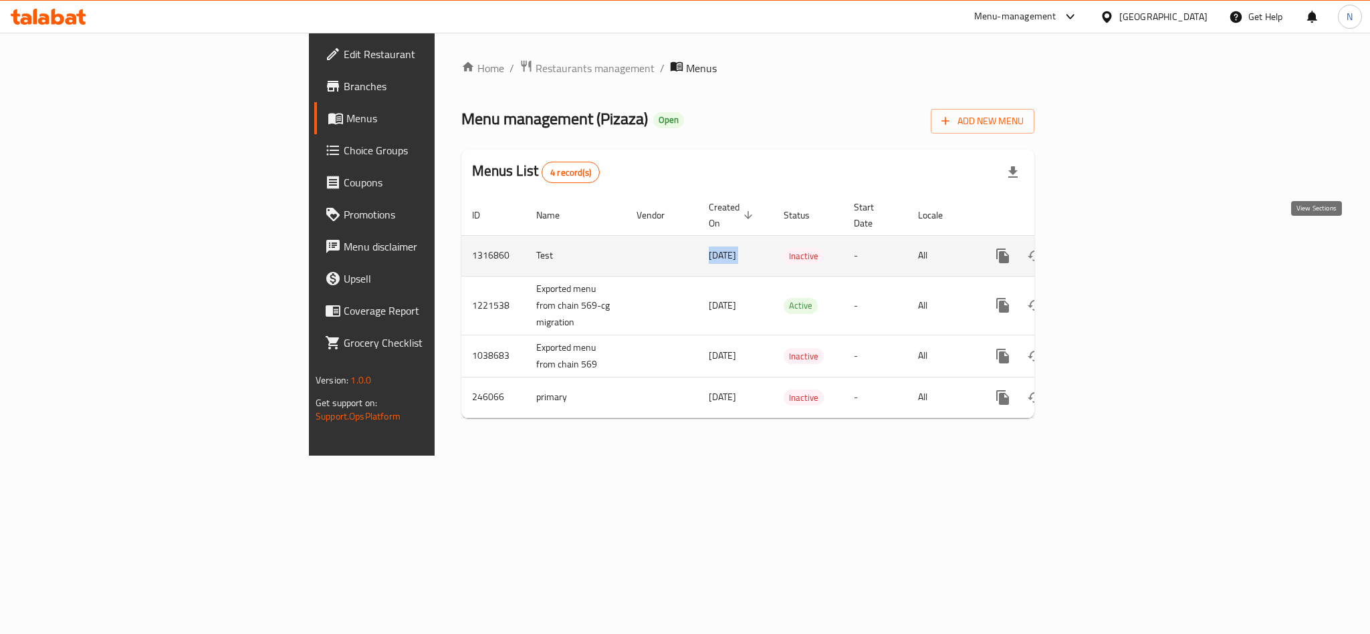
click at [1107, 248] on icon "enhanced table" at bounding box center [1099, 256] width 16 height 16
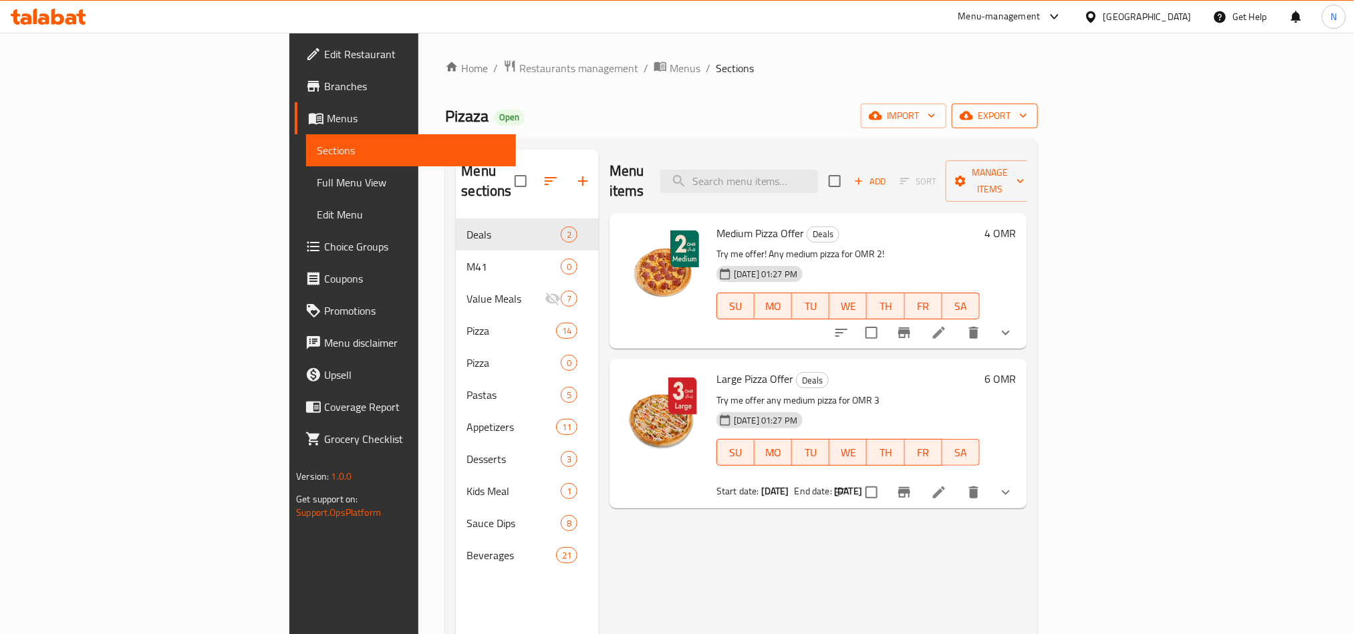
click at [1027, 108] on span "export" at bounding box center [994, 116] width 65 height 17
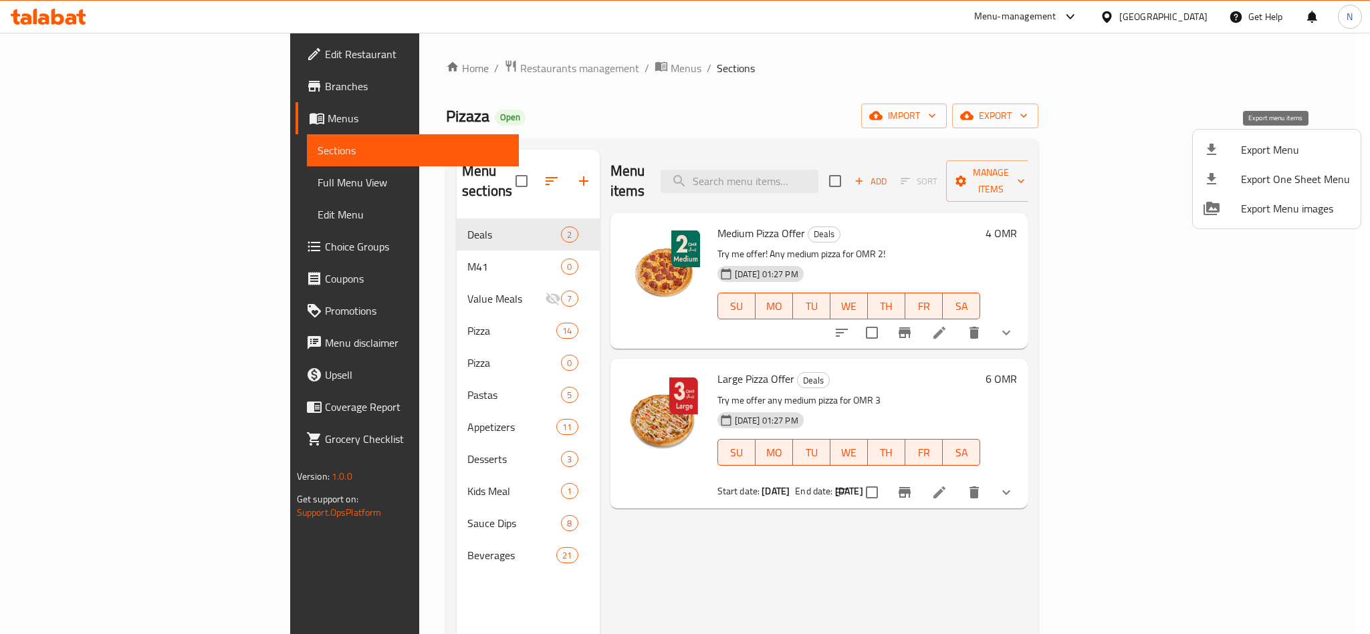
click at [1268, 147] on span "Export Menu" at bounding box center [1295, 150] width 109 height 16
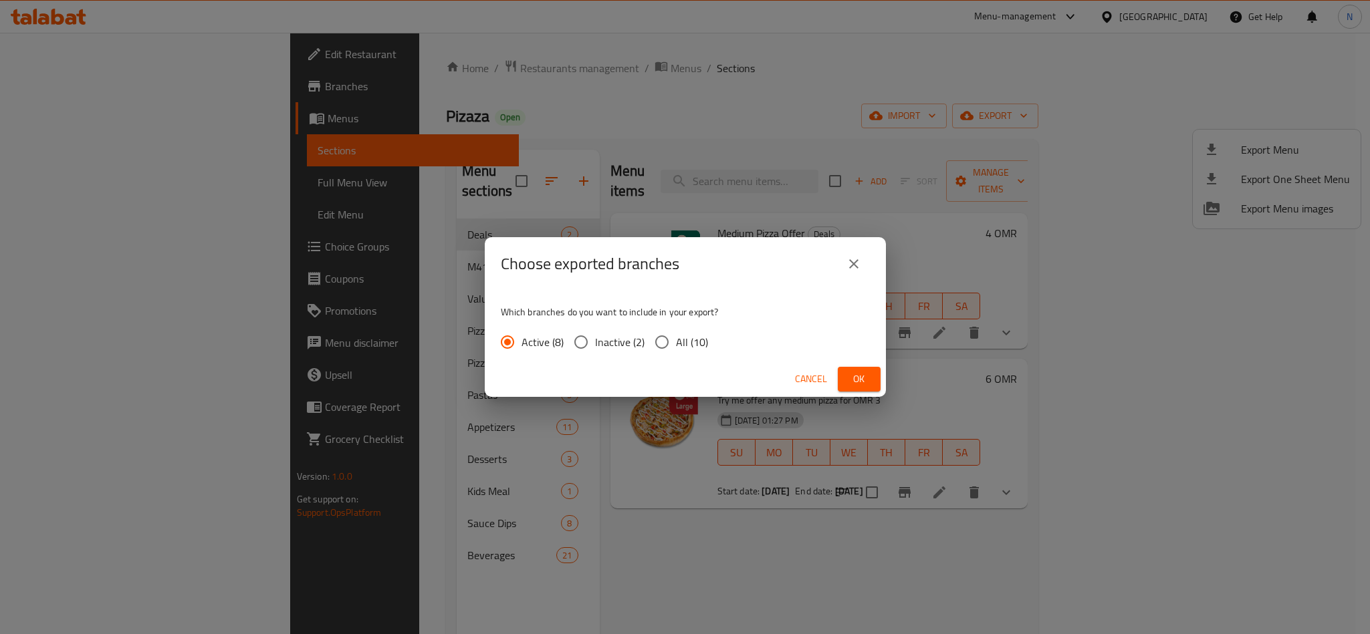
click at [684, 347] on span "All (10)" at bounding box center [692, 342] width 32 height 16
click at [676, 347] on input "All (10)" at bounding box center [662, 342] width 28 height 28
radio input "true"
click at [881, 380] on div "Cancel Ok" at bounding box center [685, 379] width 401 height 35
click at [859, 376] on span "Ok" at bounding box center [858, 379] width 21 height 17
